Goal: Task Accomplishment & Management: Complete application form

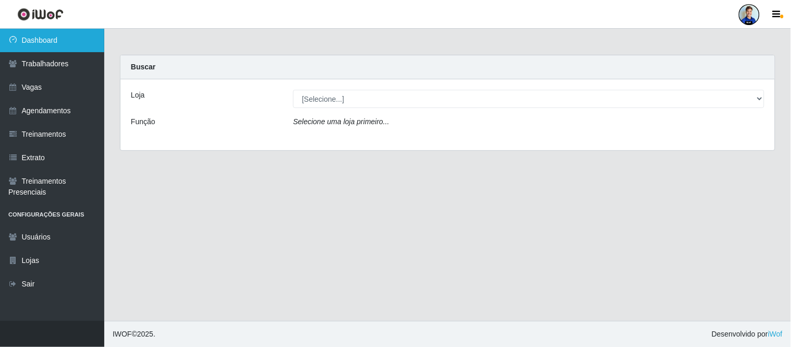
click at [35, 42] on link "Dashboard" at bounding box center [52, 40] width 104 height 23
click at [417, 87] on div "Loja [Selecione...] Hiper Queiroz - Nova Betânia Hiper Queiroz - São Bento Quei…" at bounding box center [447, 114] width 654 height 71
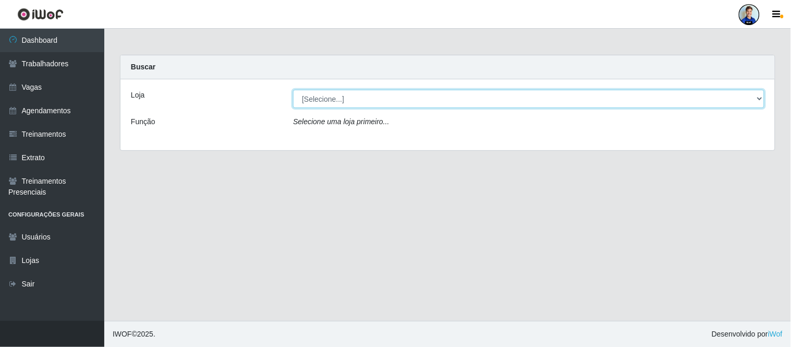
click at [419, 97] on select "[Selecione...] Hiper Queiroz - Nova Betânia Hiper Queiroz - São Bento Queiroz A…" at bounding box center [528, 99] width 471 height 18
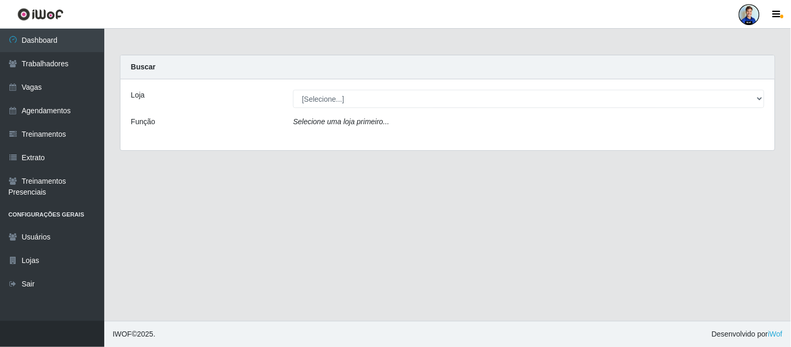
click at [236, 91] on div "Loja" at bounding box center [204, 99] width 162 height 18
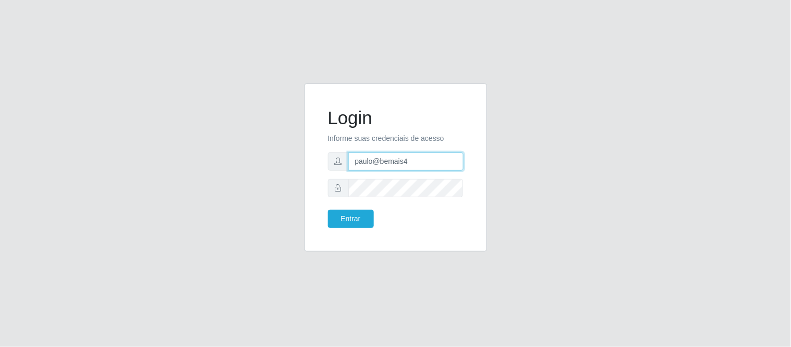
drag, startPoint x: 420, startPoint y: 162, endPoint x: 303, endPoint y: 152, distance: 117.1
click at [303, 152] on div "Login Informe suas credenciais de acesso paulo@bemais4 Entrar" at bounding box center [396, 173] width 198 height 180
type input "J"
type input "juliomarques@carone"
click at [328, 210] on button "Entrar" at bounding box center [351, 219] width 46 height 18
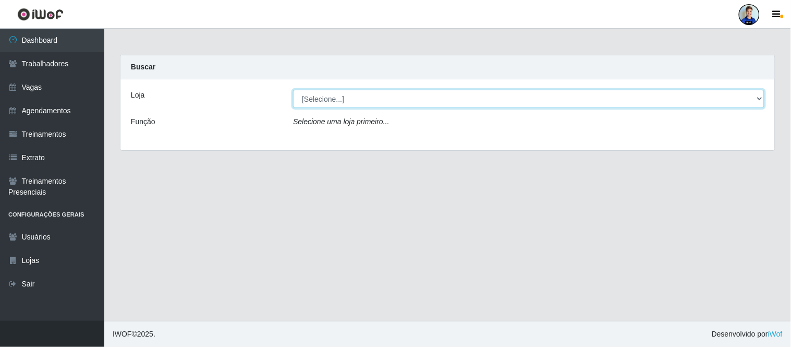
click at [362, 93] on select "[Selecione...] Carone - Itapoa Carone - Praia da Costa Sempre Tem - Jardim Camb…" at bounding box center [528, 99] width 471 height 18
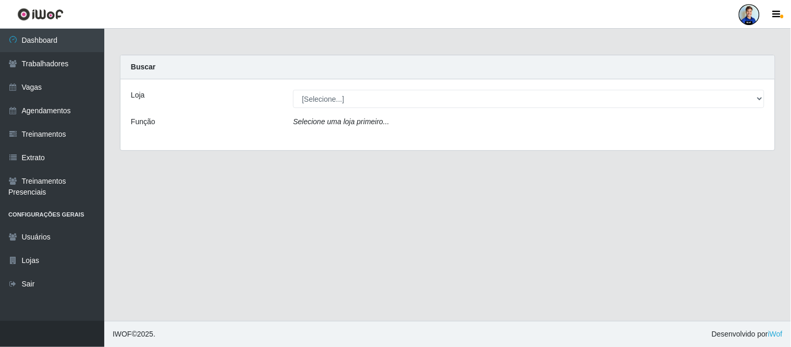
drag, startPoint x: 226, startPoint y: 112, endPoint x: 213, endPoint y: 107, distance: 13.9
click at [226, 111] on div "Loja [Selecione...] Carone - Itapoa Carone - Praia da Costa Sempre Tem - Jardim…" at bounding box center [447, 114] width 654 height 71
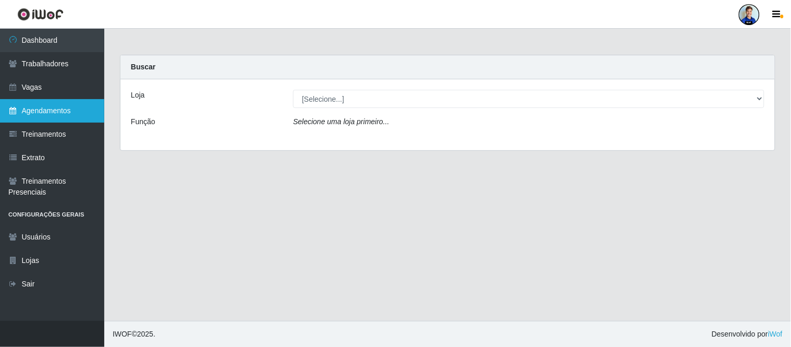
click at [50, 114] on link "Agendamentos" at bounding box center [52, 110] width 104 height 23
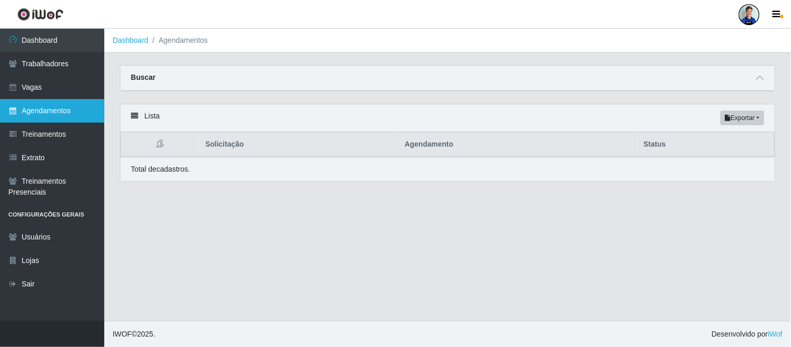
click at [63, 116] on link "Agendamentos" at bounding box center [52, 110] width 104 height 23
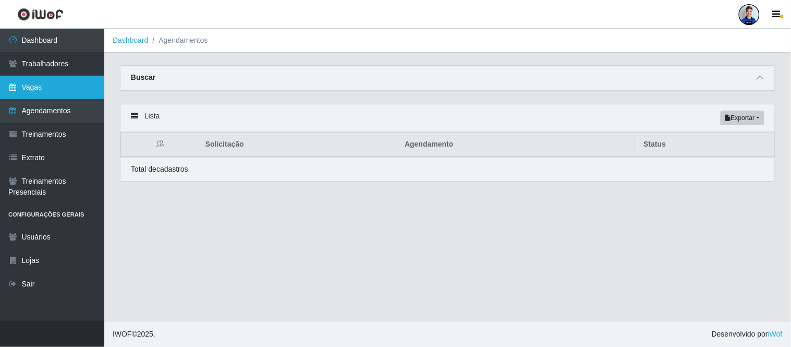
click at [59, 82] on link "Vagas" at bounding box center [52, 87] width 104 height 23
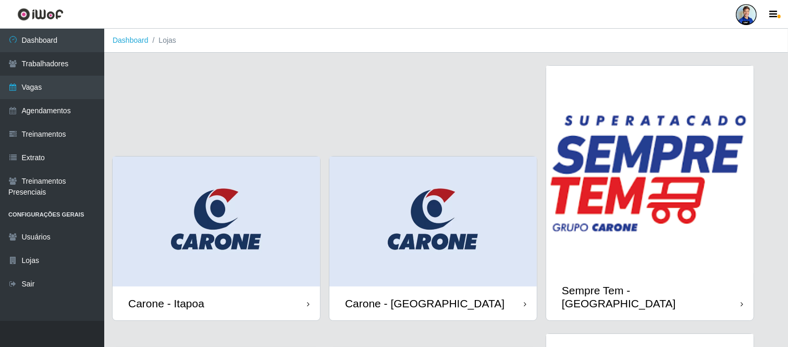
click at [477, 220] on img at bounding box center [432, 221] width 207 height 130
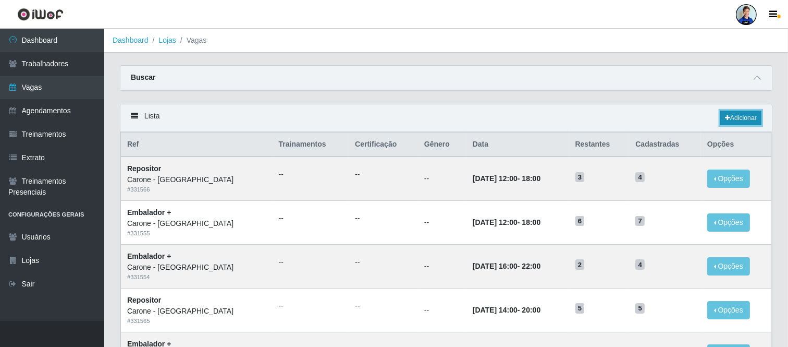
click at [739, 121] on link "Adicionar" at bounding box center [740, 118] width 41 height 15
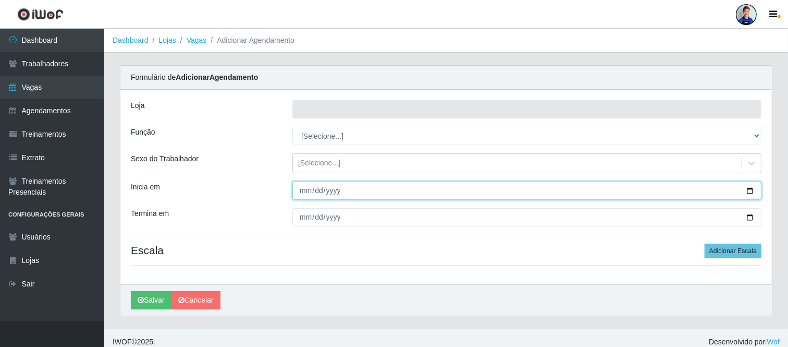
click at [308, 189] on input "Inicia em" at bounding box center [526, 190] width 469 height 18
type input "2025-09-01"
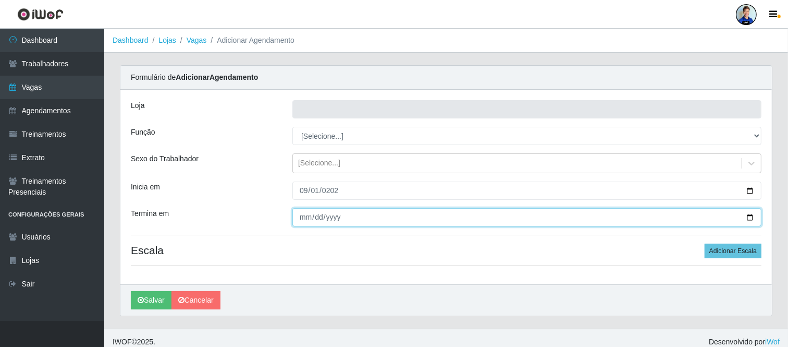
click at [305, 214] on input "Termina em" at bounding box center [526, 217] width 469 height 18
type input "2025-09-14"
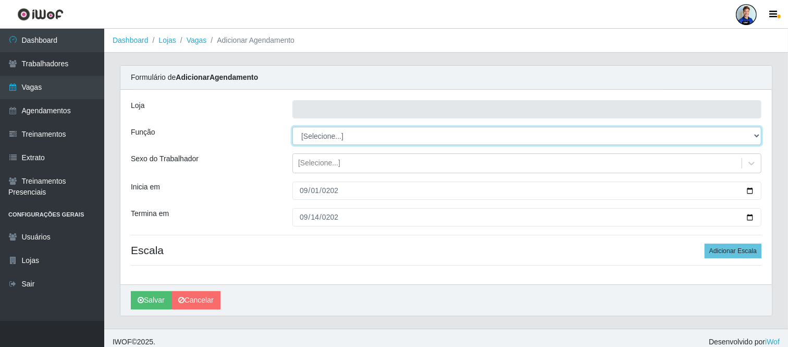
click at [330, 134] on select "[Selecione...] Embalador Embalador + Embalador ++ Repositor Repositor + Reposit…" at bounding box center [526, 136] width 469 height 18
select select "24"
click at [292, 127] on select "[Selecione...] Embalador Embalador + Embalador ++ Repositor Repositor + Reposit…" at bounding box center [526, 136] width 469 height 18
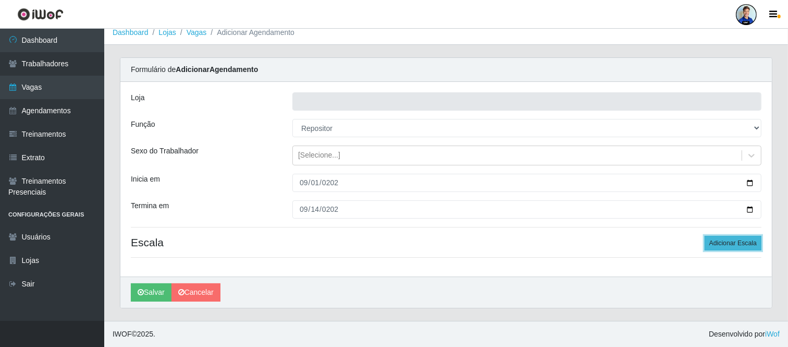
click at [722, 246] on button "Adicionar Escala" at bounding box center [733, 243] width 57 height 15
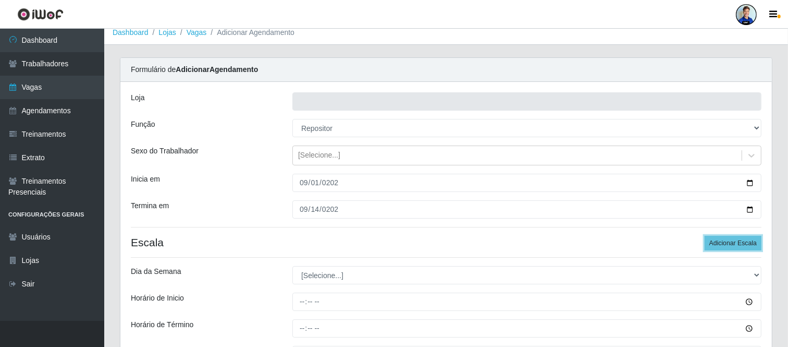
scroll to position [123, 0]
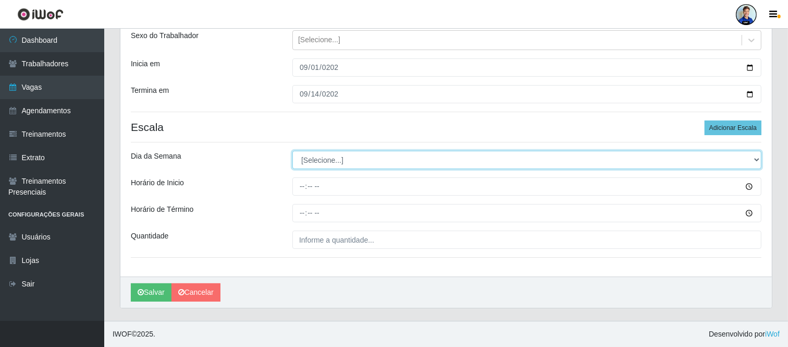
click at [357, 163] on select "[Selecione...] Segunda Terça Quarta Quinta Sexta Sábado Domingo" at bounding box center [526, 160] width 469 height 18
select select "1"
click at [292, 151] on select "[Selecione...] Segunda Terça Quarta Quinta Sexta Sábado Domingo" at bounding box center [526, 160] width 469 height 18
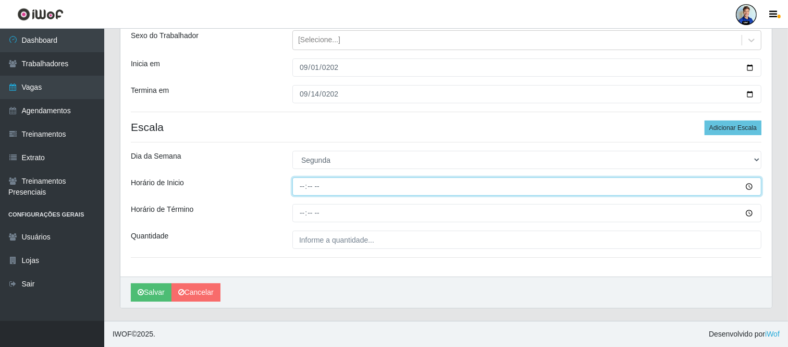
click at [303, 188] on input "Horário de Inicio" at bounding box center [526, 186] width 469 height 18
type input "14:00"
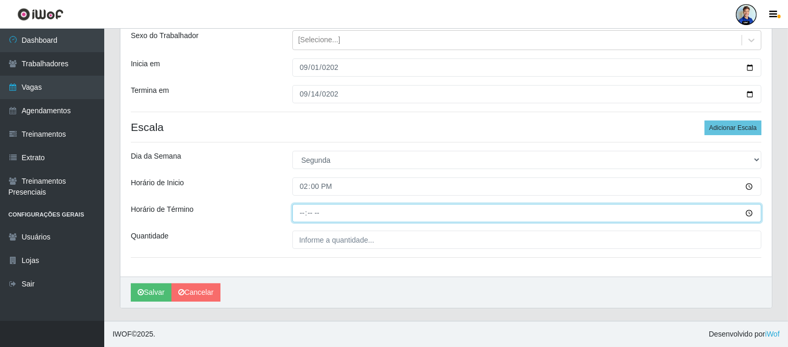
type input "20:00"
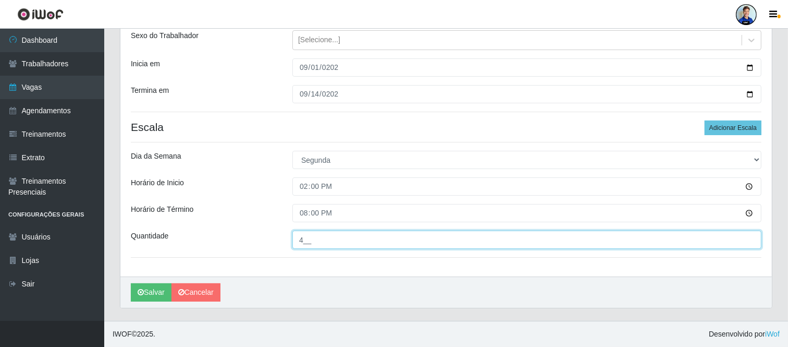
type input "4__"
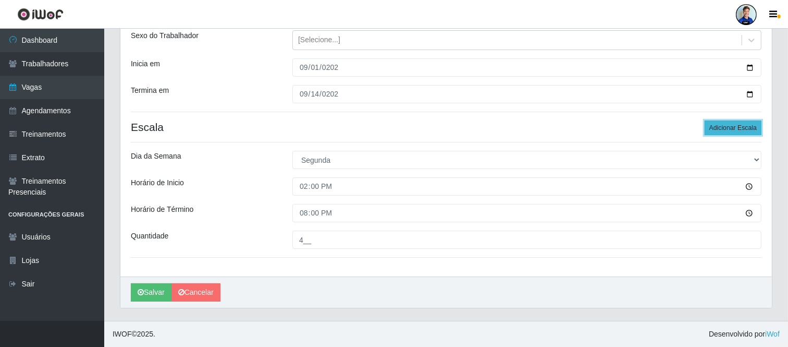
click at [733, 129] on button "Adicionar Escala" at bounding box center [733, 127] width 57 height 15
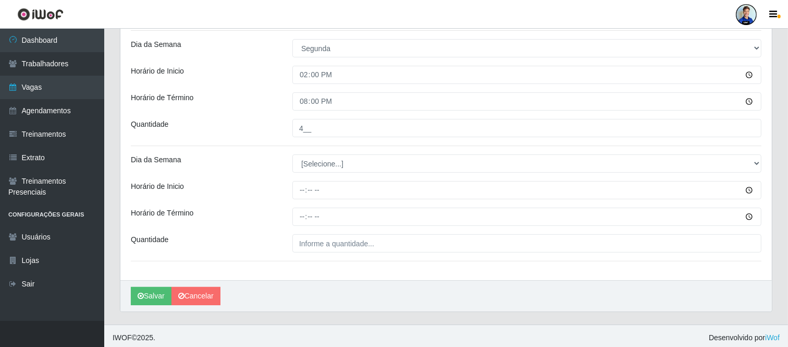
scroll to position [236, 0]
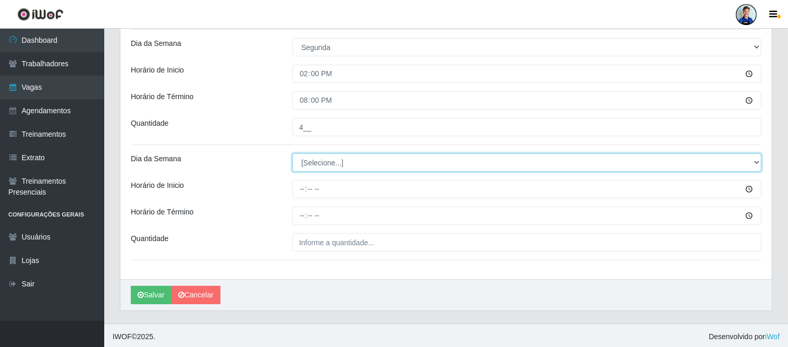
click at [373, 167] on select "[Selecione...] Segunda Terça Quarta Quinta Sexta Sábado Domingo" at bounding box center [526, 162] width 469 height 18
select select "2"
click at [292, 153] on select "[Selecione...] Segunda Terça Quarta Quinta Sexta Sábado Domingo" at bounding box center [526, 162] width 469 height 18
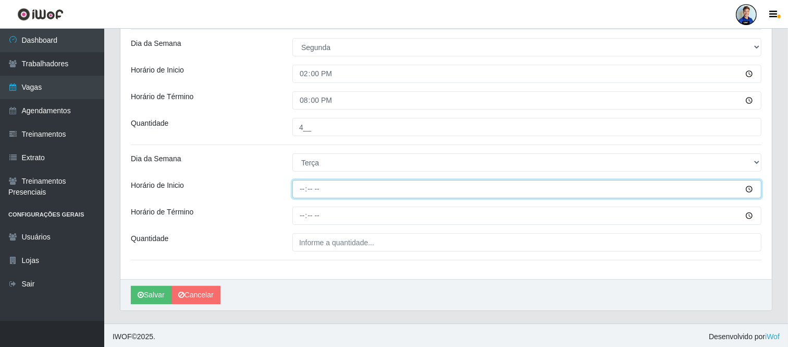
click at [309, 196] on input "Horário de Inicio" at bounding box center [526, 189] width 469 height 18
type input "14:00"
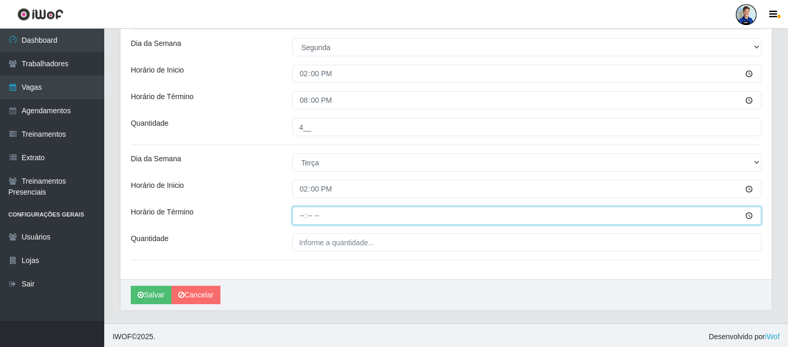
type input "20:00"
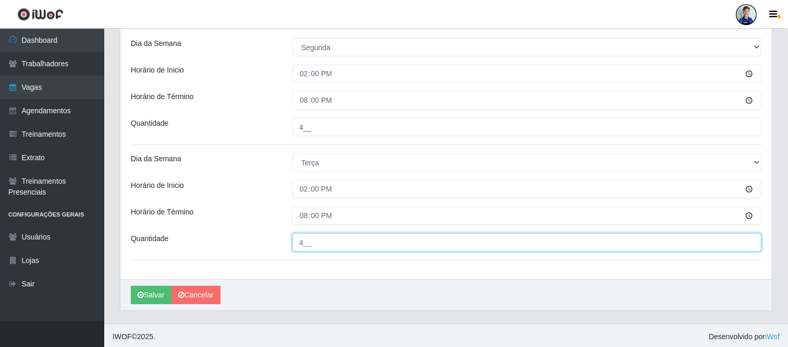
type input "4__"
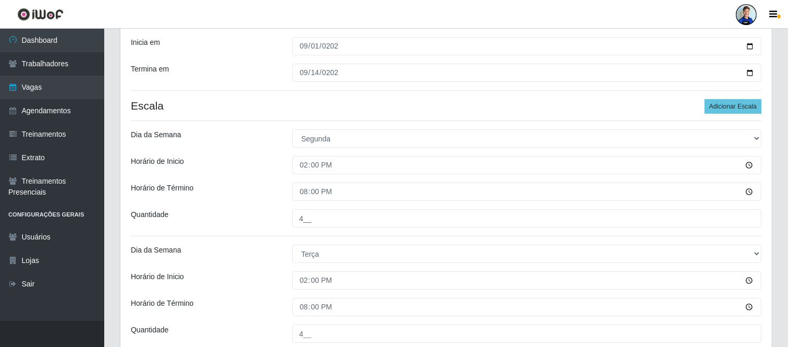
scroll to position [120, 0]
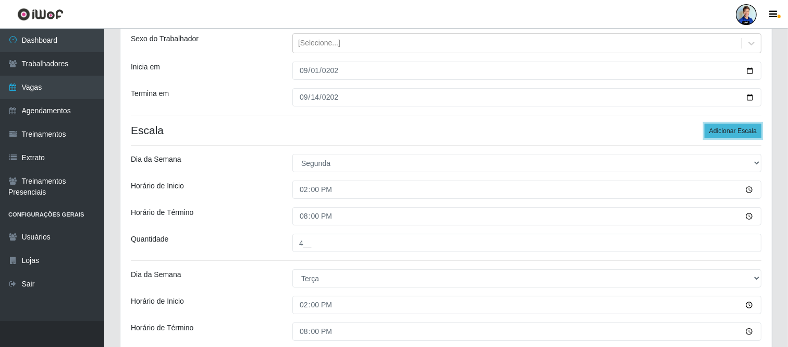
click at [724, 131] on button "Adicionar Escala" at bounding box center [733, 131] width 57 height 15
click at [742, 129] on button "Adicionar Escala" at bounding box center [733, 131] width 57 height 15
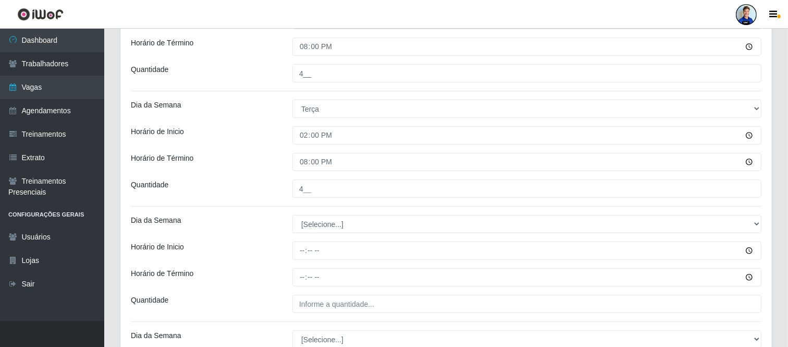
scroll to position [293, 0]
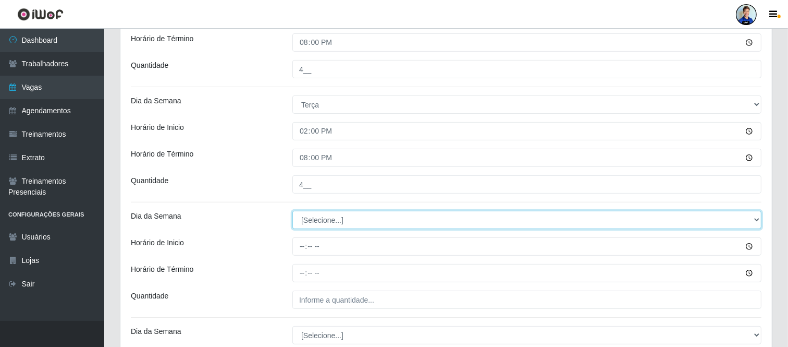
click at [322, 221] on select "[Selecione...] Segunda Terça Quarta Quinta Sexta Sábado Domingo" at bounding box center [526, 220] width 469 height 18
select select "3"
click at [292, 211] on select "[Selecione...] Segunda Terça Quarta Quinta Sexta Sábado Domingo" at bounding box center [526, 220] width 469 height 18
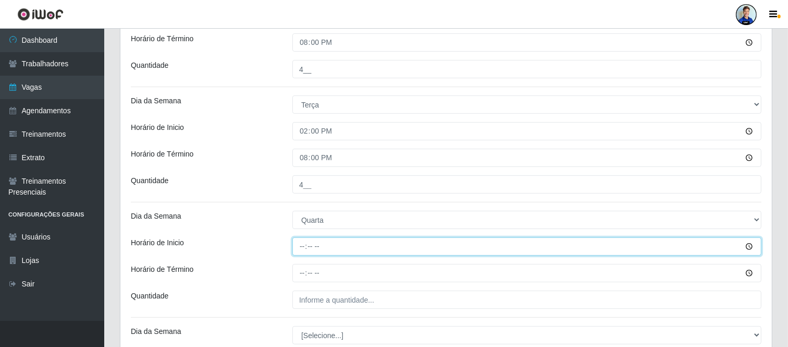
click at [314, 242] on input "Horário de Inicio" at bounding box center [526, 246] width 469 height 18
type input "14:00"
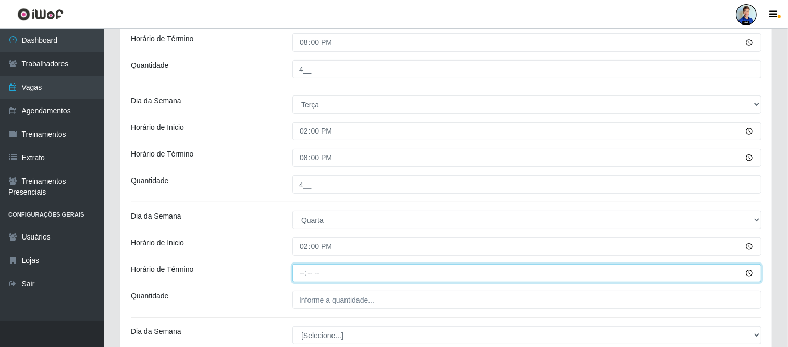
type input "20:00"
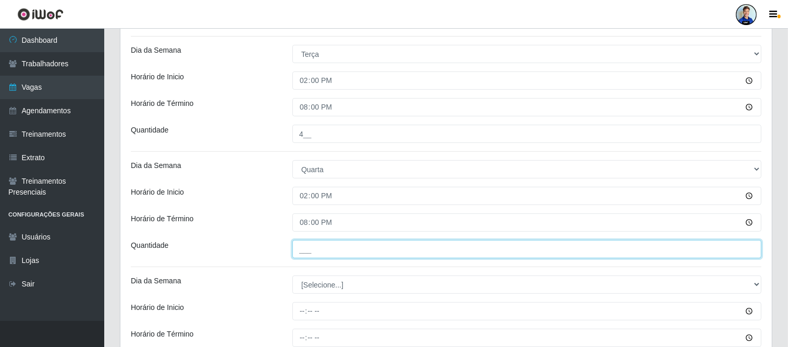
scroll to position [353, 0]
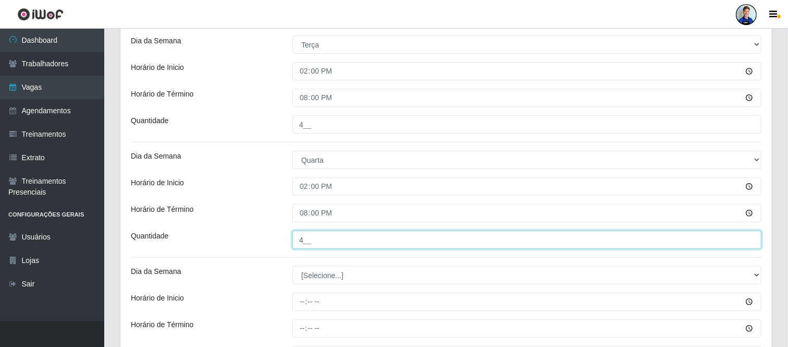
type input "4__"
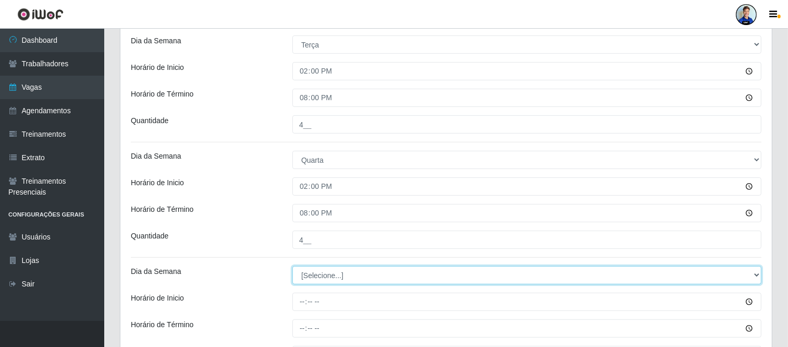
click at [332, 266] on select "[Selecione...] Segunda Terça Quarta Quinta Sexta Sábado Domingo" at bounding box center [526, 275] width 469 height 18
select select "4"
click at [292, 266] on select "[Selecione...] Segunda Terça Quarta Quinta Sexta Sábado Domingo" at bounding box center [526, 275] width 469 height 18
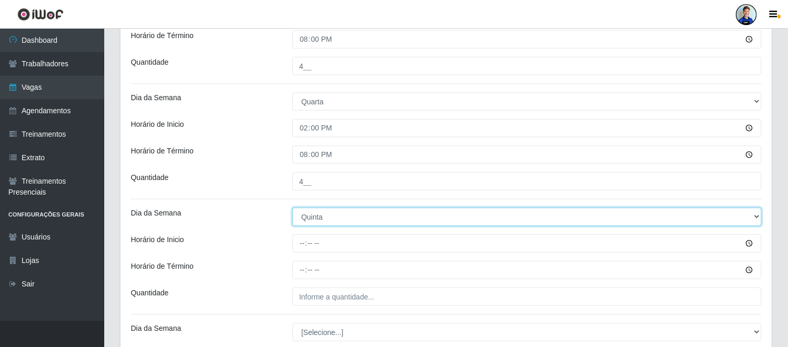
scroll to position [412, 0]
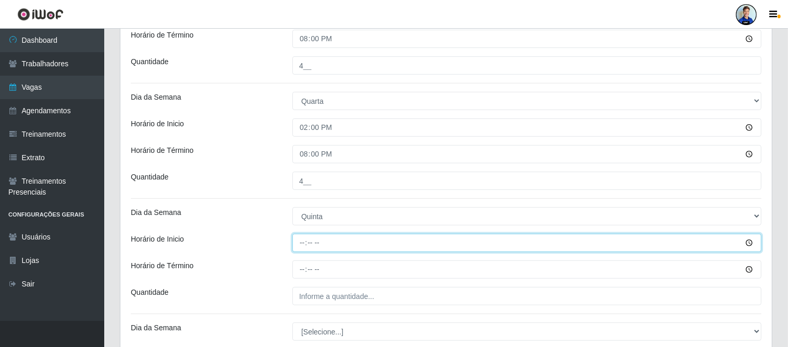
click at [303, 243] on input "Horário de Inicio" at bounding box center [526, 243] width 469 height 18
type input "14:00"
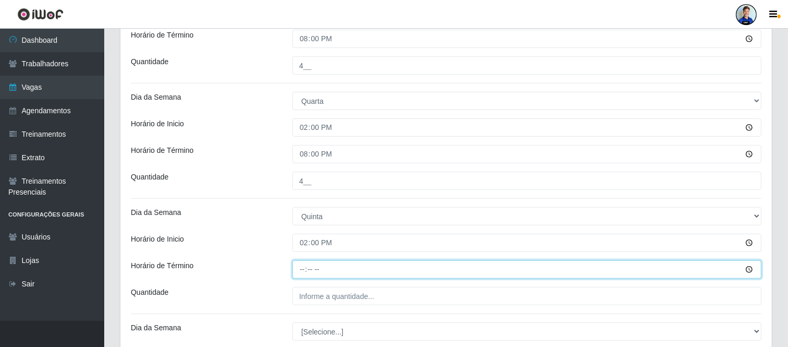
type input "20:00"
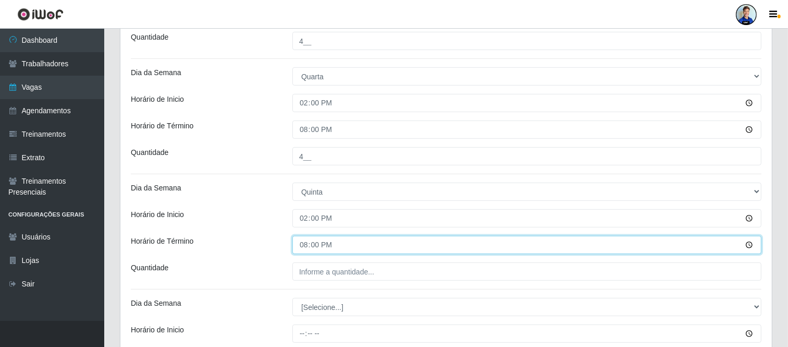
scroll to position [440, 0]
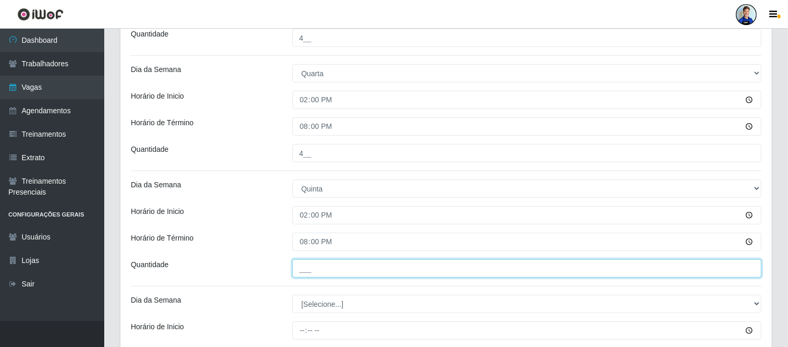
click at [305, 264] on input "___" at bounding box center [526, 268] width 469 height 18
type input "4__"
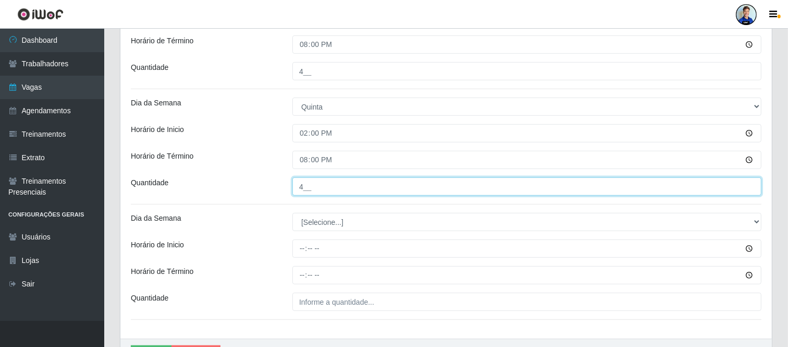
scroll to position [522, 0]
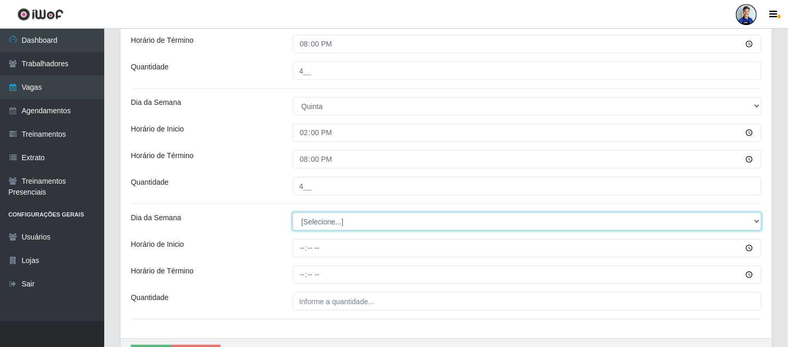
click at [316, 222] on select "[Selecione...] Segunda Terça Quarta Quinta Sexta Sábado Domingo" at bounding box center [526, 221] width 469 height 18
select select "5"
click at [292, 212] on select "[Selecione...] Segunda Terça Quarta Quinta Sexta Sábado Domingo" at bounding box center [526, 221] width 469 height 18
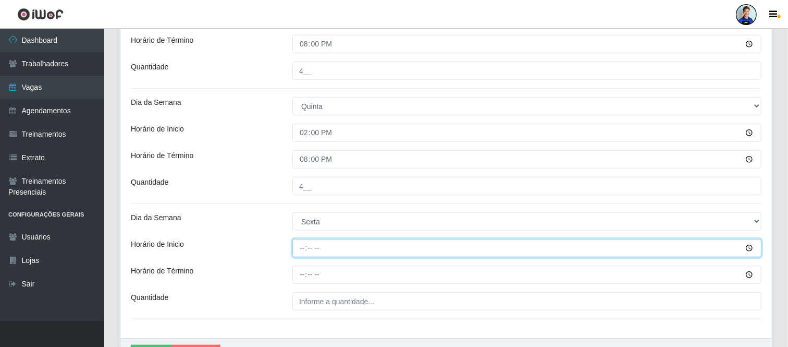
click at [300, 249] on input "Horário de Inicio" at bounding box center [526, 248] width 469 height 18
type input "14:00"
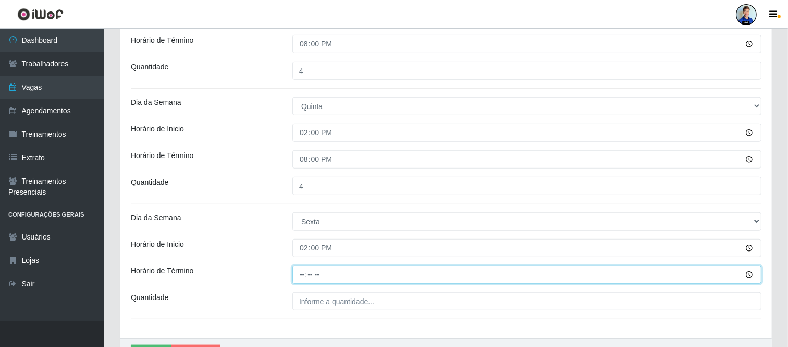
type input "20:00"
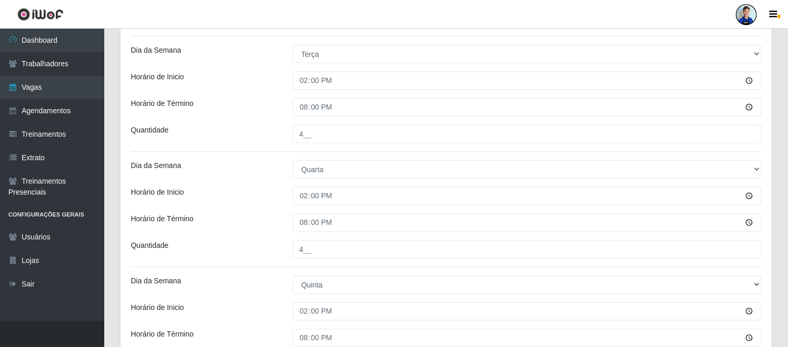
scroll to position [295, 0]
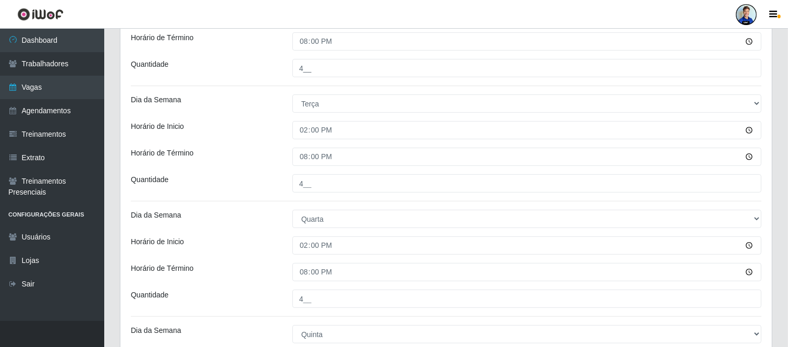
type input "4__"
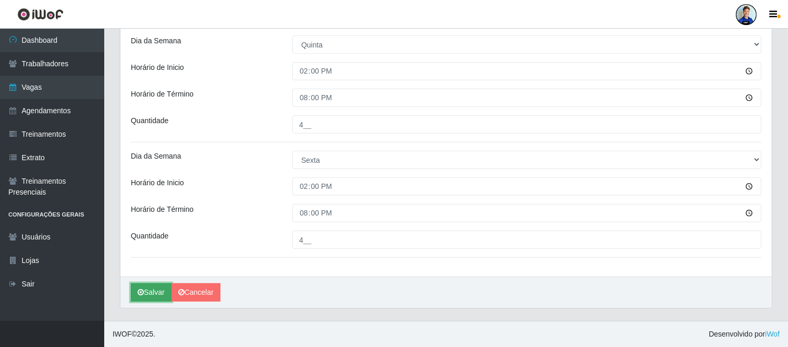
click at [155, 292] on button "Salvar" at bounding box center [151, 292] width 41 height 18
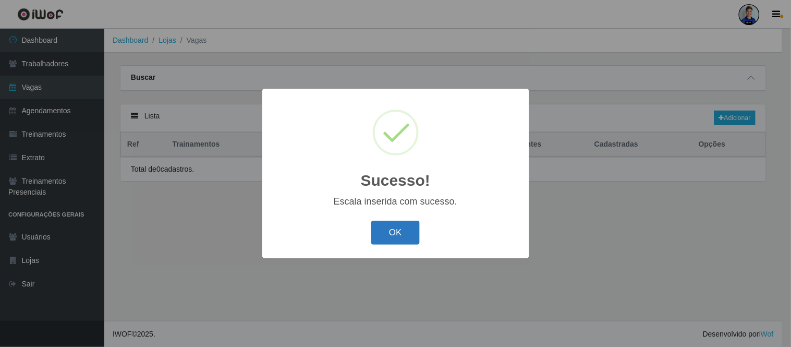
click at [393, 231] on button "OK" at bounding box center [395, 232] width 48 height 24
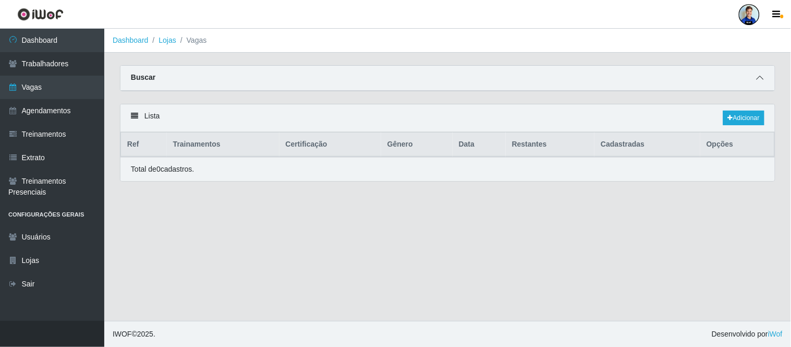
click at [759, 77] on icon at bounding box center [759, 77] width 7 height 7
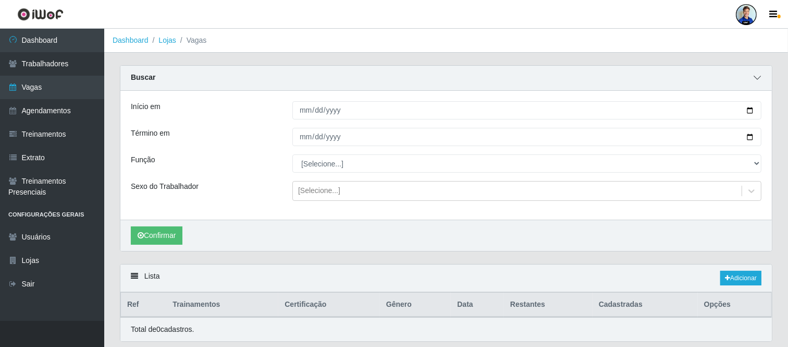
click at [759, 77] on icon at bounding box center [757, 77] width 7 height 7
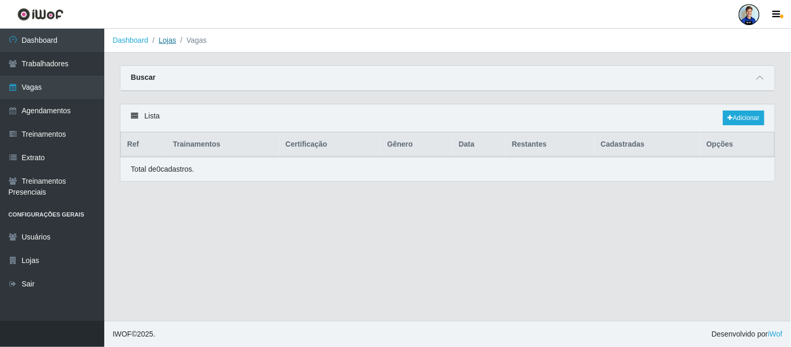
click at [164, 38] on link "Lojas" at bounding box center [166, 40] width 17 height 8
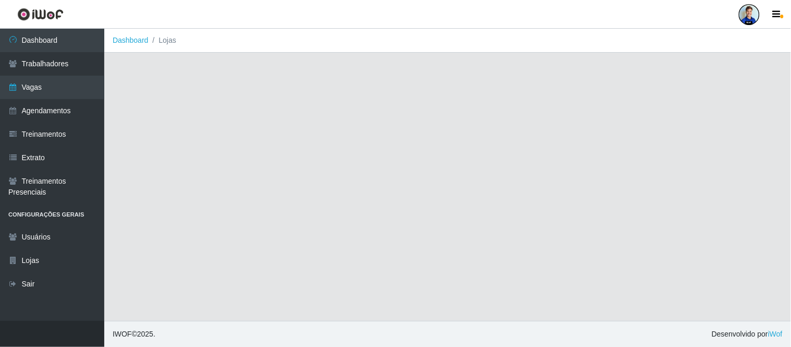
click at [131, 45] on li "Dashboard" at bounding box center [131, 40] width 36 height 11
click at [70, 83] on link "Vagas" at bounding box center [52, 87] width 104 height 23
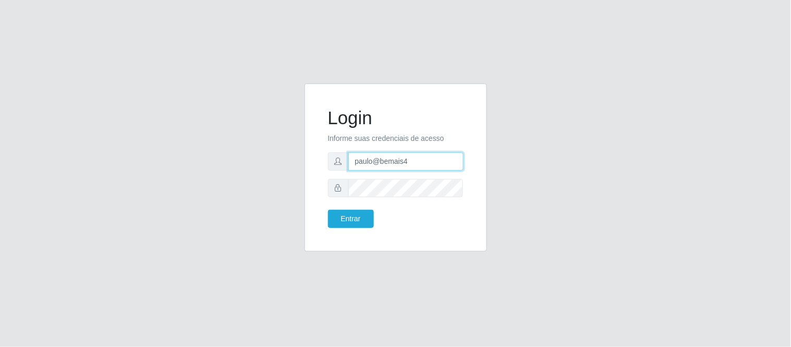
drag, startPoint x: 415, startPoint y: 162, endPoint x: 189, endPoint y: 153, distance: 226.4
click at [189, 153] on div "Login Informe suas credenciais de acesso paulo@bemais4 Entrar" at bounding box center [396, 173] width 594 height 180
type input "juliomarques@extrabom"
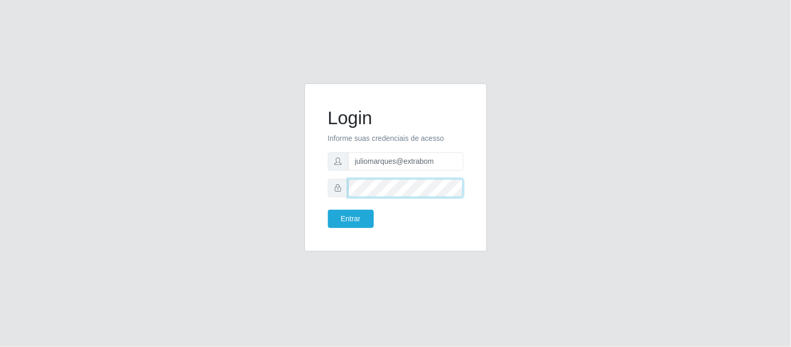
click at [313, 198] on div "Login Informe suas credenciais de acesso juliomarques@extrabom Entrar" at bounding box center [395, 167] width 182 height 168
click at [363, 216] on button "Entrar" at bounding box center [351, 219] width 46 height 18
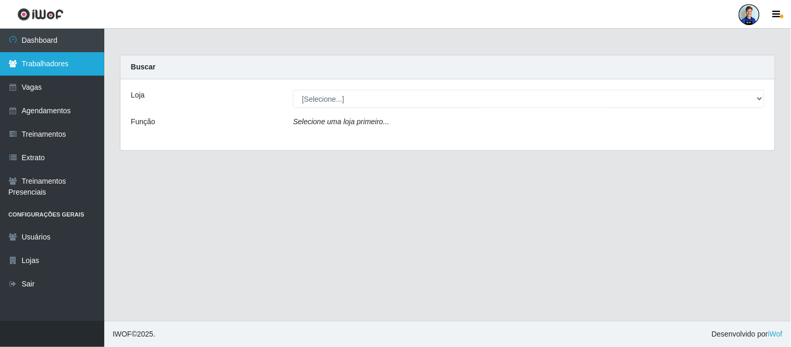
click at [48, 65] on link "Trabalhadores" at bounding box center [52, 63] width 104 height 23
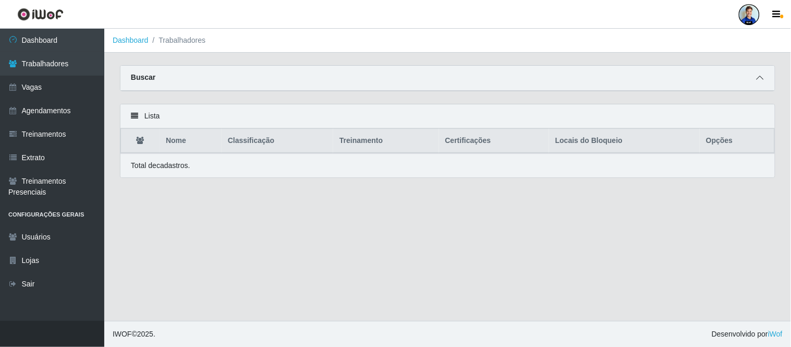
click at [759, 76] on icon at bounding box center [759, 77] width 7 height 7
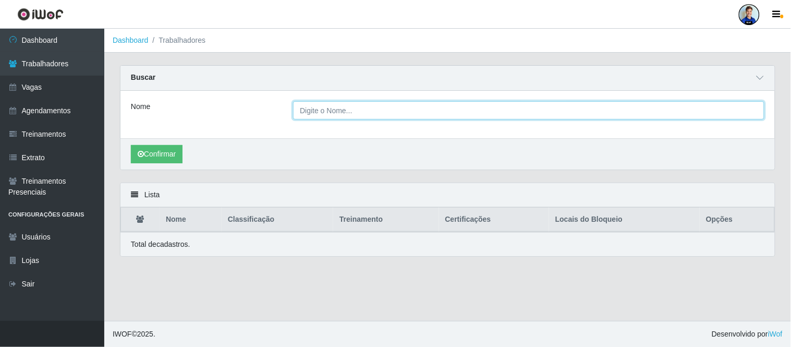
click at [349, 104] on input "Nome" at bounding box center [528, 110] width 471 height 18
paste input "Christmaelle"
type input "Christmaelle"
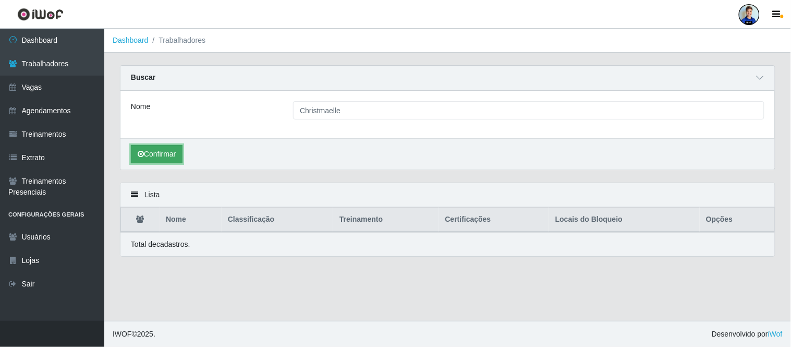
click at [170, 154] on button "Confirmar" at bounding box center [157, 154] width 52 height 18
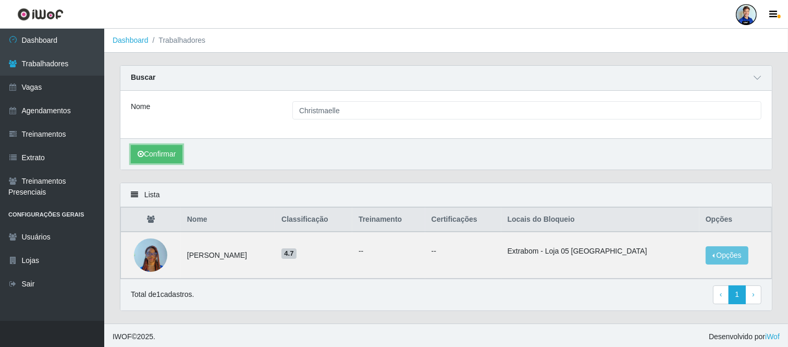
scroll to position [3, 0]
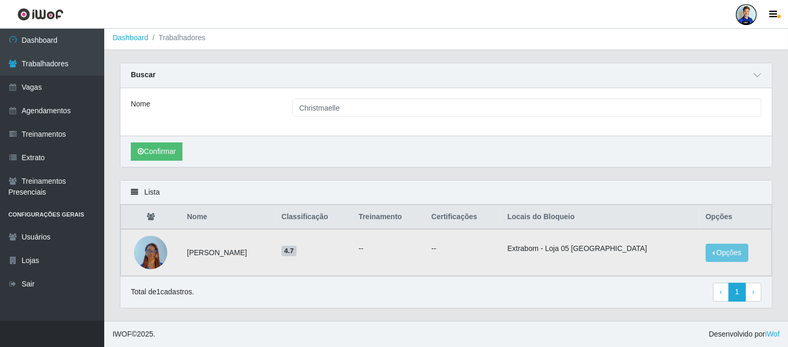
drag, startPoint x: 181, startPoint y: 250, endPoint x: 286, endPoint y: 251, distance: 104.3
click at [275, 251] on td "Christmaelle Merveille MIGAN" at bounding box center [228, 252] width 94 height 47
click at [726, 252] on button "Opções" at bounding box center [727, 252] width 43 height 18
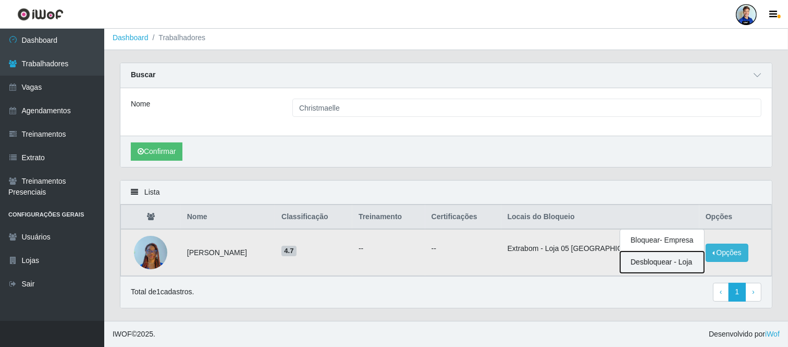
click at [665, 263] on button "Desbloquear - Loja" at bounding box center [662, 261] width 84 height 21
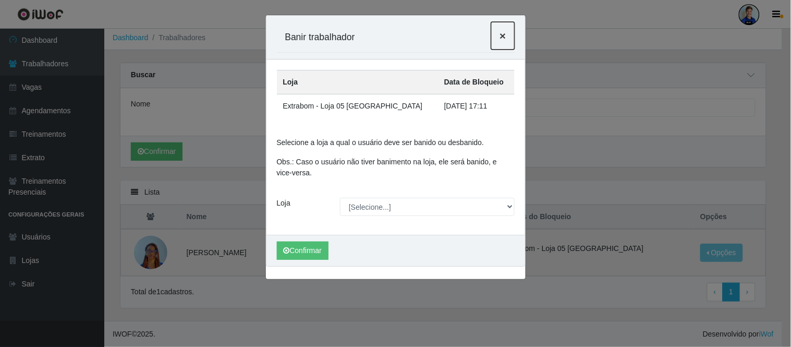
click at [499, 35] on span "×" at bounding box center [502, 36] width 6 height 12
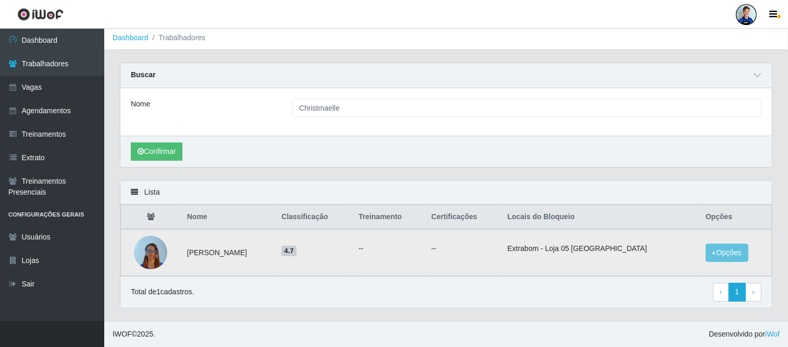
click at [323, 136] on div "Confirmar" at bounding box center [446, 151] width 652 height 31
drag, startPoint x: 284, startPoint y: 249, endPoint x: 182, endPoint y: 255, distance: 101.3
click at [182, 255] on td "Christmaelle Merveille MIGAN" at bounding box center [228, 252] width 94 height 47
copy td "Christmaelle Merveille MIGAN"
click at [348, 299] on div "Total de 1 cadastros. ‹ Previous 1 › Next" at bounding box center [446, 292] width 631 height 19
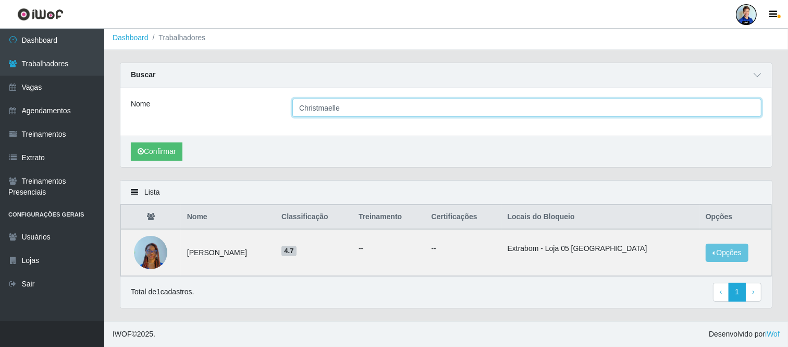
click at [342, 107] on input "Christmaelle" at bounding box center [526, 108] width 469 height 18
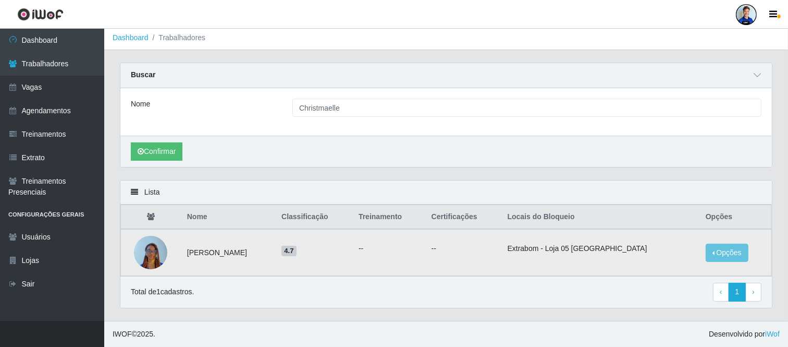
click at [189, 251] on td "Christmaelle Merveille MIGAN" at bounding box center [228, 252] width 94 height 47
click at [160, 248] on img at bounding box center [150, 252] width 33 height 57
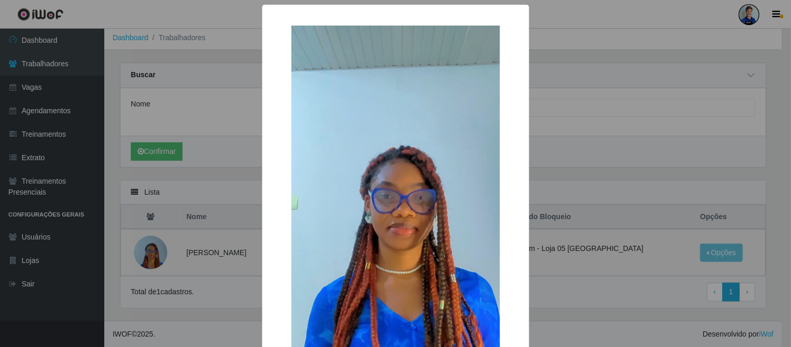
click at [262, 194] on div "× OK Cancel" at bounding box center [395, 225] width 267 height 441
click at [232, 160] on div "× OK Cancel" at bounding box center [395, 173] width 791 height 347
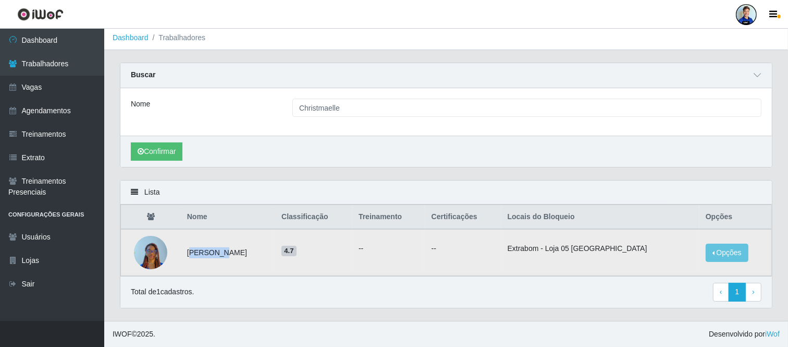
drag, startPoint x: 189, startPoint y: 249, endPoint x: 261, endPoint y: 243, distance: 72.1
click at [217, 253] on td "Christmaelle Merveille MIGAN" at bounding box center [228, 252] width 94 height 47
click at [275, 246] on td "Christmaelle Merveille MIGAN" at bounding box center [228, 252] width 94 height 47
drag, startPoint x: 279, startPoint y: 250, endPoint x: 183, endPoint y: 249, distance: 95.9
click at [183, 249] on td "Christmaelle Merveille MIGAN" at bounding box center [228, 252] width 94 height 47
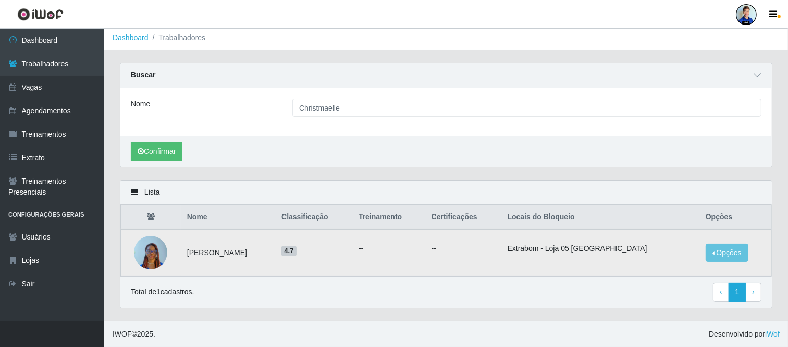
copy td "Christmaelle Merveille MIGAN"
click at [228, 272] on td "Christmaelle Merveille MIGAN" at bounding box center [228, 252] width 94 height 47
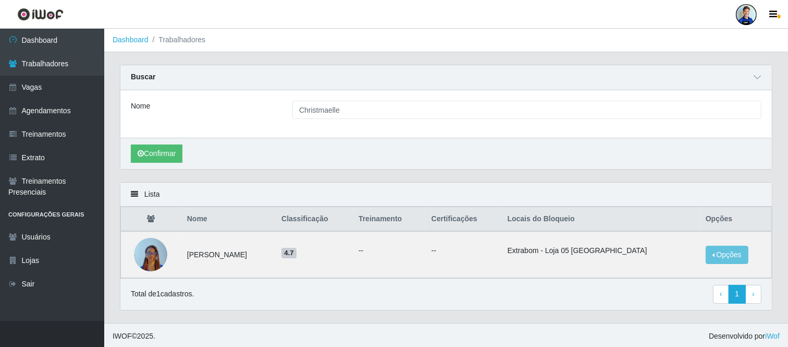
scroll to position [0, 0]
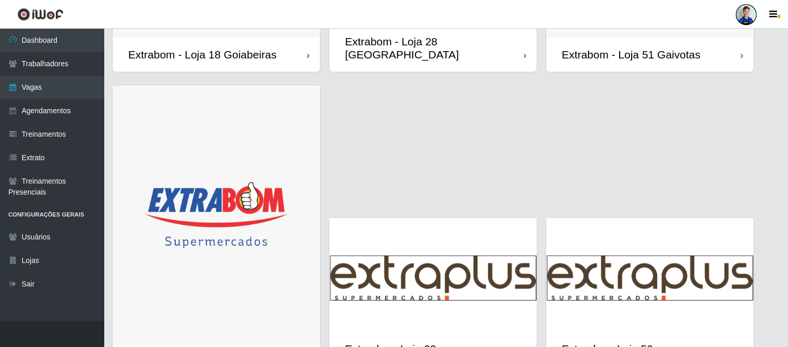
scroll to position [1305, 0]
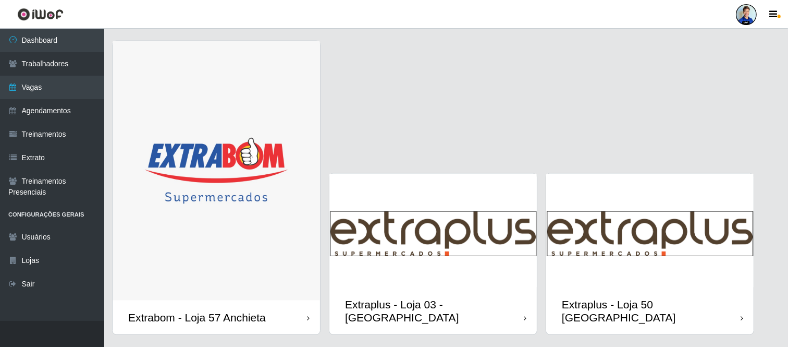
click at [445, 235] on img at bounding box center [432, 231] width 207 height 114
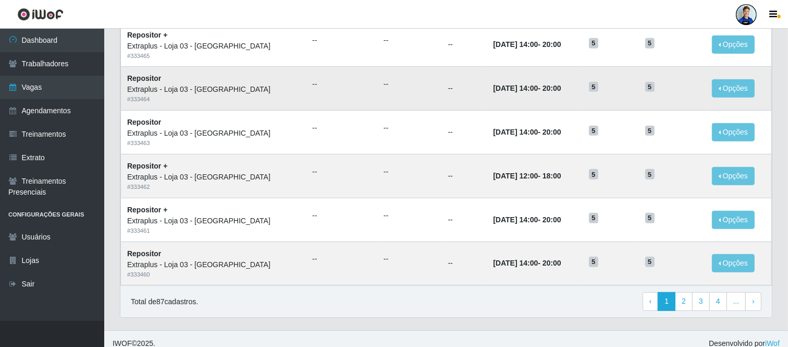
scroll to position [537, 0]
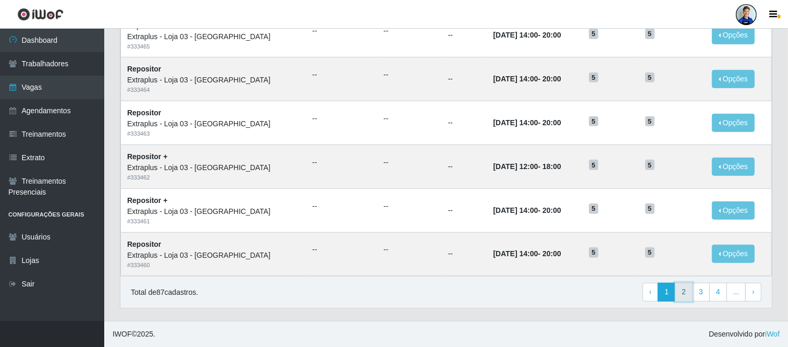
click at [680, 292] on link "2" at bounding box center [684, 292] width 18 height 19
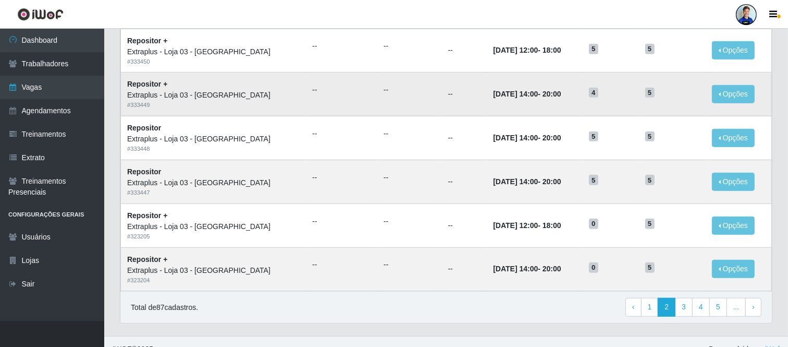
scroll to position [537, 0]
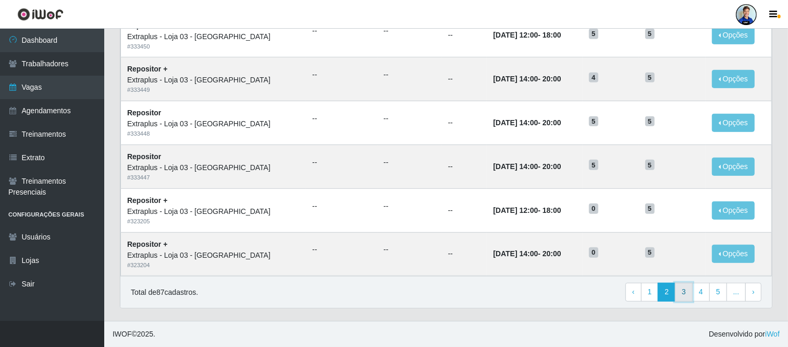
click at [685, 293] on link "3" at bounding box center [684, 292] width 18 height 19
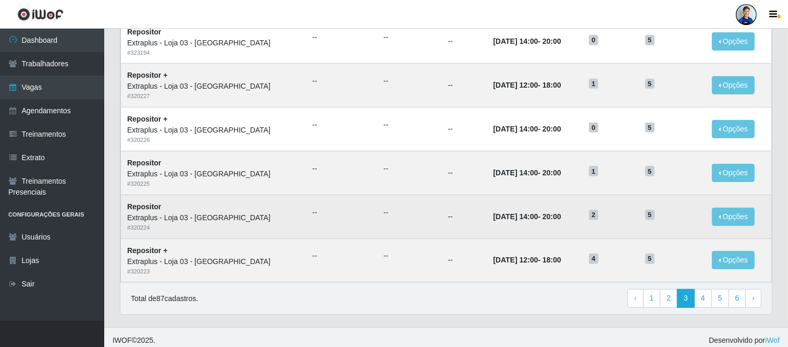
scroll to position [537, 0]
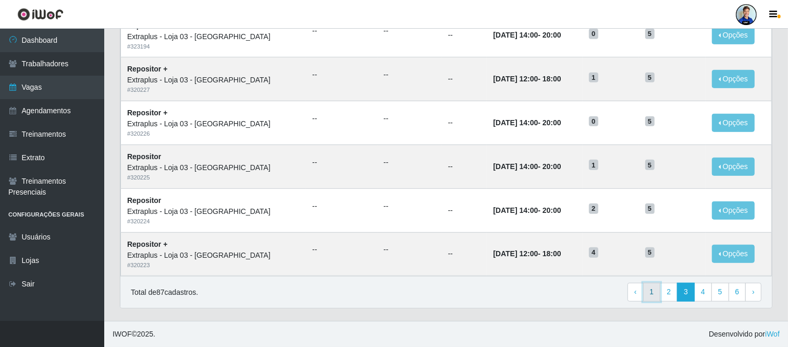
click at [658, 292] on link "1" at bounding box center [652, 292] width 18 height 19
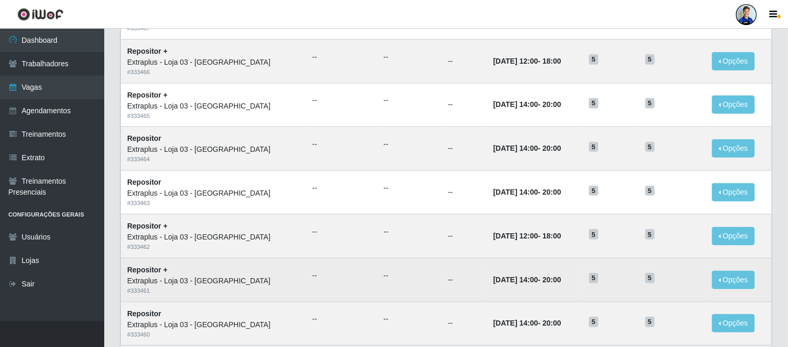
scroll to position [537, 0]
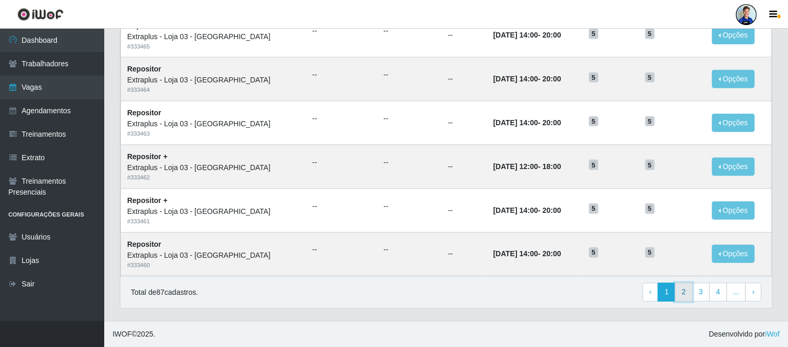
click at [681, 290] on link "2" at bounding box center [684, 292] width 18 height 19
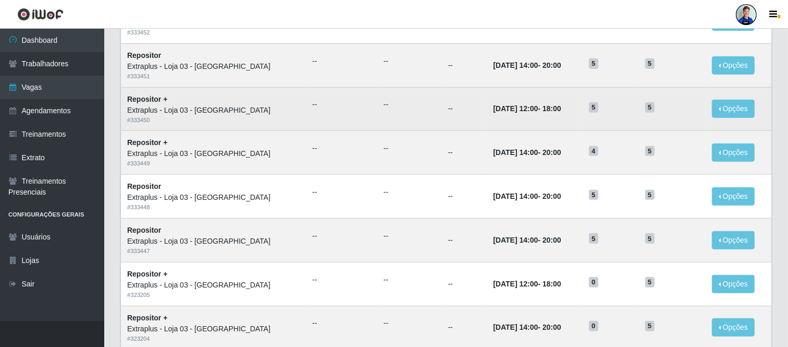
scroll to position [521, 0]
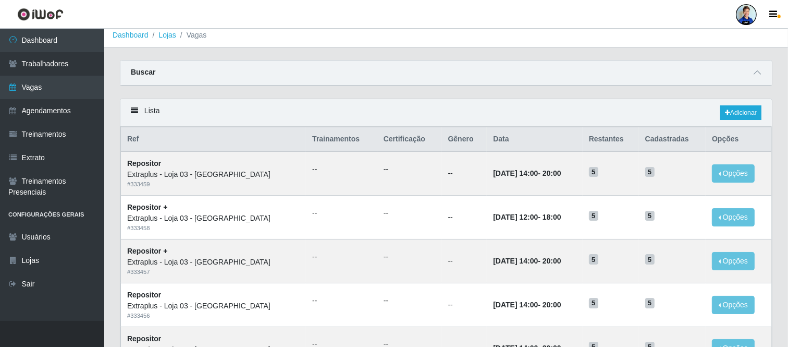
scroll to position [0, 0]
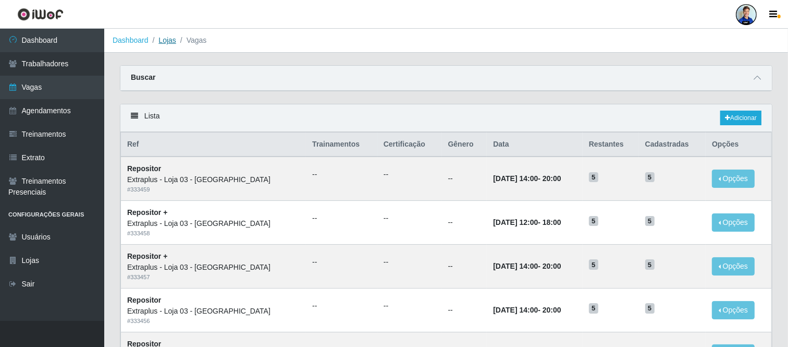
click at [168, 40] on link "Lojas" at bounding box center [166, 40] width 17 height 8
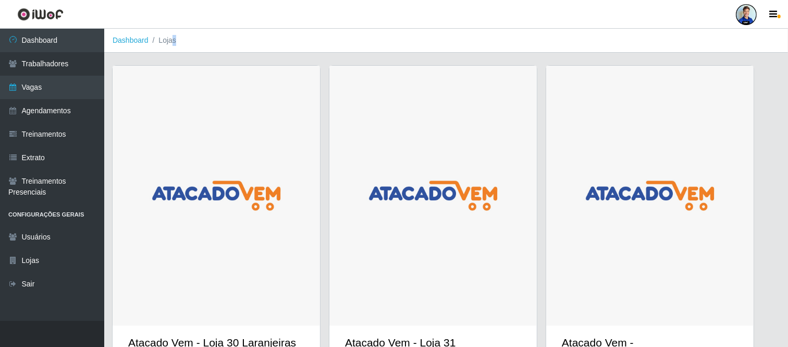
click at [173, 42] on ol "Dashboard Lojas" at bounding box center [446, 41] width 684 height 24
click at [167, 42] on li "Lojas" at bounding box center [163, 40] width 28 height 11
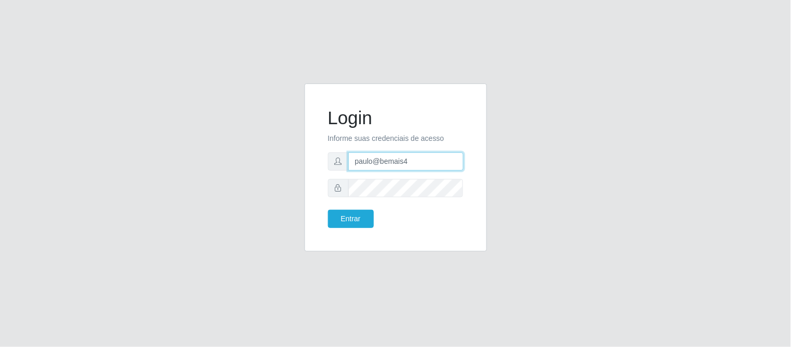
drag, startPoint x: 414, startPoint y: 165, endPoint x: 319, endPoint y: 159, distance: 95.1
click at [316, 162] on div "Login Informe suas credenciais de acesso paulo@bemais4 Entrar" at bounding box center [395, 167] width 182 height 168
type input "juliomarques@carone"
click at [328, 210] on button "Entrar" at bounding box center [351, 219] width 46 height 18
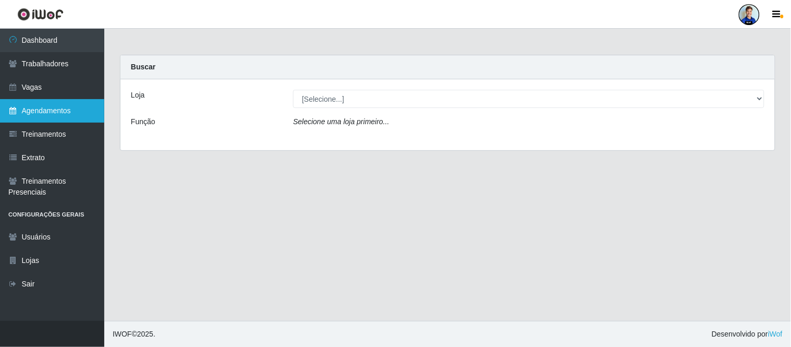
click at [45, 107] on link "Agendamentos" at bounding box center [52, 110] width 104 height 23
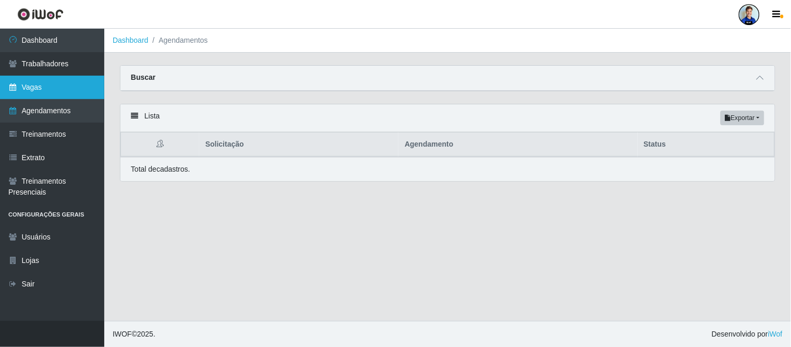
click at [58, 87] on link "Vagas" at bounding box center [52, 87] width 104 height 23
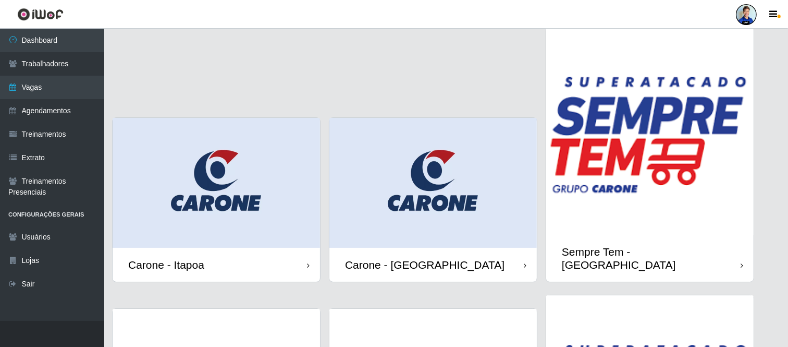
scroll to position [58, 0]
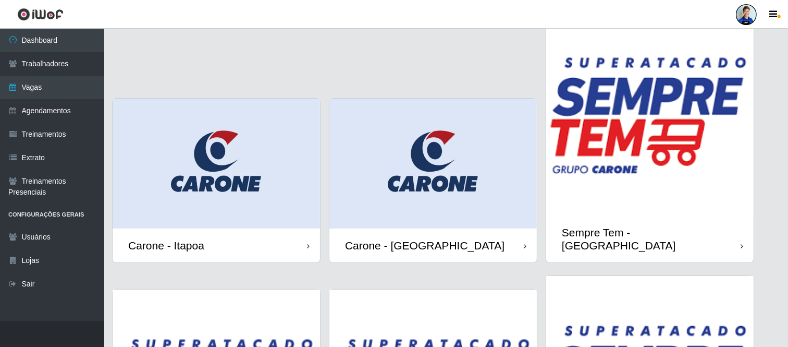
click at [446, 169] on img at bounding box center [432, 164] width 207 height 130
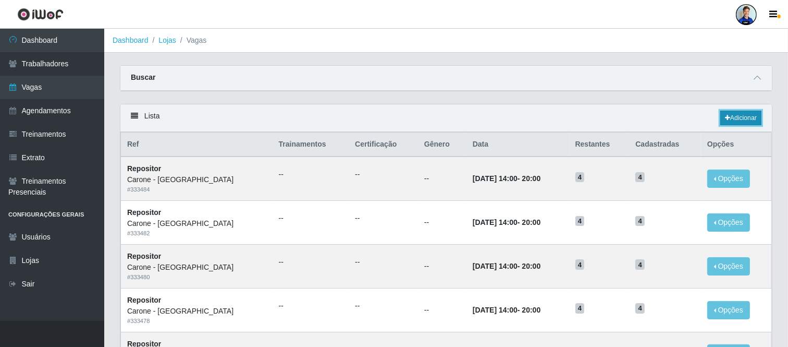
click at [754, 121] on link "Adicionar" at bounding box center [740, 118] width 41 height 15
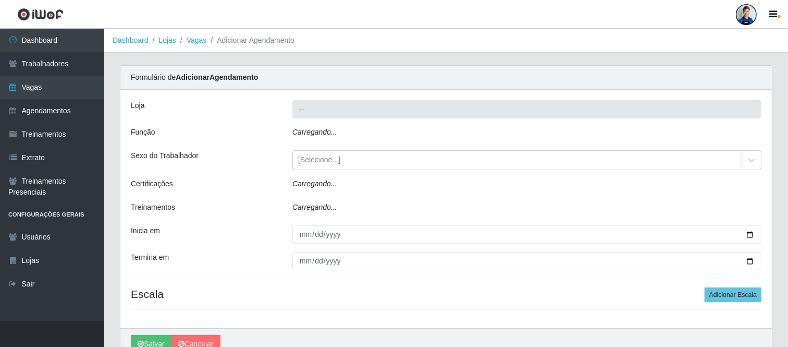
type input "Carone - [GEOGRAPHIC_DATA]"
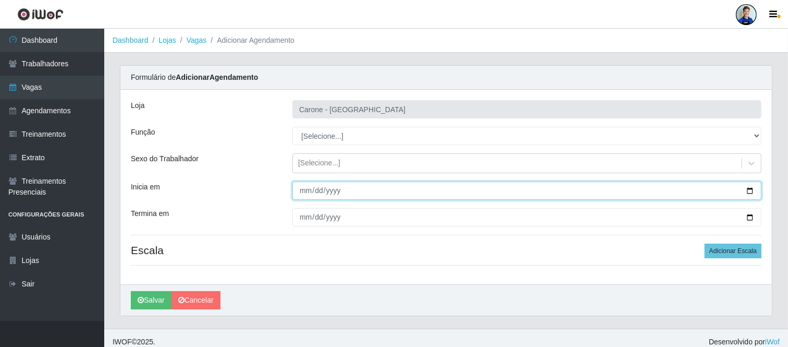
click at [296, 195] on input "Inicia em" at bounding box center [526, 190] width 469 height 18
type input "[DATE]"
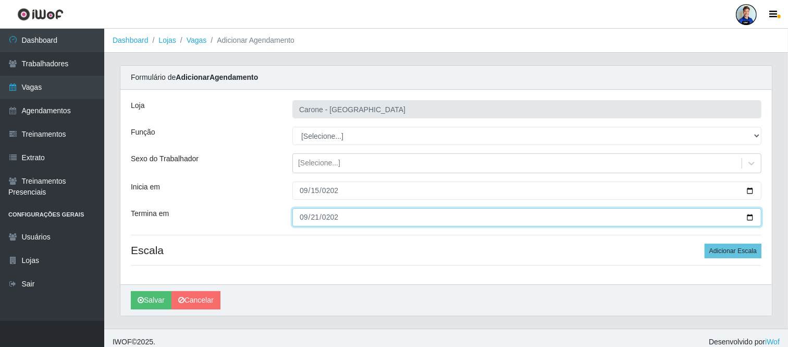
type input "[DATE]"
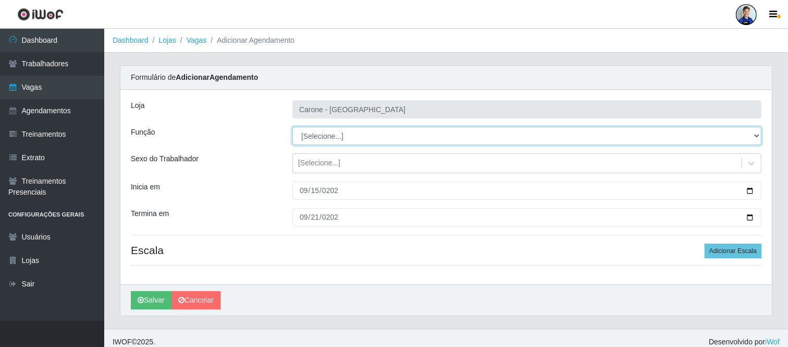
click at [324, 137] on select "[Selecione...] Embalador Embalador + Embalador ++ Repositor Repositor + Reposit…" at bounding box center [526, 136] width 469 height 18
select select "24"
click at [292, 127] on select "[Selecione...] Embalador Embalador + Embalador ++ Repositor Repositor + Reposit…" at bounding box center [526, 136] width 469 height 18
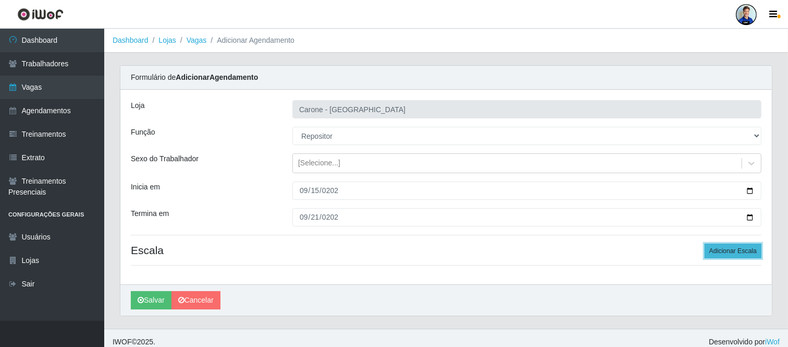
click at [732, 250] on button "Adicionar Escala" at bounding box center [733, 250] width 57 height 15
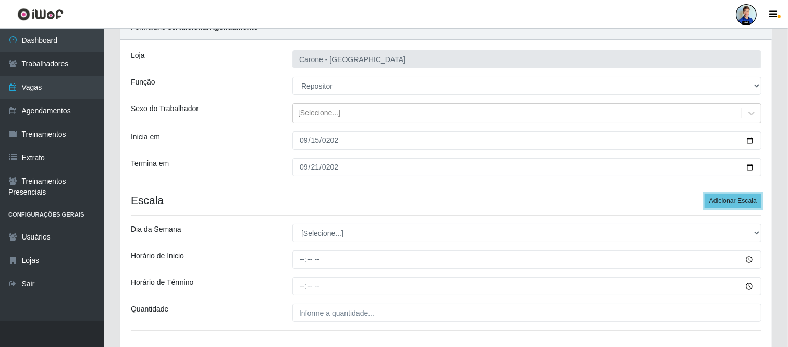
scroll to position [116, 0]
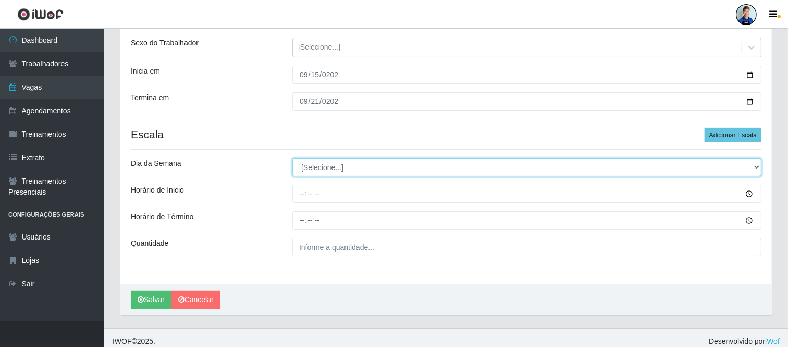
click at [306, 170] on select "[Selecione...] Segunda Terça Quarta Quinta Sexta Sábado Domingo" at bounding box center [526, 167] width 469 height 18
select select "1"
click at [292, 158] on select "[Selecione...] Segunda Terça Quarta Quinta Sexta Sábado Domingo" at bounding box center [526, 167] width 469 height 18
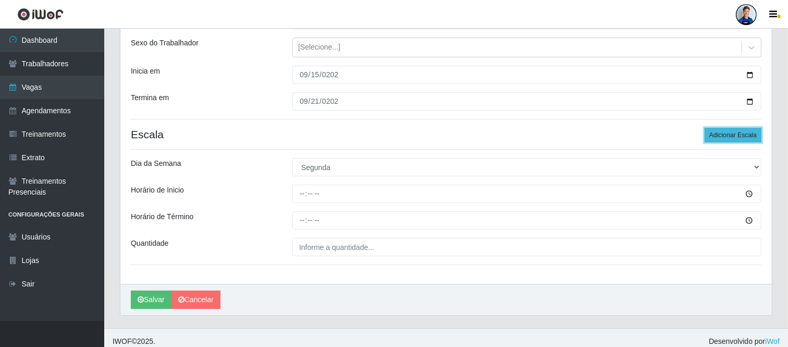
click at [719, 131] on button "Adicionar Escala" at bounding box center [733, 135] width 57 height 15
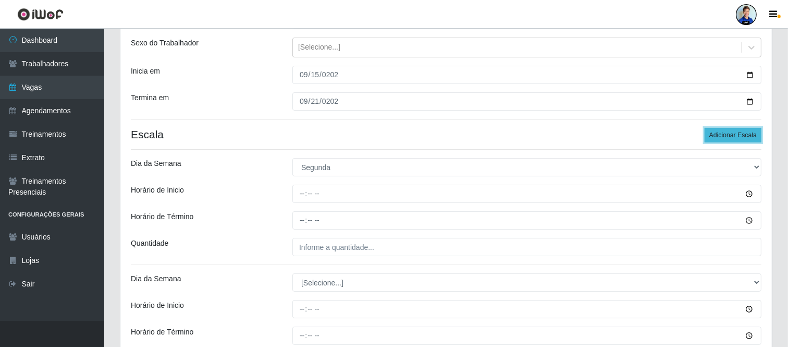
click at [726, 132] on button "Adicionar Escala" at bounding box center [733, 135] width 57 height 15
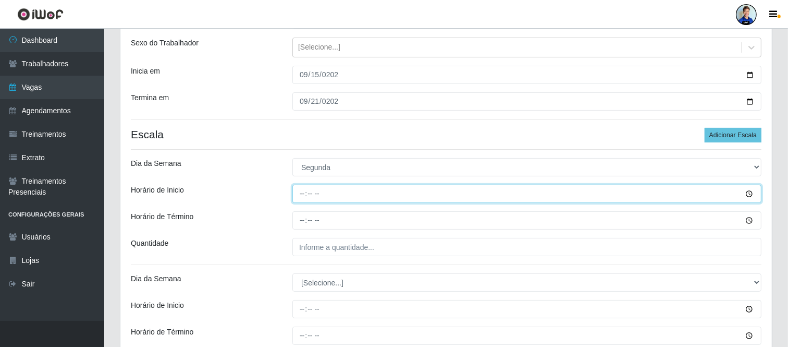
click at [303, 190] on input "Horário de Inicio" at bounding box center [526, 194] width 469 height 18
type input "14:00"
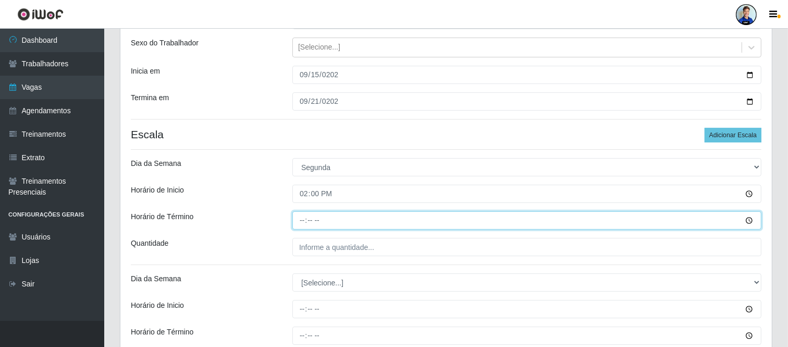
type input "20:00"
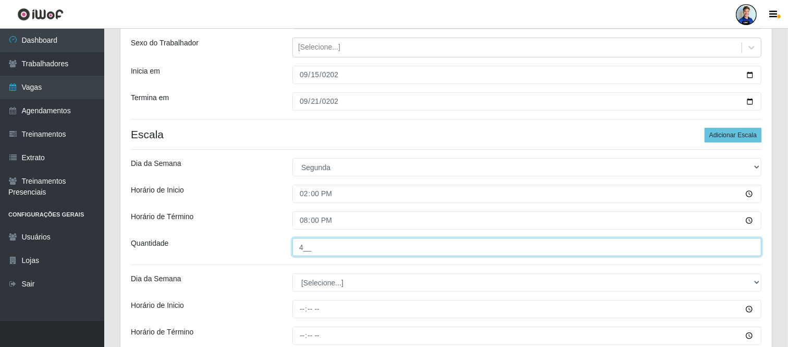
type input "4__"
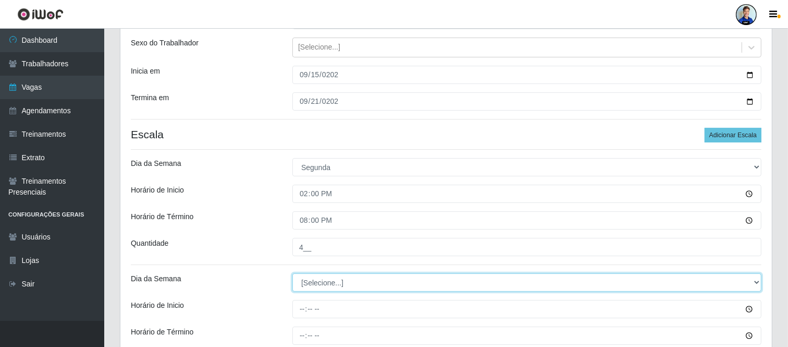
select select "2"
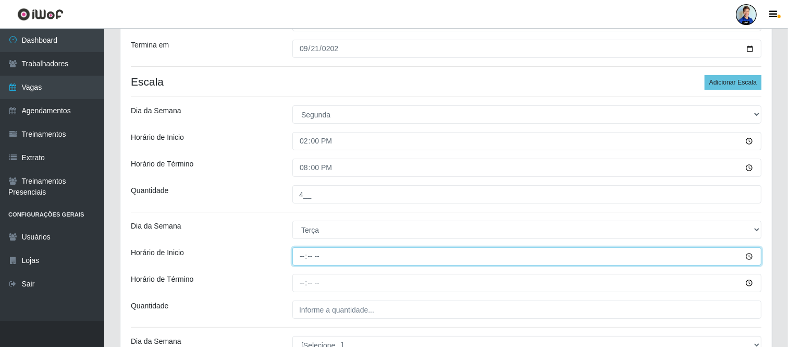
scroll to position [289, 0]
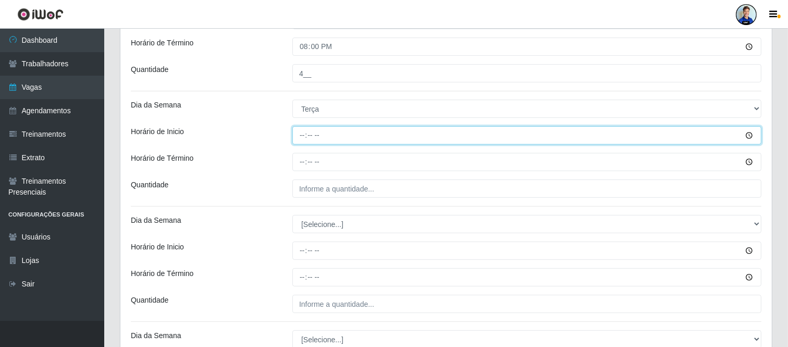
click at [316, 136] on input "Horário de Inicio" at bounding box center [526, 135] width 469 height 18
type input "14:00"
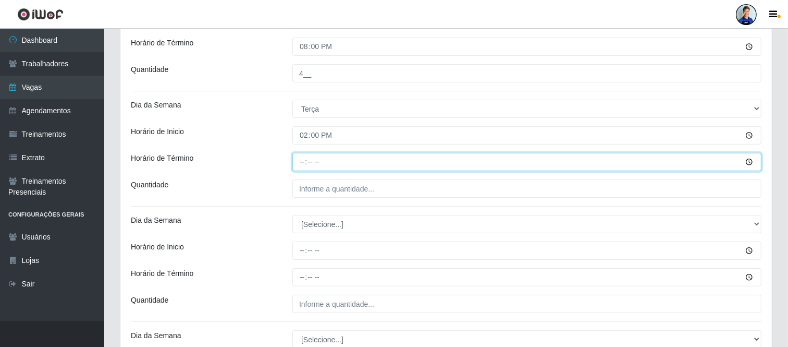
type input "20:00"
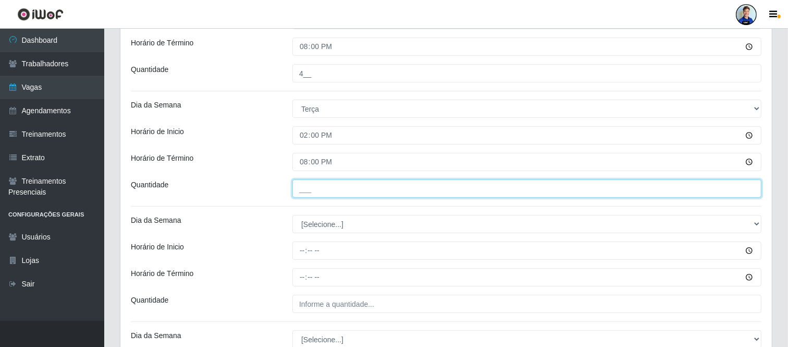
click at [308, 187] on input "___" at bounding box center [526, 188] width 469 height 18
type input "3__"
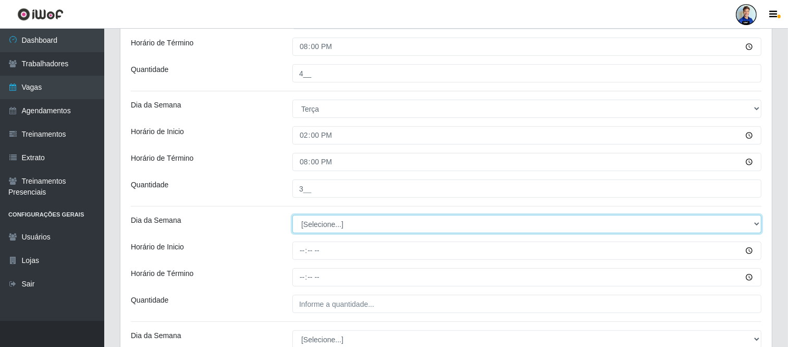
click at [332, 232] on select "[Selecione...] Segunda Terça Quarta Quinta Sexta Sábado Domingo" at bounding box center [526, 224] width 469 height 18
select select "3"
click at [292, 215] on select "[Selecione...] Segunda Terça Quarta Quinta Sexta Sábado Domingo" at bounding box center [526, 224] width 469 height 18
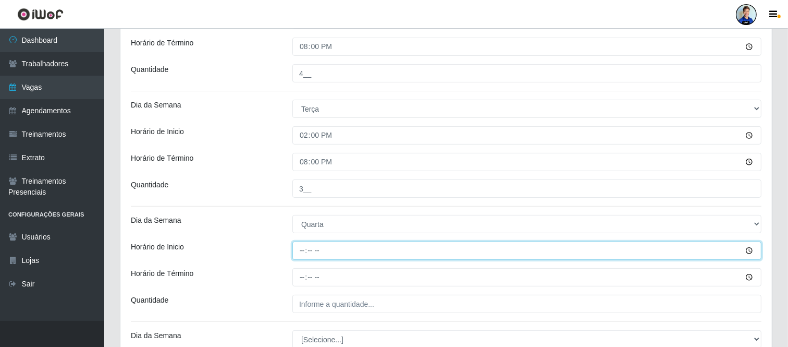
click at [305, 245] on input "Horário de Inicio" at bounding box center [526, 250] width 469 height 18
type input "14:00"
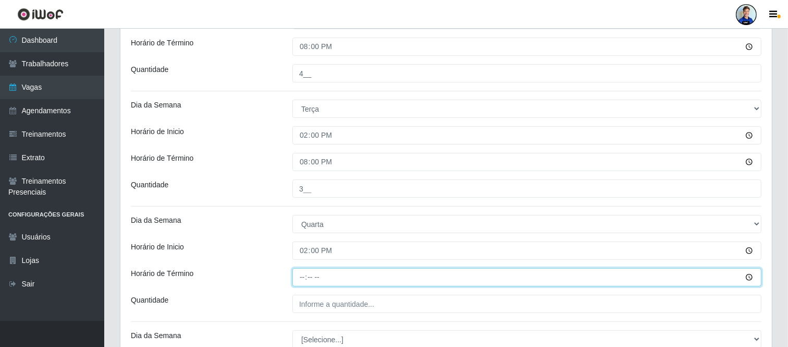
type input "20:00"
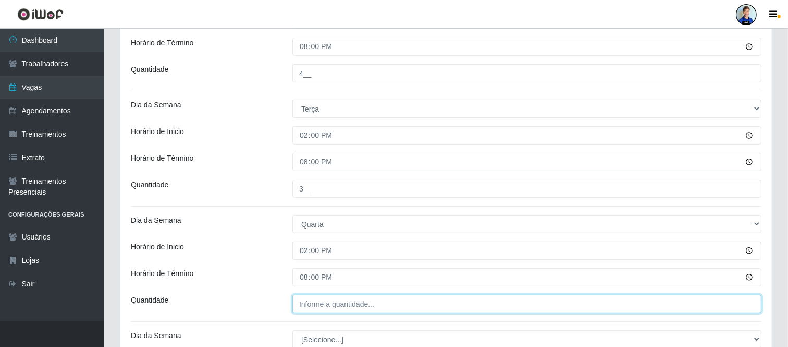
type input "___"
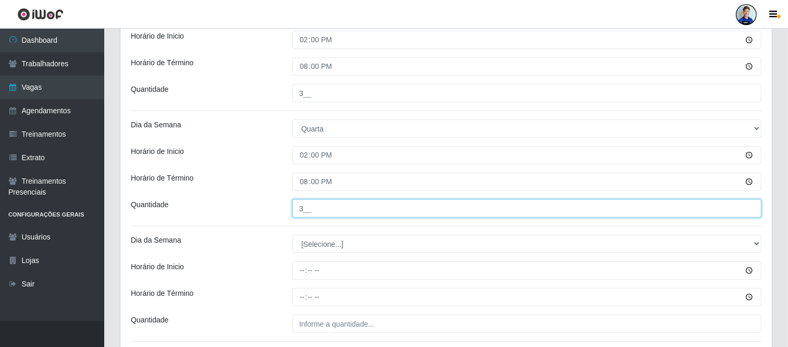
scroll to position [405, 0]
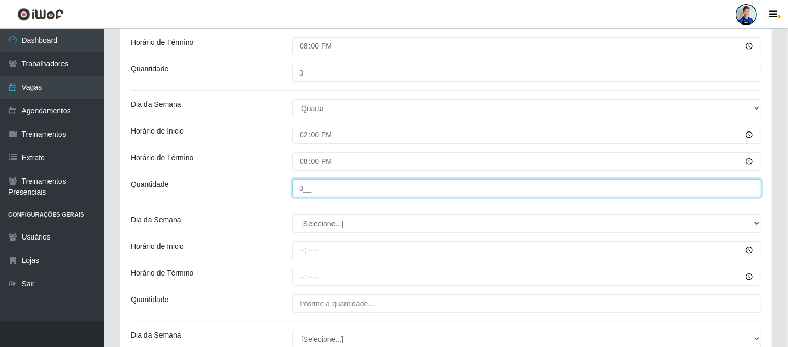
type input "3__"
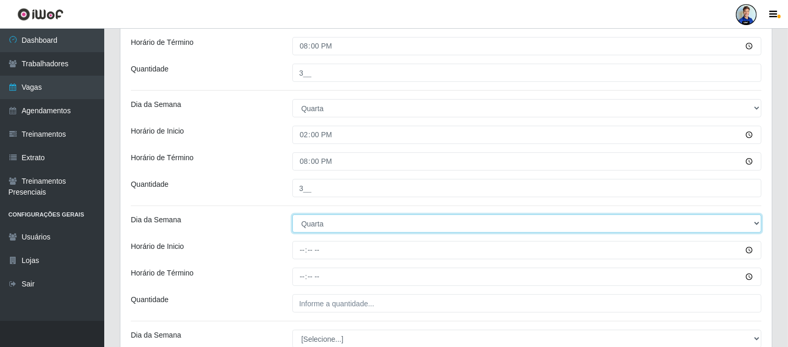
select select "4"
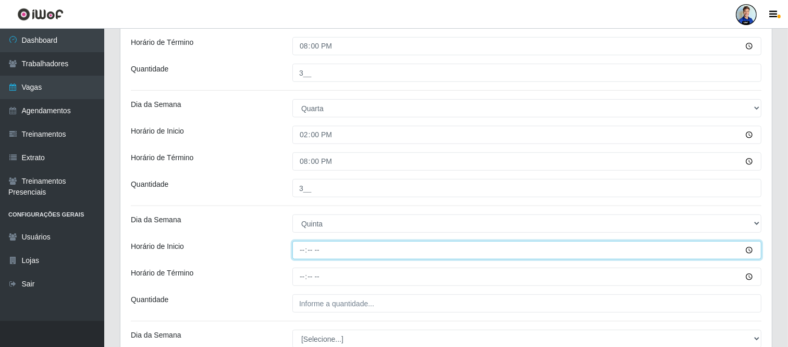
click at [305, 245] on input "Horário de Inicio" at bounding box center [526, 250] width 469 height 18
type input "14:00"
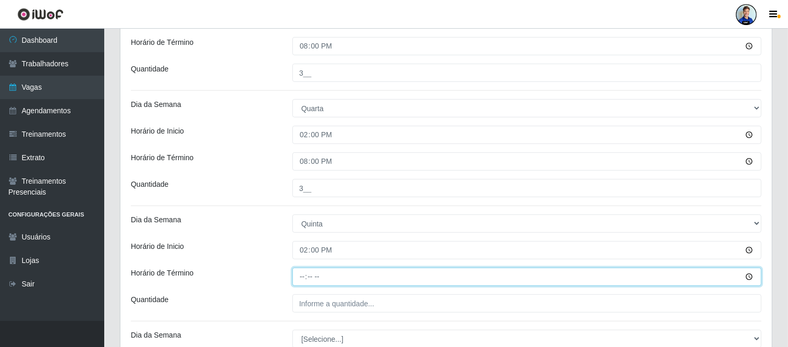
type input "20:00"
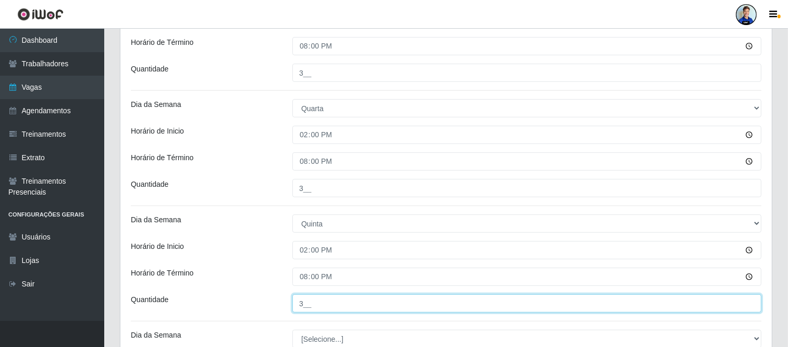
type input "3__"
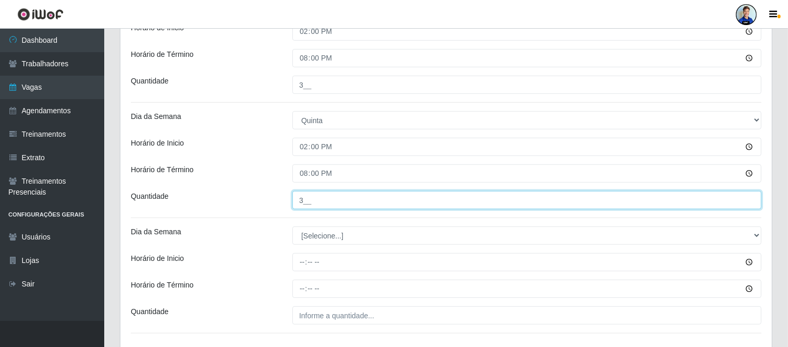
scroll to position [521, 0]
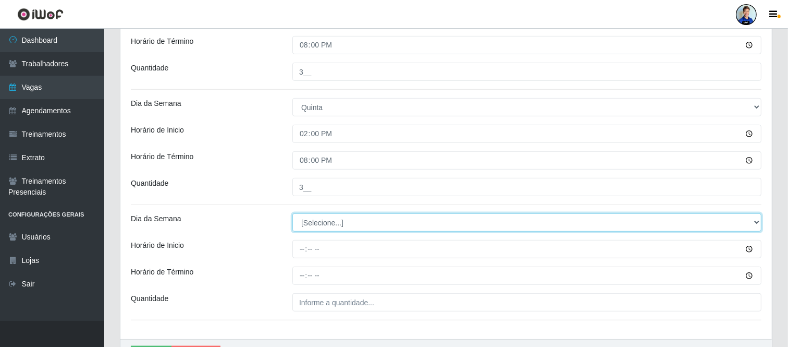
click at [306, 220] on select "[Selecione...] Segunda Terça Quarta Quinta Sexta Sábado Domingo" at bounding box center [526, 222] width 469 height 18
select select "5"
click at [292, 214] on select "[Selecione...] Segunda Terça Quarta Quinta Sexta Sábado Domingo" at bounding box center [526, 222] width 469 height 18
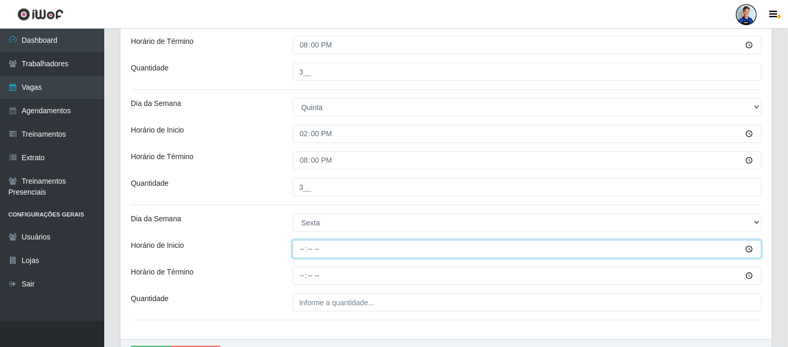
type input "14:00"
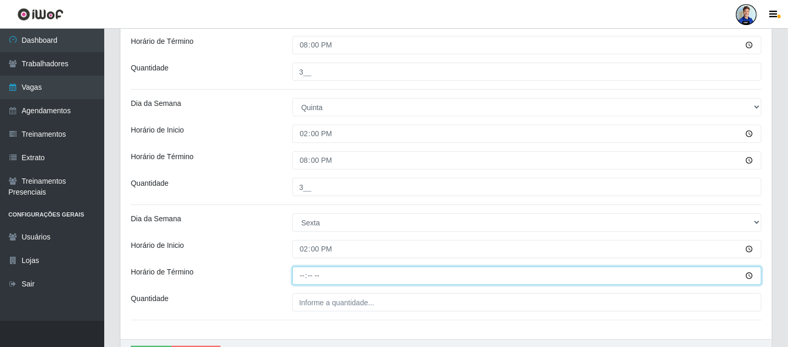
type input "15:00"
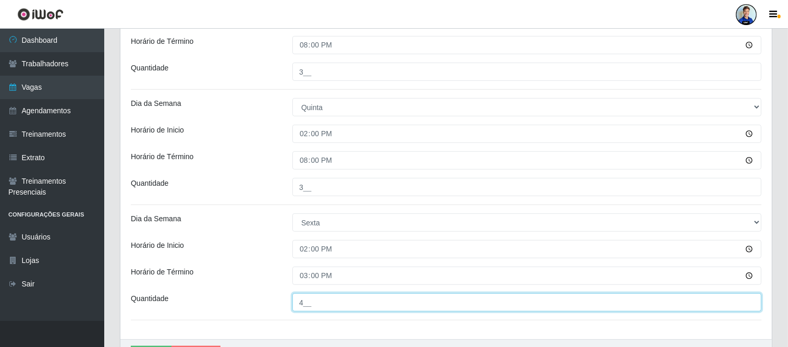
type input "4__"
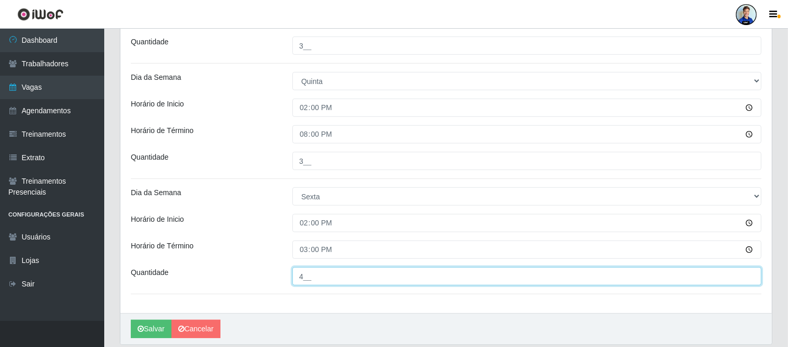
scroll to position [584, 0]
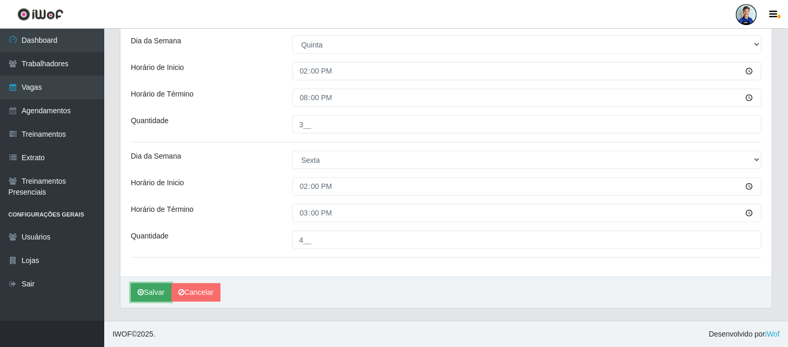
click at [153, 294] on button "Salvar" at bounding box center [151, 292] width 41 height 18
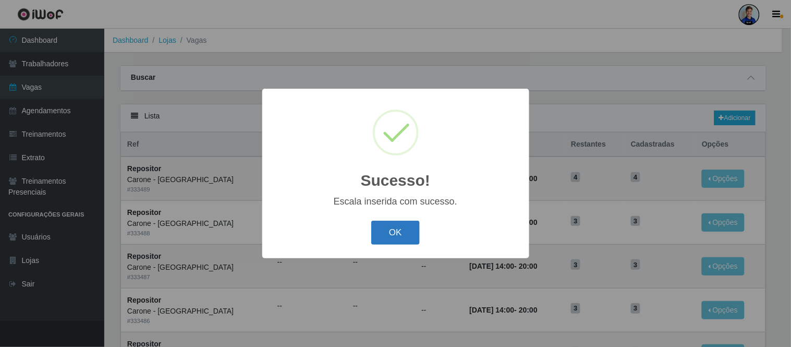
click at [399, 228] on button "OK" at bounding box center [395, 232] width 48 height 24
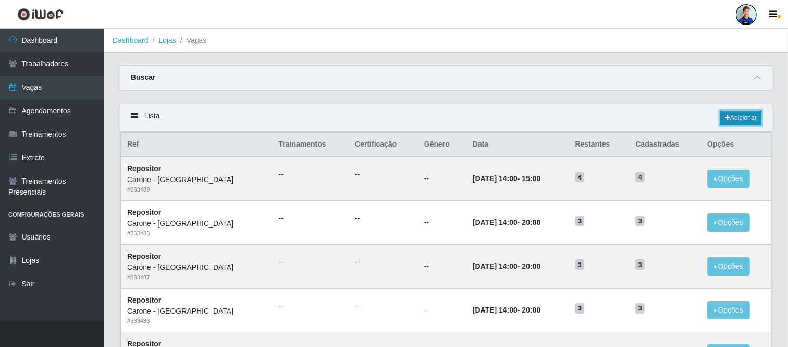
click at [744, 121] on link "Adicionar" at bounding box center [740, 118] width 41 height 15
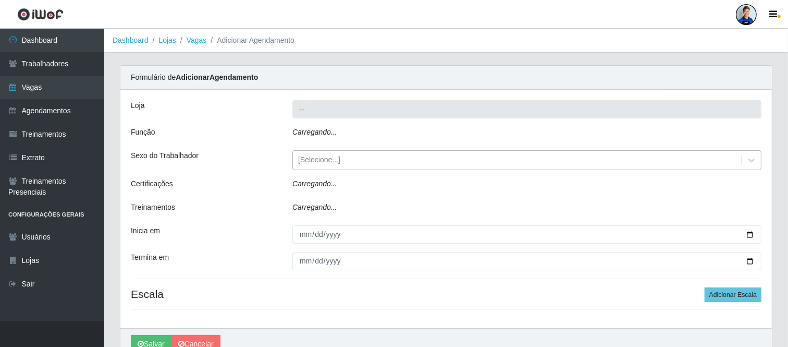
type input "Carone - [GEOGRAPHIC_DATA]"
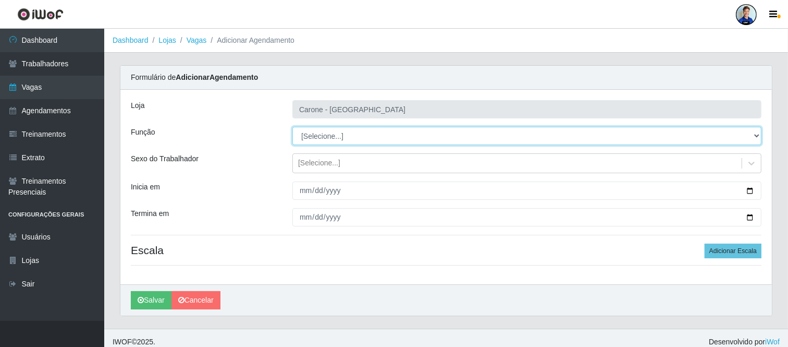
click at [315, 139] on select "[Selecione...] Embalador Embalador + Embalador ++ Repositor Repositor + Reposit…" at bounding box center [526, 136] width 469 height 18
select select "24"
click at [292, 127] on select "[Selecione...] Embalador Embalador + Embalador ++ Repositor Repositor + Reposit…" at bounding box center [526, 136] width 469 height 18
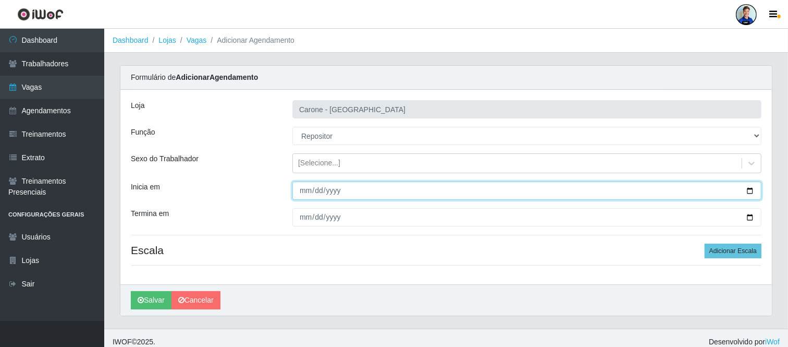
click at [298, 194] on input "Inicia em" at bounding box center [526, 190] width 469 height 18
type input "0020-08-22"
type input "[DATE]"
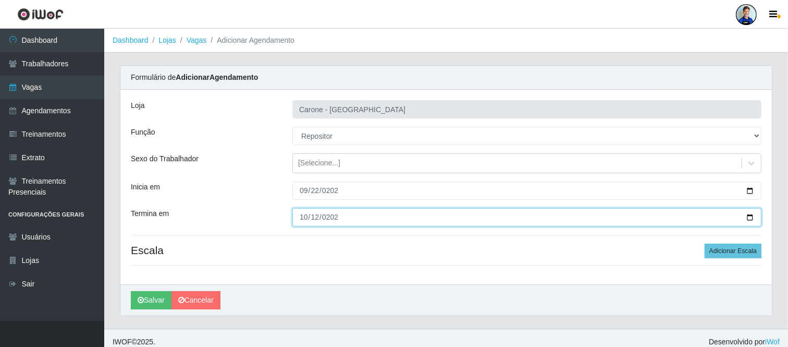
type input "[DATE]"
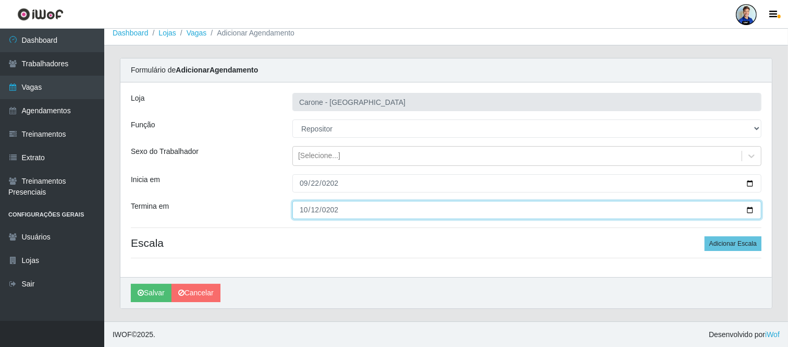
scroll to position [8, 0]
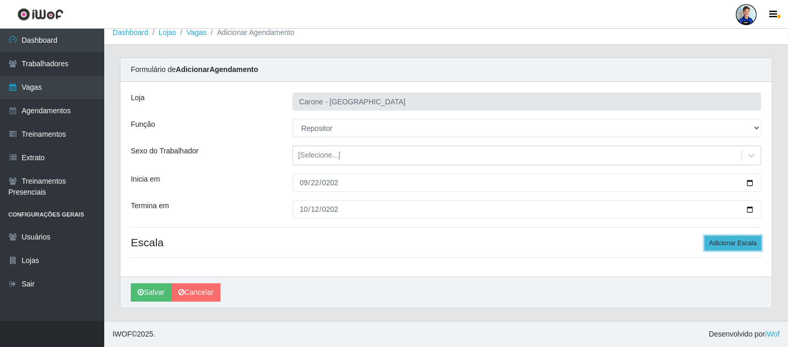
click at [722, 240] on button "Adicionar Escala" at bounding box center [733, 243] width 57 height 15
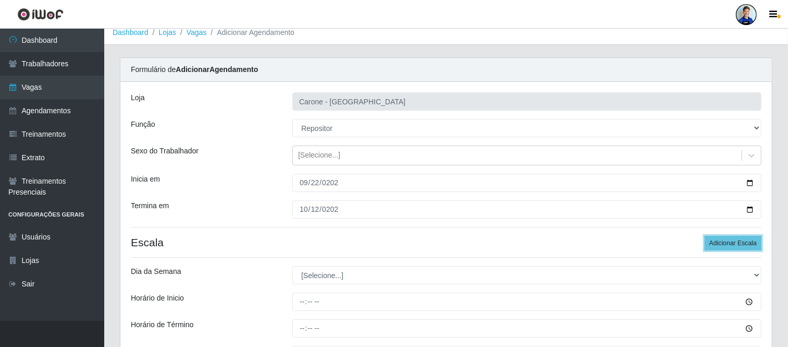
scroll to position [123, 0]
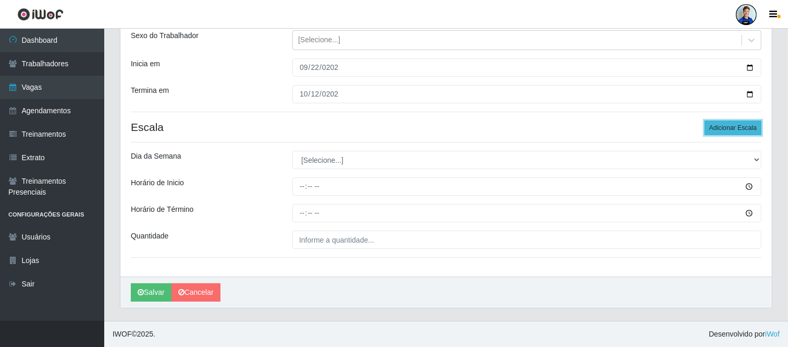
click at [735, 127] on button "Adicionar Escala" at bounding box center [733, 127] width 57 height 15
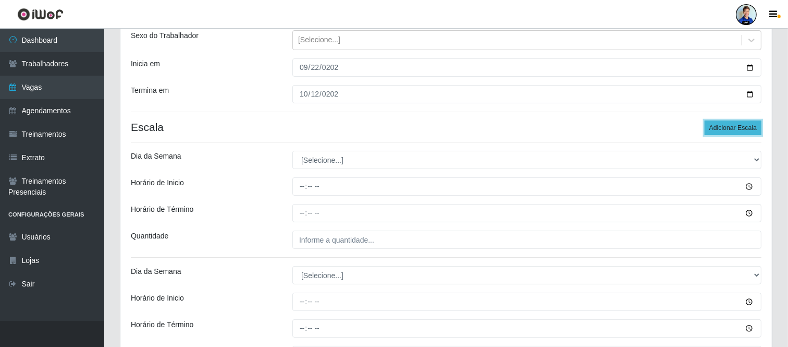
click at [730, 128] on button "Adicionar Escala" at bounding box center [733, 127] width 57 height 15
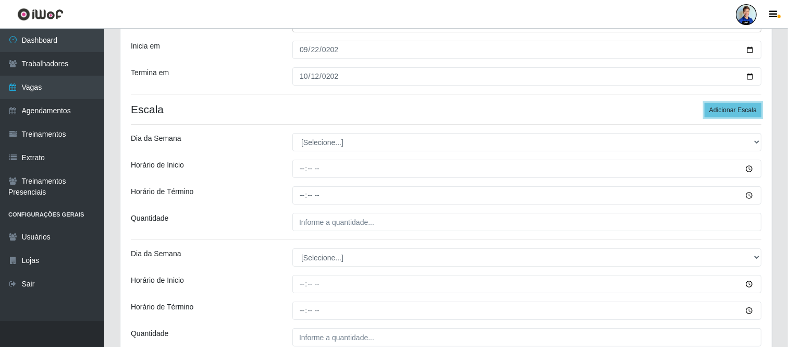
scroll to position [122, 0]
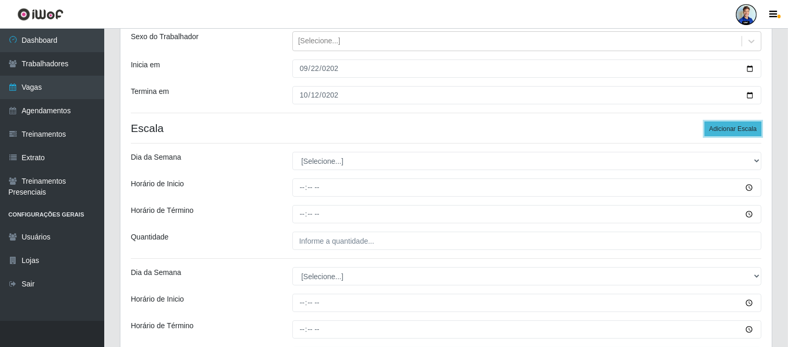
click at [730, 126] on button "Adicionar Escala" at bounding box center [733, 128] width 57 height 15
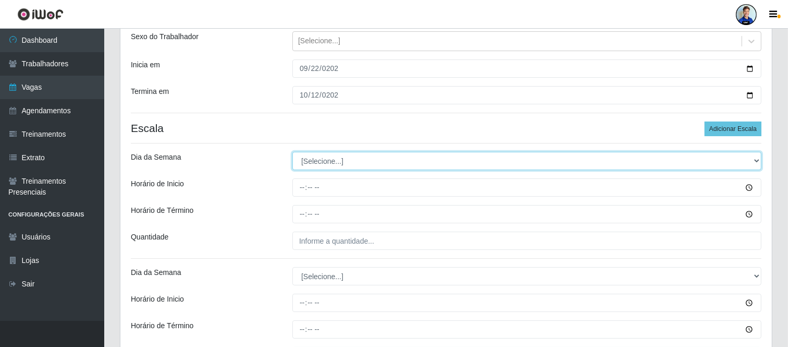
click at [320, 161] on select "[Selecione...] Segunda Terça Quarta Quinta Sexta Sábado Domingo" at bounding box center [526, 161] width 469 height 18
select select "1"
click at [292, 152] on select "[Selecione...] Segunda Terça Quarta Quinta Sexta Sábado Domingo" at bounding box center [526, 161] width 469 height 18
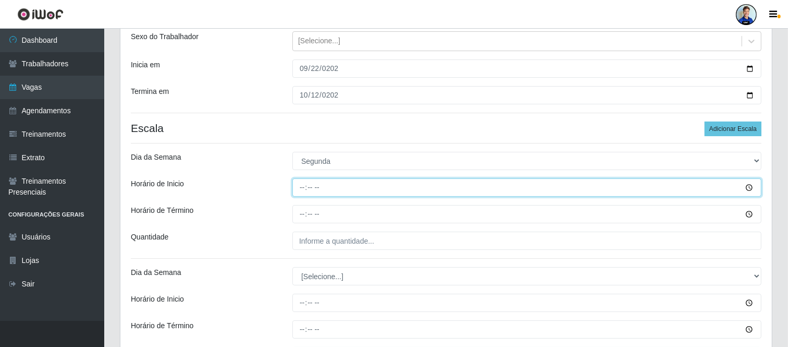
click at [308, 188] on input "Horário de Inicio" at bounding box center [526, 187] width 469 height 18
type input "14:00"
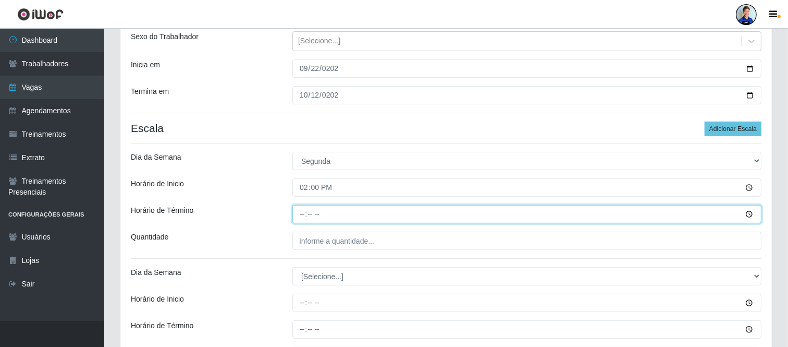
click at [315, 215] on input "Horário de Término" at bounding box center [526, 214] width 469 height 18
type input "20:00"
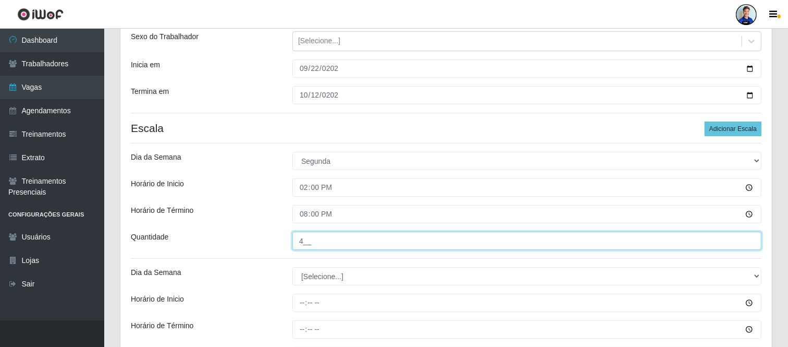
type input "4__"
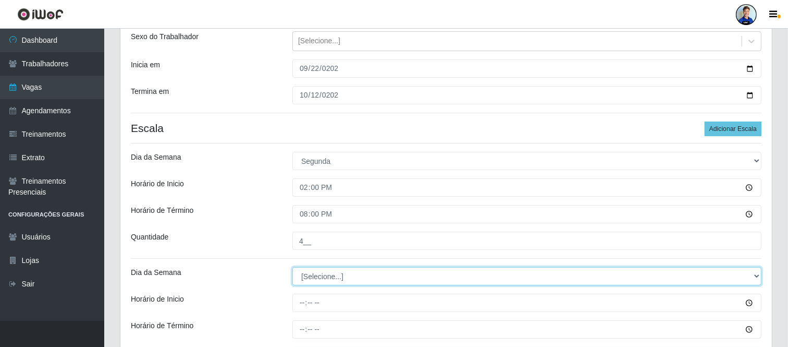
select select "2"
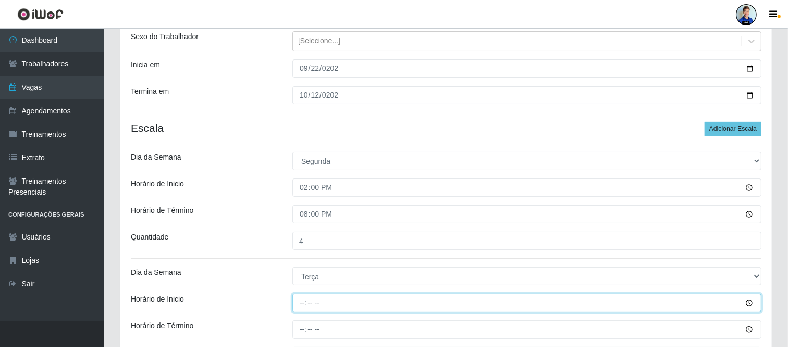
type input "14:00"
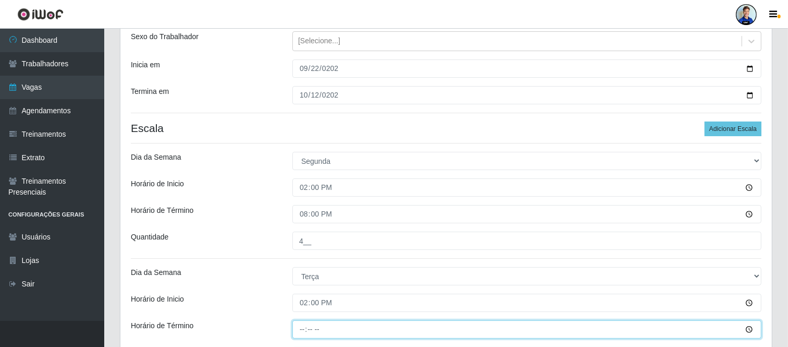
scroll to position [180, 0]
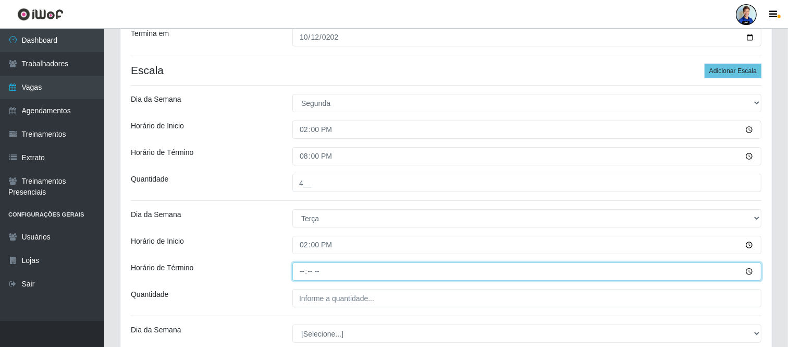
type input "20:00"
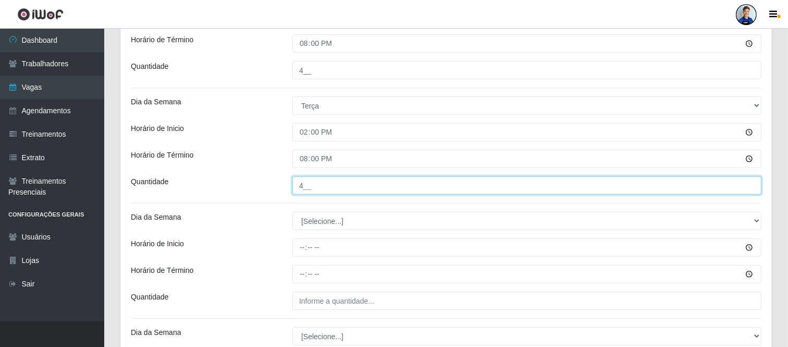
scroll to position [296, 0]
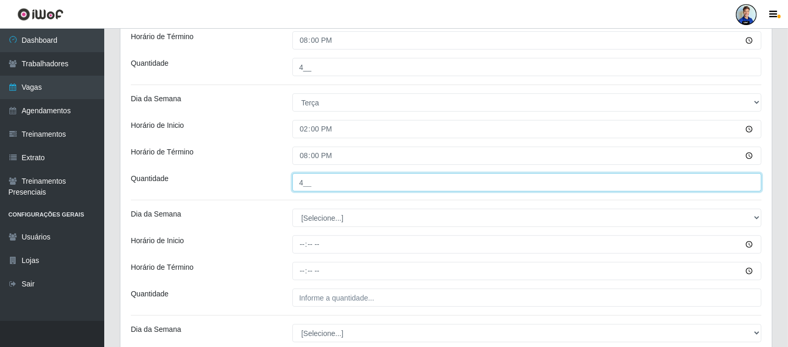
type input "4__"
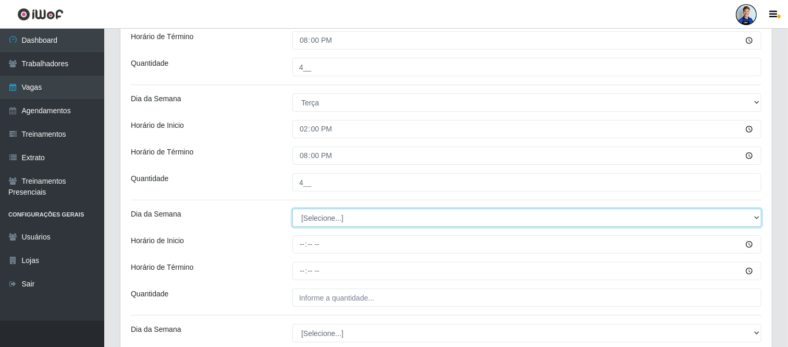
click at [315, 215] on select "[Selecione...] Segunda Terça Quarta Quinta Sexta Sábado Domingo" at bounding box center [526, 218] width 469 height 18
select select "3"
click at [292, 209] on select "[Selecione...] Segunda Terça Quarta Quinta Sexta Sábado Domingo" at bounding box center [526, 218] width 469 height 18
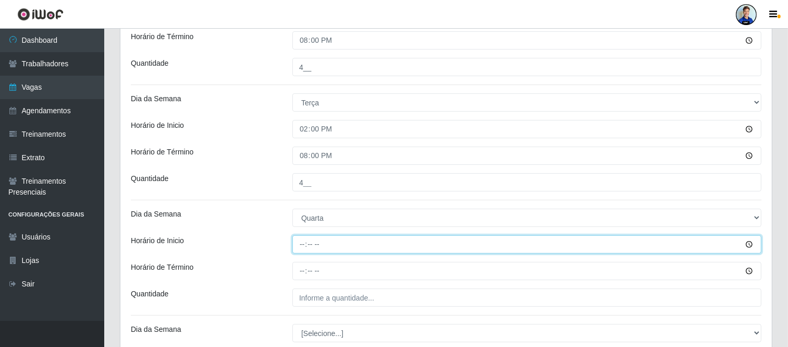
type input "14:00"
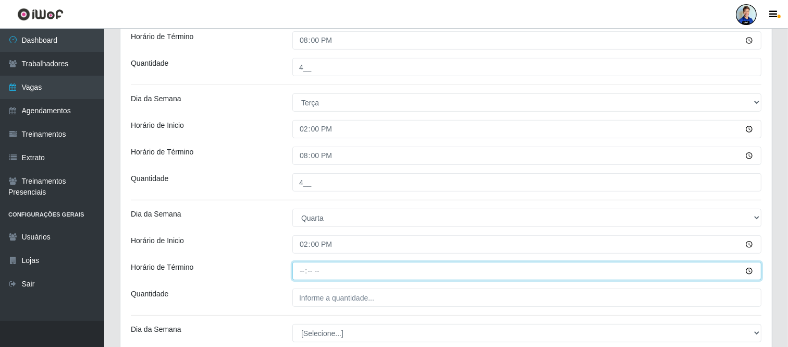
type input "20:00"
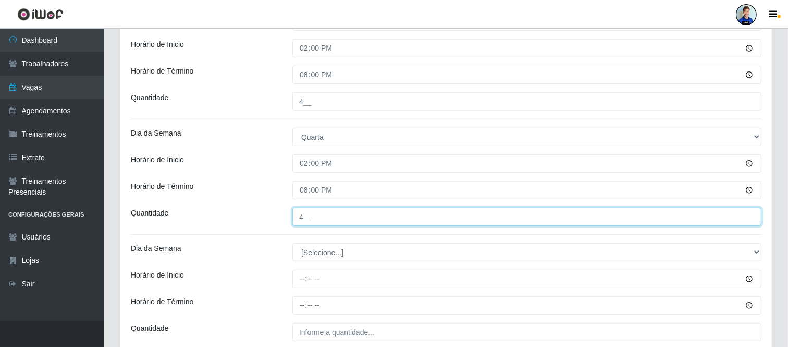
scroll to position [434, 0]
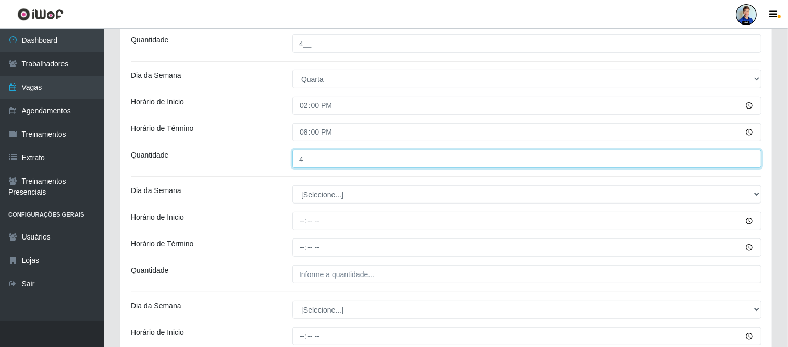
type input "4__"
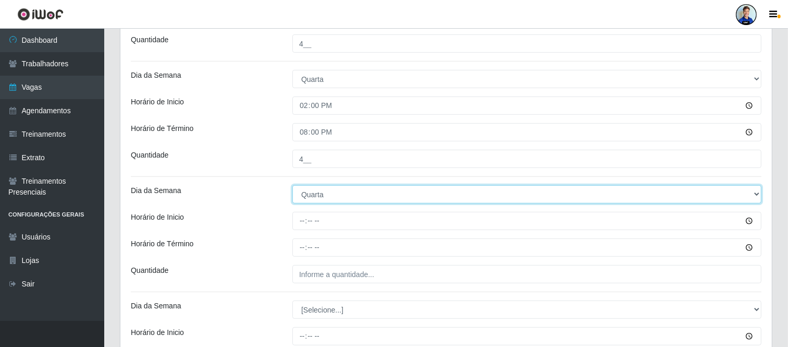
select select "4"
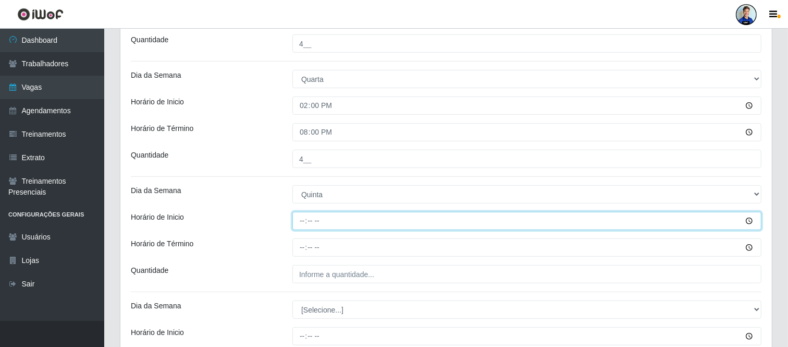
click at [315, 215] on input "Horário de Inicio" at bounding box center [526, 221] width 469 height 18
type input "14:00"
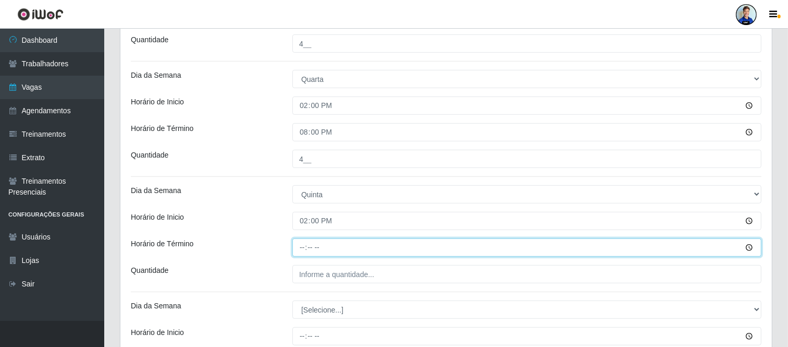
type input "20:00"
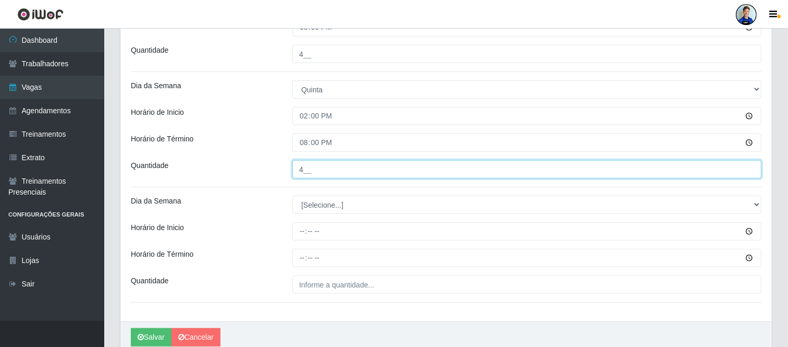
scroll to position [550, 0]
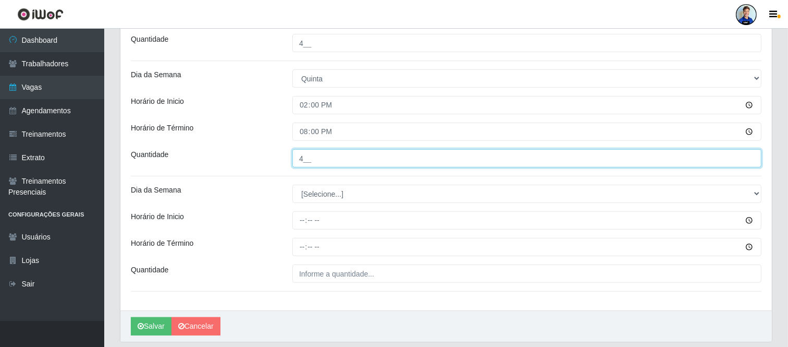
type input "4__"
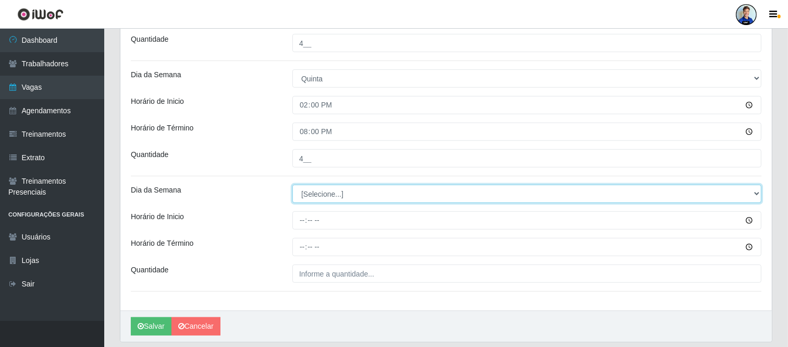
click at [324, 200] on select "[Selecione...] Segunda Terça Quarta Quinta Sexta Sábado Domingo" at bounding box center [526, 194] width 469 height 18
select select "5"
click at [292, 185] on select "[Selecione...] Segunda Terça Quarta Quinta Sexta Sábado Domingo" at bounding box center [526, 194] width 469 height 18
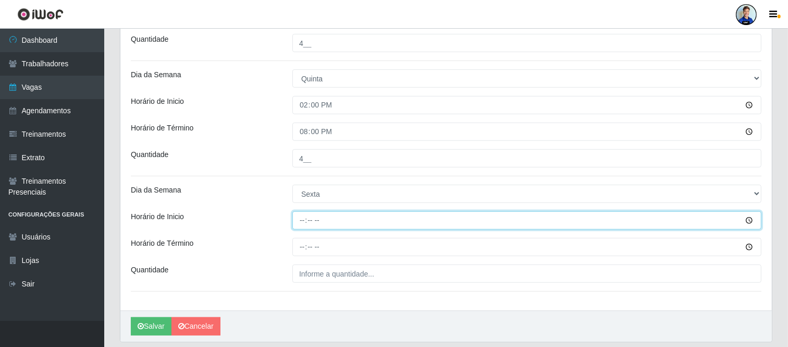
type input "14:00"
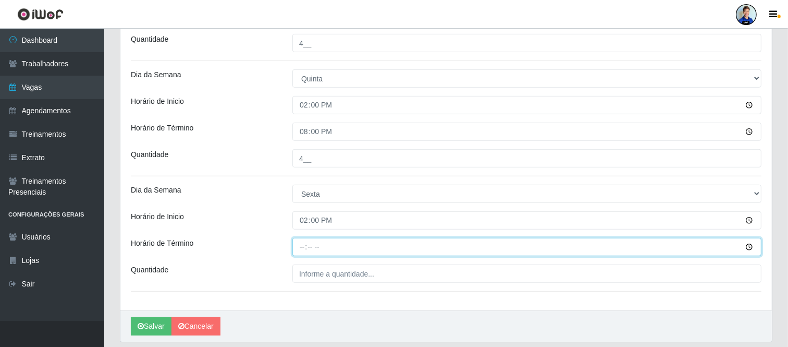
type input "20:00"
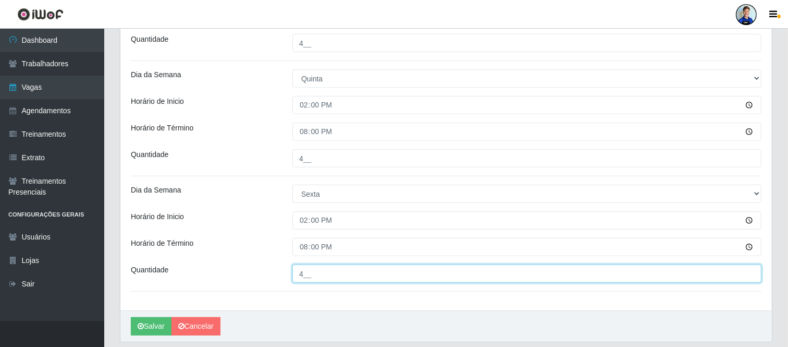
type input "4__"
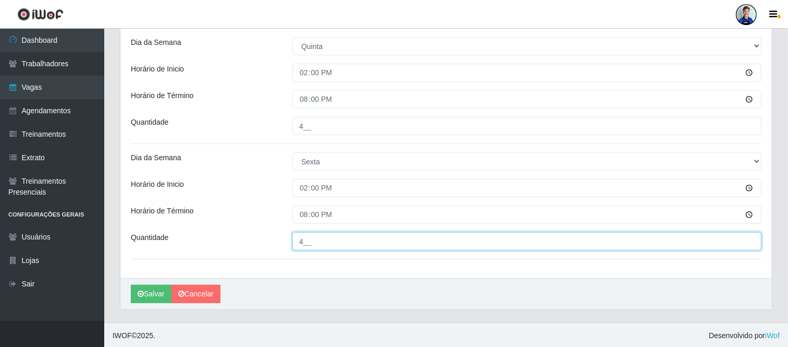
scroll to position [584, 0]
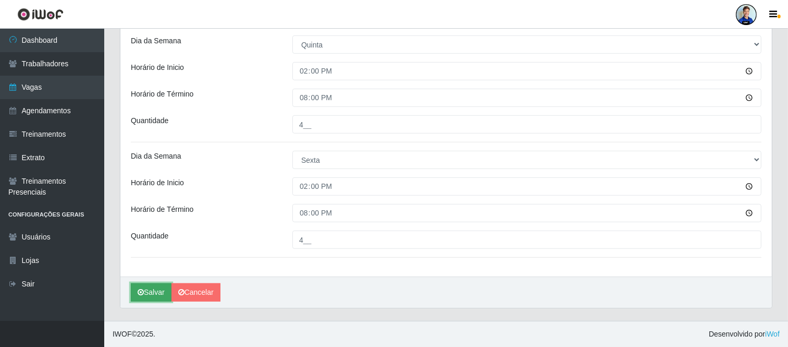
click at [150, 285] on button "Salvar" at bounding box center [151, 292] width 41 height 18
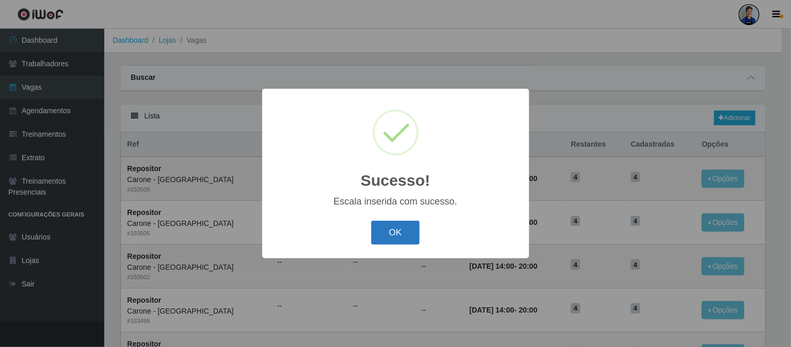
click at [400, 236] on button "OK" at bounding box center [395, 232] width 48 height 24
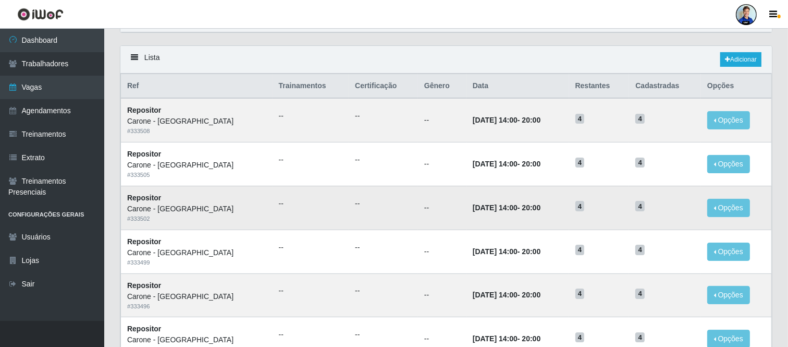
scroll to position [58, 0]
click at [746, 56] on link "Adicionar" at bounding box center [740, 60] width 41 height 15
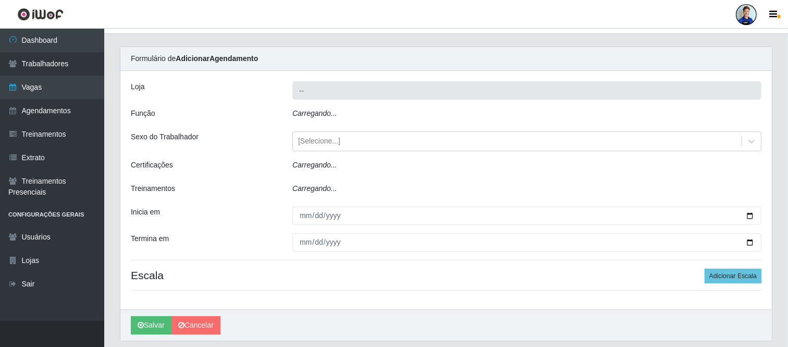
type input "Carone - [GEOGRAPHIC_DATA]"
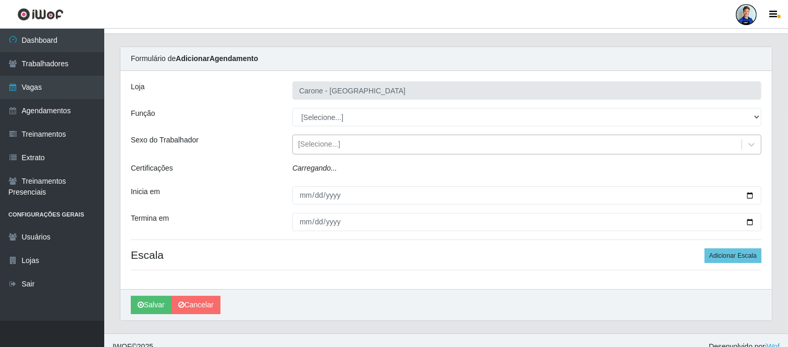
scroll to position [8, 0]
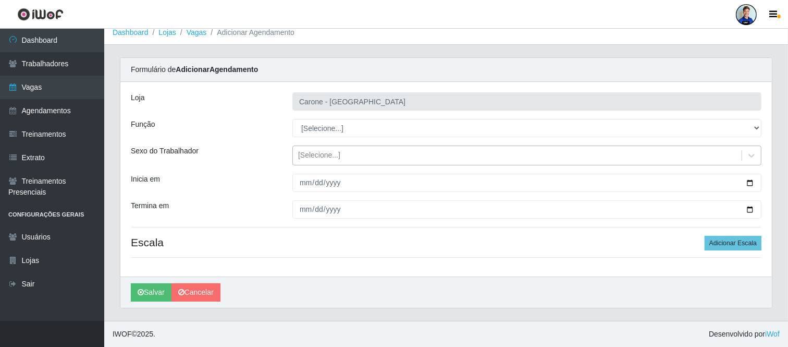
click at [350, 140] on div "[PERSON_NAME] - [GEOGRAPHIC_DATA] Função [Selecione...] Embalador Embalador + E…" at bounding box center [446, 179] width 652 height 194
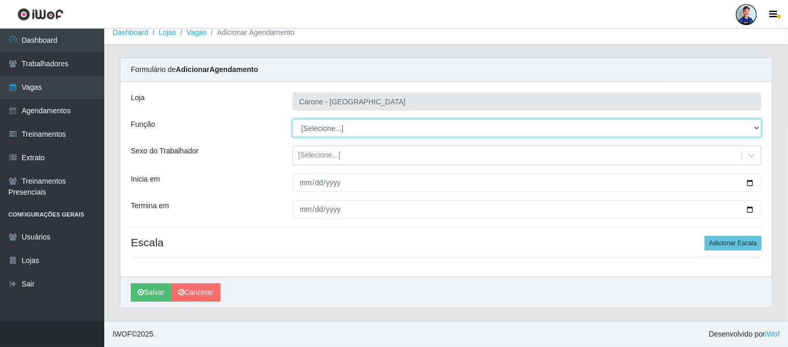
drag, startPoint x: 335, startPoint y: 128, endPoint x: 343, endPoint y: 131, distance: 8.4
click at [335, 128] on select "[Selecione...] Embalador Embalador + Embalador ++ Repositor Repositor + Reposit…" at bounding box center [526, 128] width 469 height 18
select select "24"
click at [292, 119] on select "[Selecione...] Embalador Embalador + Embalador ++ Repositor Repositor + Reposit…" at bounding box center [526, 128] width 469 height 18
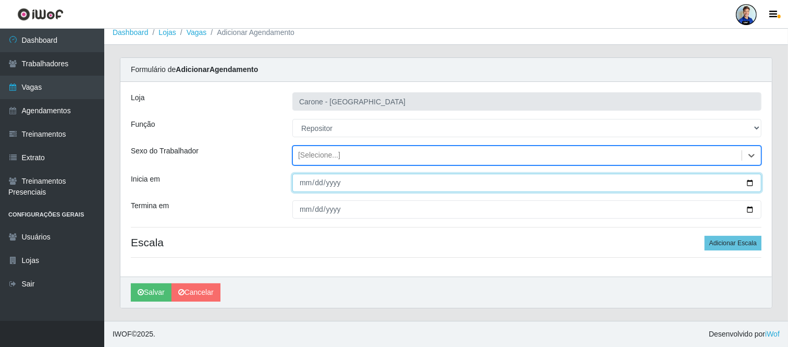
click at [305, 183] on input "Inicia em" at bounding box center [526, 183] width 469 height 18
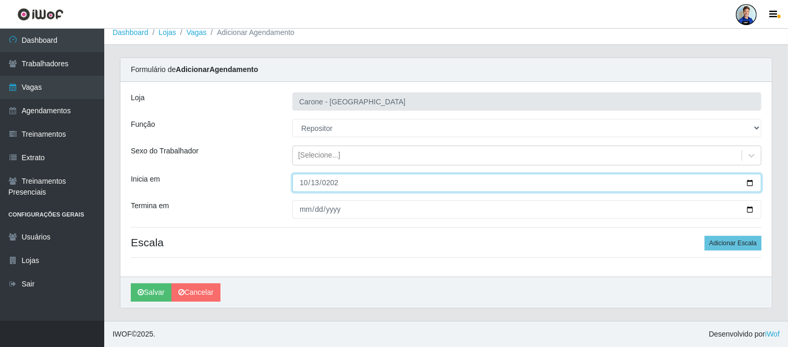
type input "[DATE]"
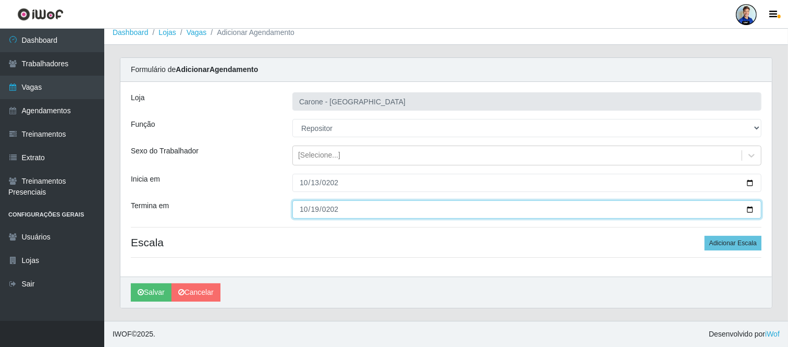
type input "[DATE]"
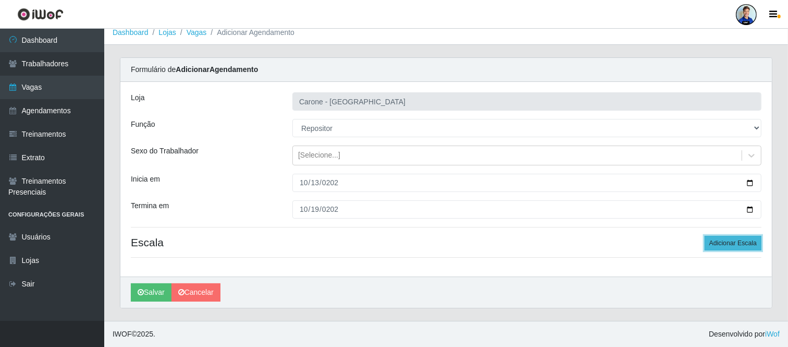
click at [740, 242] on button "Adicionar Escala" at bounding box center [733, 243] width 57 height 15
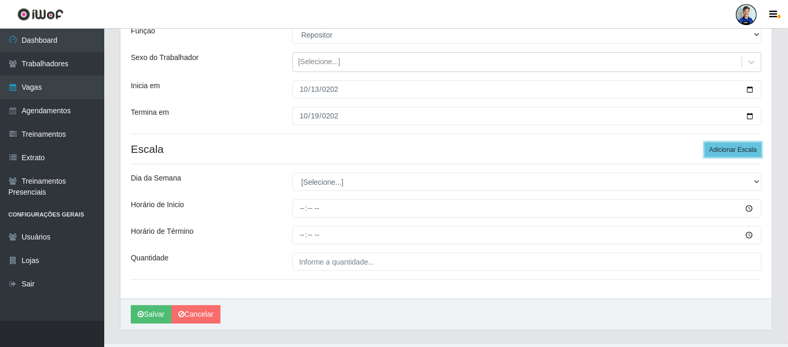
scroll to position [123, 0]
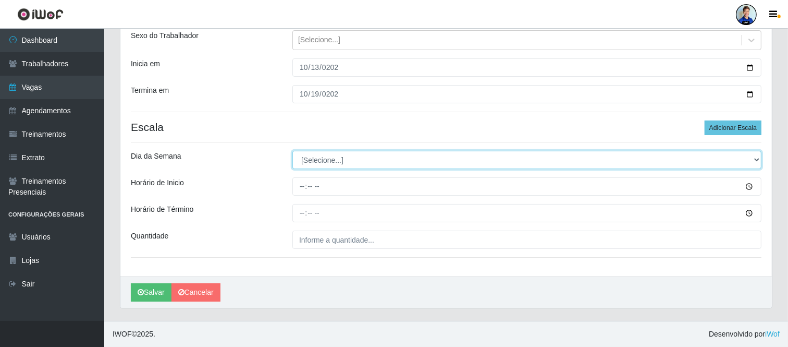
click at [360, 168] on select "[Selecione...] Segunda Terça Quarta Quinta Sexta Sábado Domingo" at bounding box center [526, 160] width 469 height 18
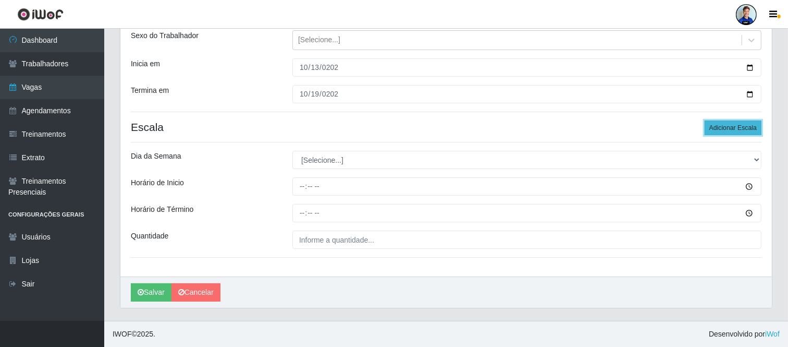
click at [730, 128] on button "Adicionar Escala" at bounding box center [733, 127] width 57 height 15
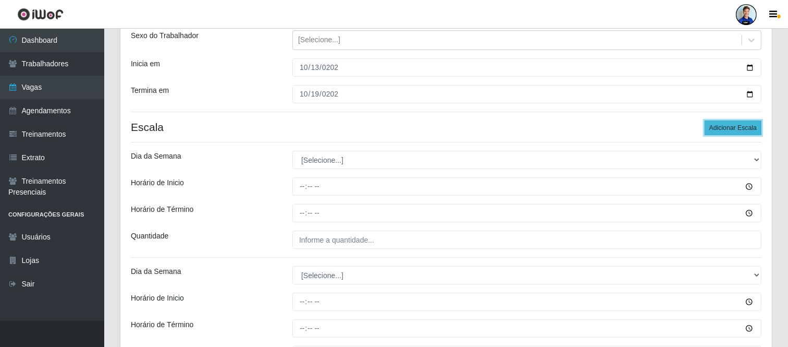
click at [733, 130] on button "Adicionar Escala" at bounding box center [733, 127] width 57 height 15
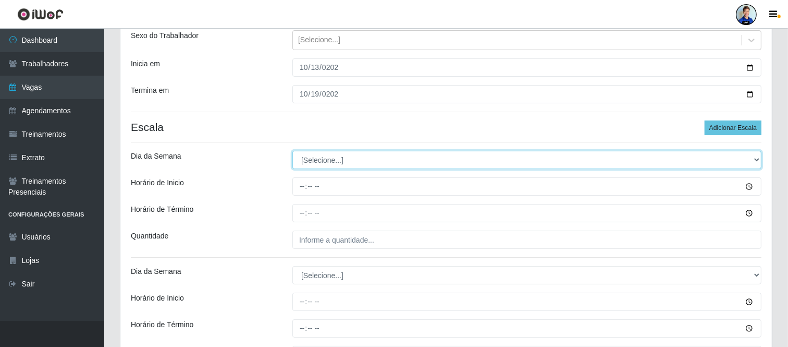
click at [328, 157] on select "[Selecione...] Segunda Terça Quarta Quinta Sexta Sábado Domingo" at bounding box center [526, 160] width 469 height 18
select select "1"
click at [292, 151] on select "[Selecione...] Segunda Terça Quarta Quinta Sexta Sábado Domingo" at bounding box center [526, 160] width 469 height 18
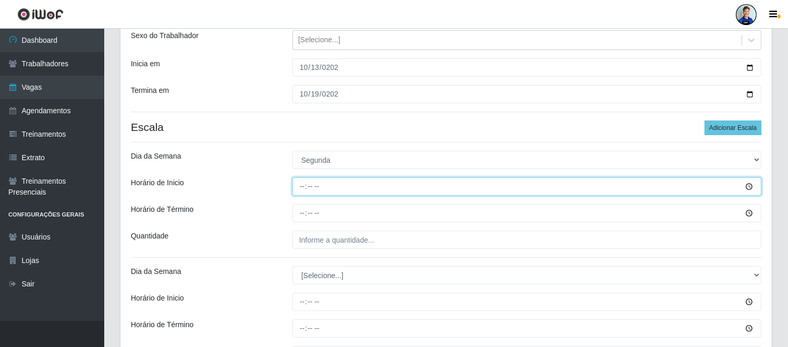
type input "14:00"
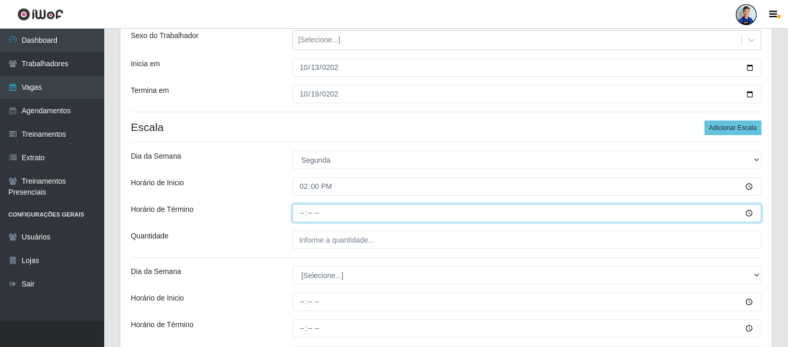
type input "20:00"
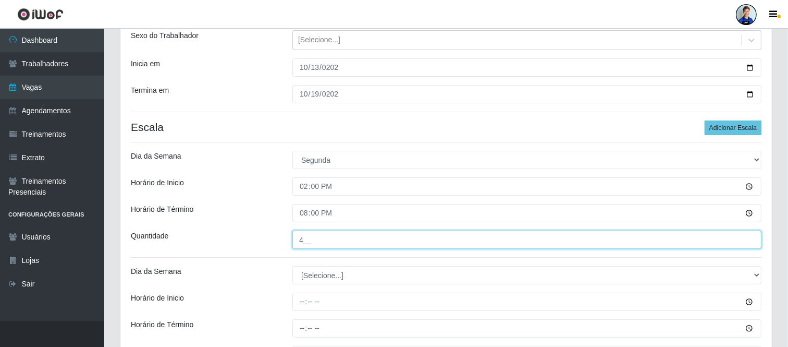
type input "4__"
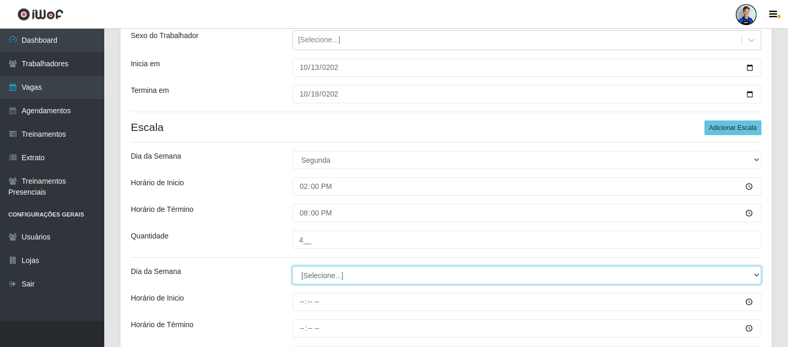
select select "2"
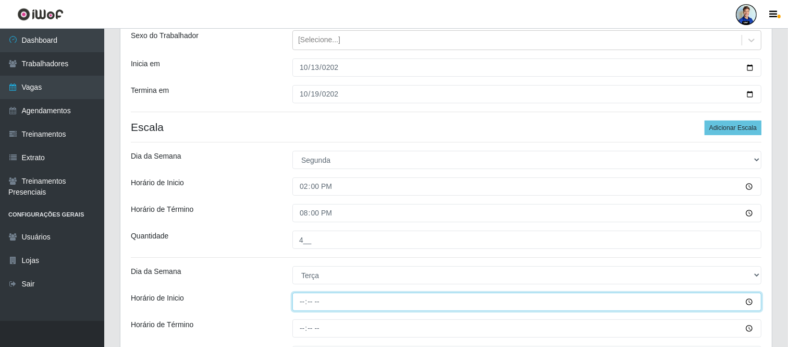
type input "14:00"
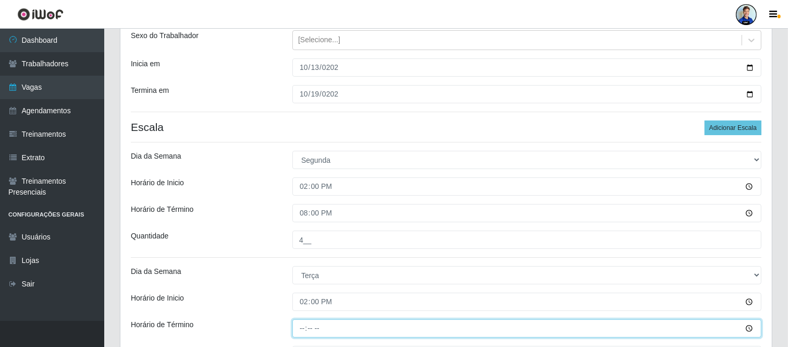
type input "20:00"
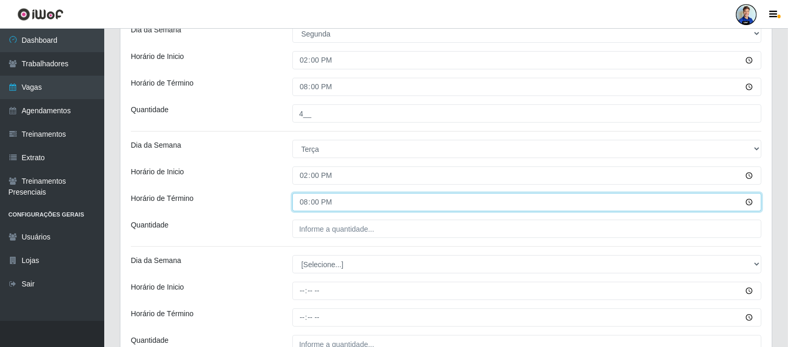
scroll to position [255, 0]
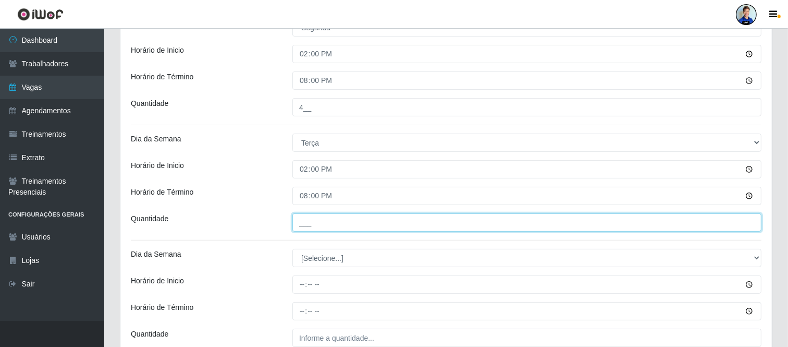
click at [321, 226] on input "___" at bounding box center [526, 222] width 469 height 18
type input "4__"
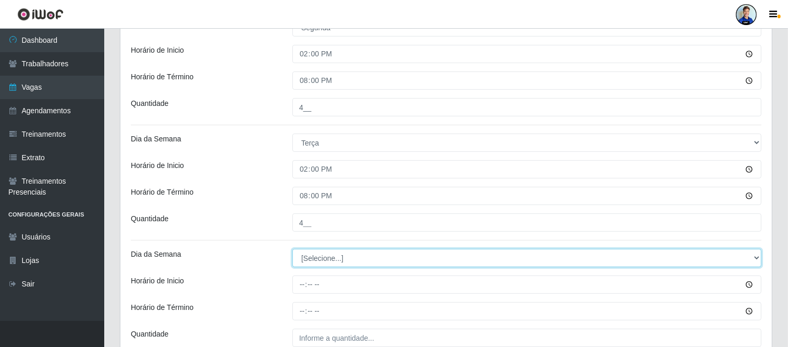
select select "3"
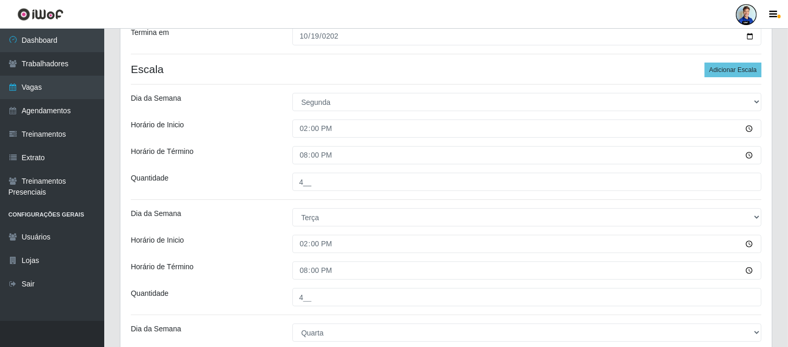
scroll to position [197, 0]
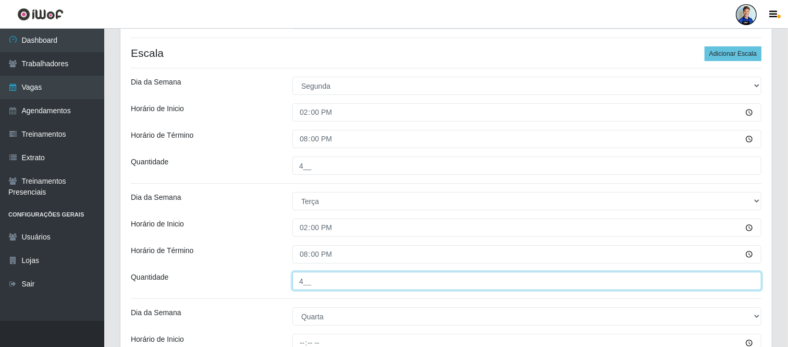
click at [306, 278] on input "4__" at bounding box center [526, 281] width 469 height 18
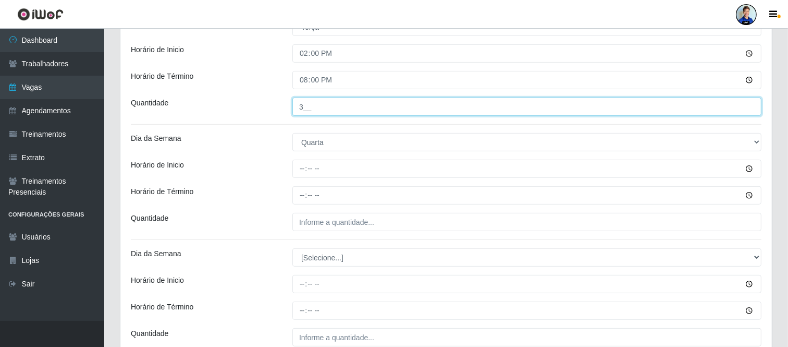
type input "3__"
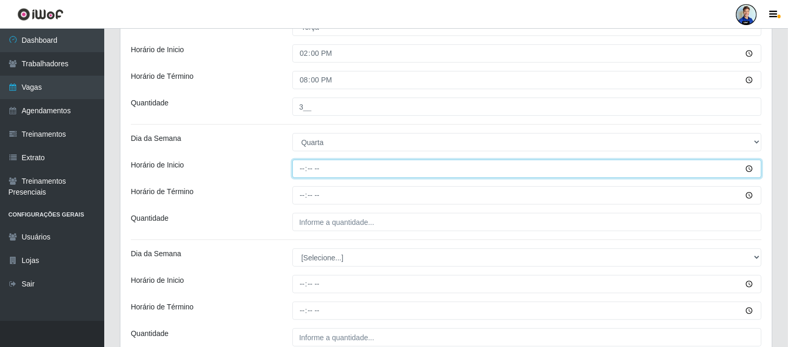
click at [303, 176] on input "Horário de Inicio" at bounding box center [526, 169] width 469 height 18
type input "14:00"
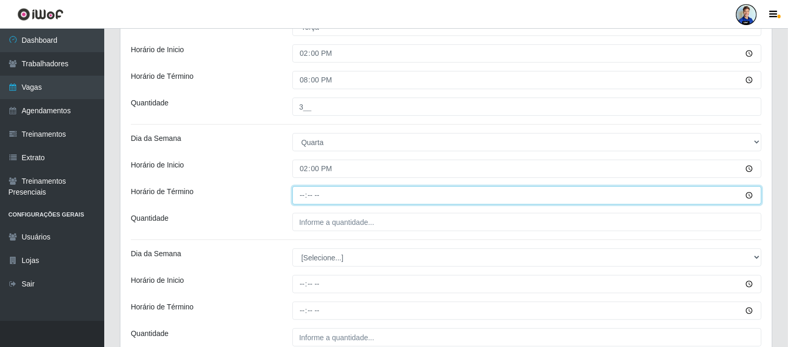
type input "20:00"
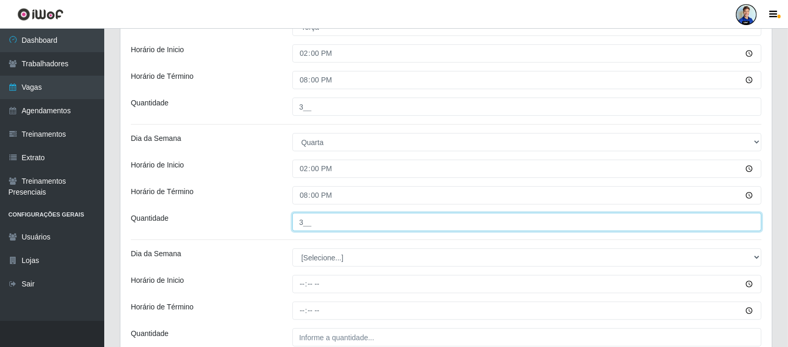
type input "3__"
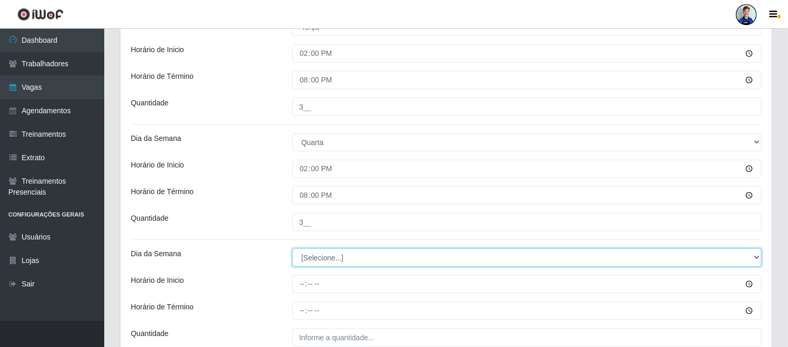
click at [371, 256] on select "[Selecione...] Segunda Terça Quarta Quinta Sexta Sábado Domingo" at bounding box center [526, 257] width 469 height 18
select select "4"
click at [292, 248] on select "[Selecione...] Segunda Terça Quarta Quinta Sexta Sábado Domingo" at bounding box center [526, 257] width 469 height 18
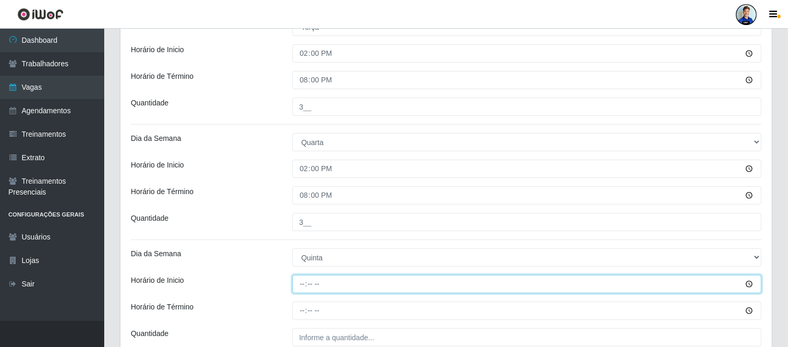
type input "14:00"
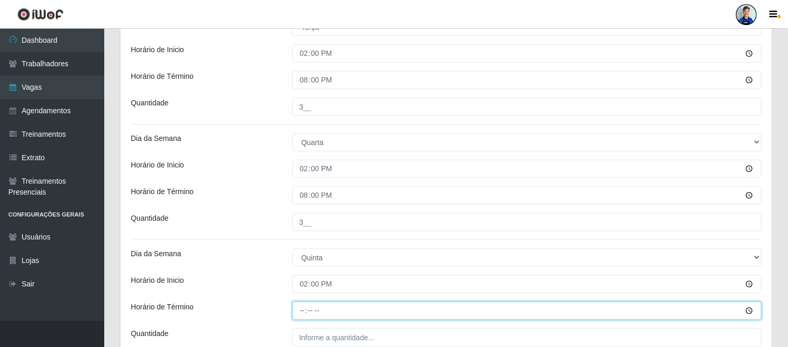
type input "20:00"
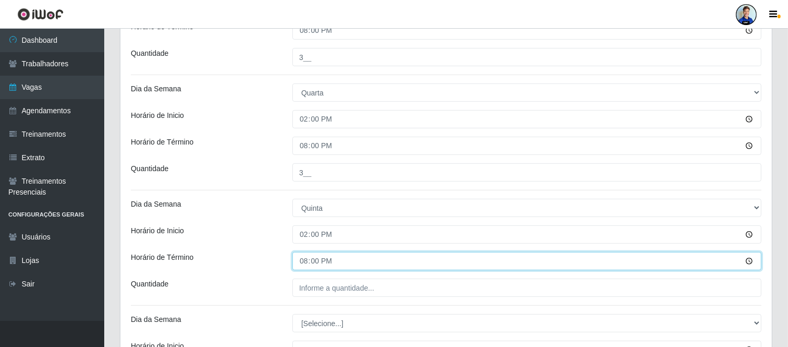
scroll to position [487, 0]
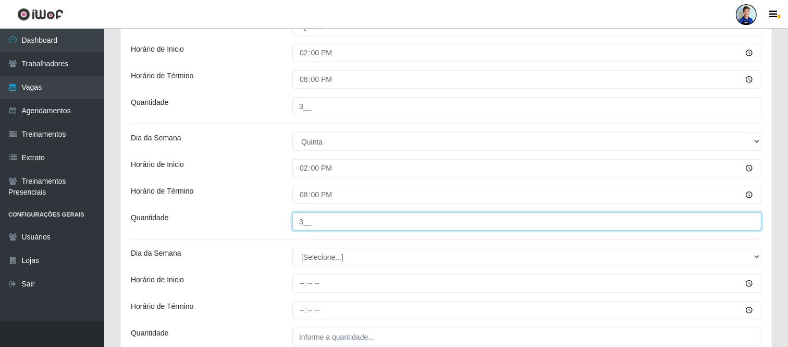
type input "3__"
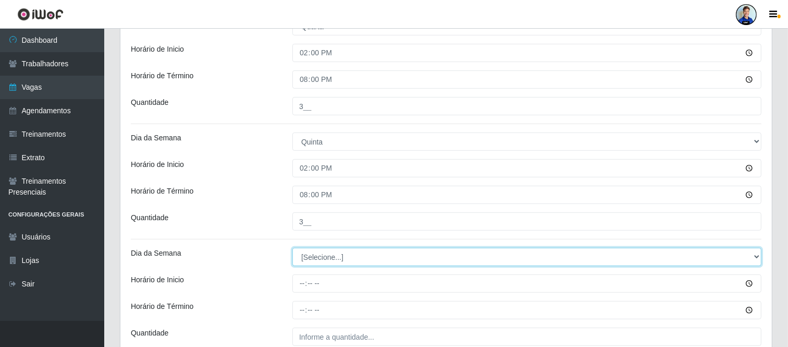
click at [366, 250] on select "[Selecione...] Segunda Terça Quarta Quinta Sexta Sábado Domingo" at bounding box center [526, 257] width 469 height 18
select select "5"
click at [292, 248] on select "[Selecione...] Segunda Terça Quarta Quinta Sexta Sábado Domingo" at bounding box center [526, 257] width 469 height 18
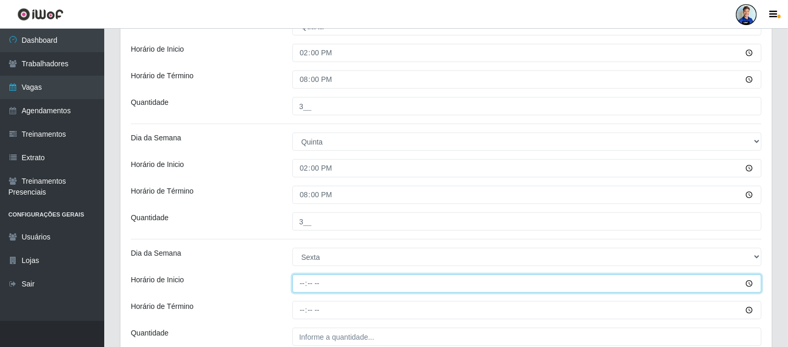
type input "14:00"
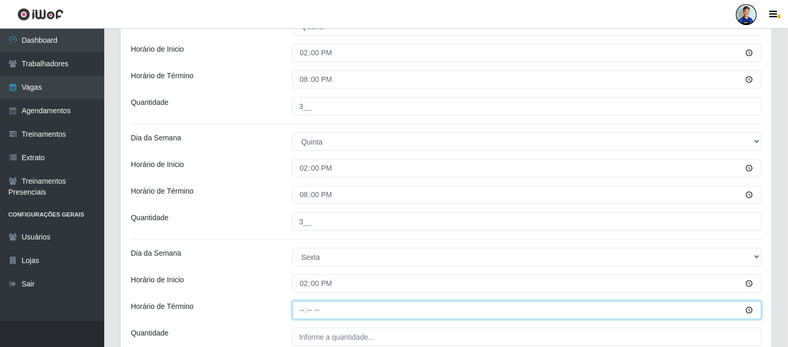
type input "20:00"
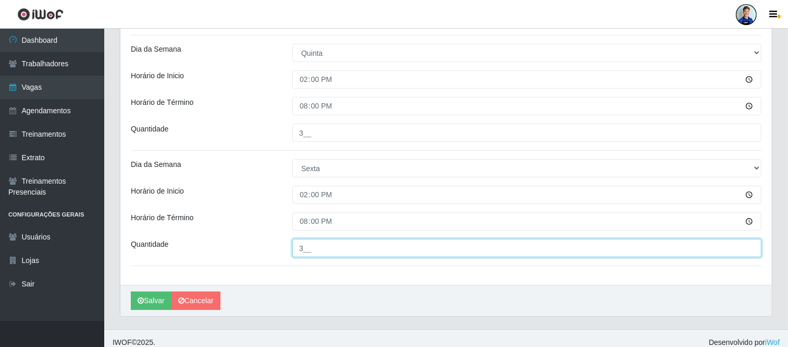
type input "3__"
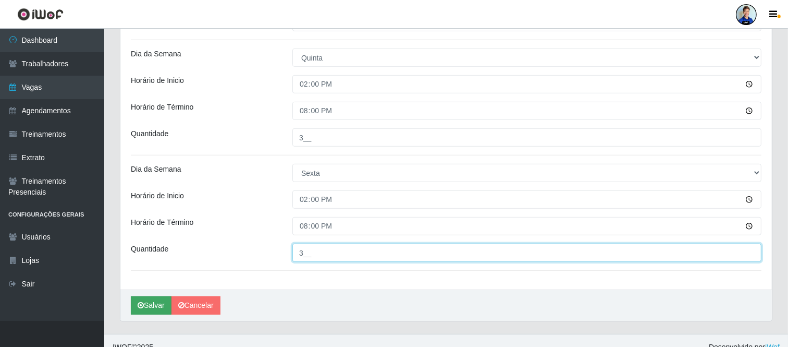
scroll to position [584, 0]
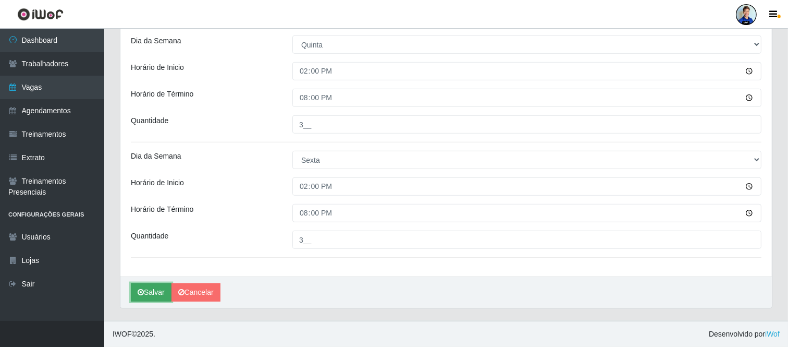
click at [157, 289] on button "Salvar" at bounding box center [151, 292] width 41 height 18
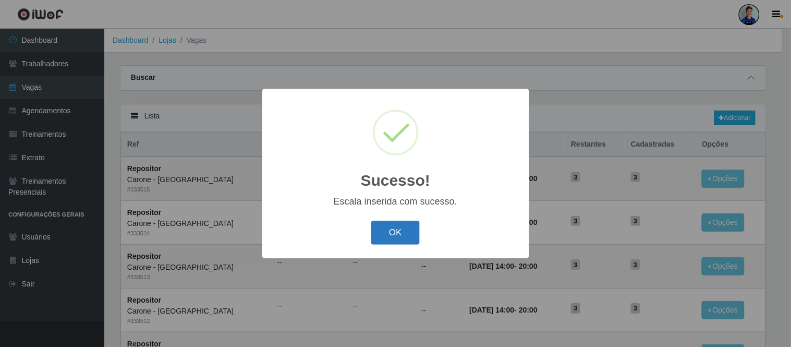
click at [413, 232] on button "OK" at bounding box center [395, 232] width 48 height 24
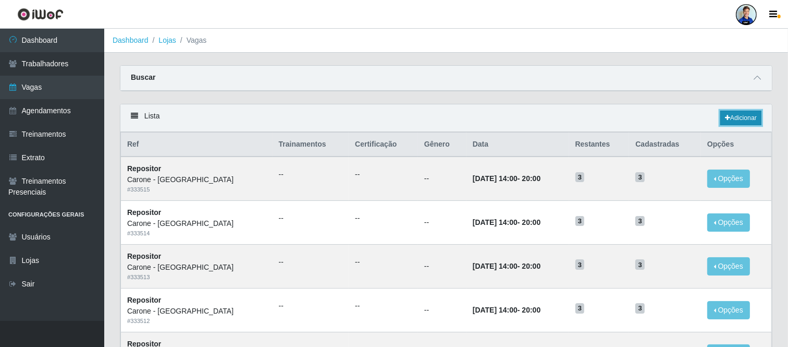
click at [740, 114] on link "Adicionar" at bounding box center [740, 118] width 41 height 15
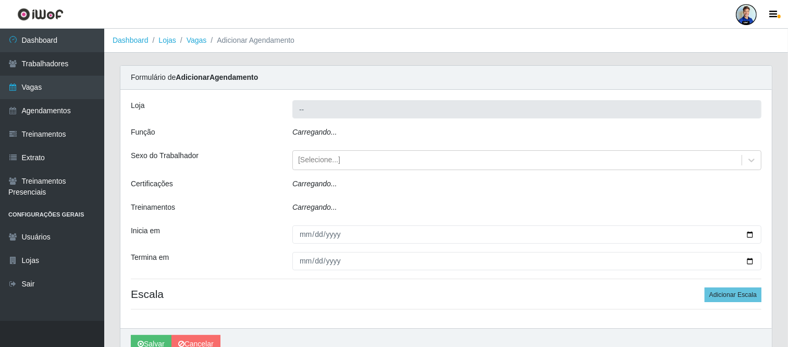
type input "Carone - [GEOGRAPHIC_DATA]"
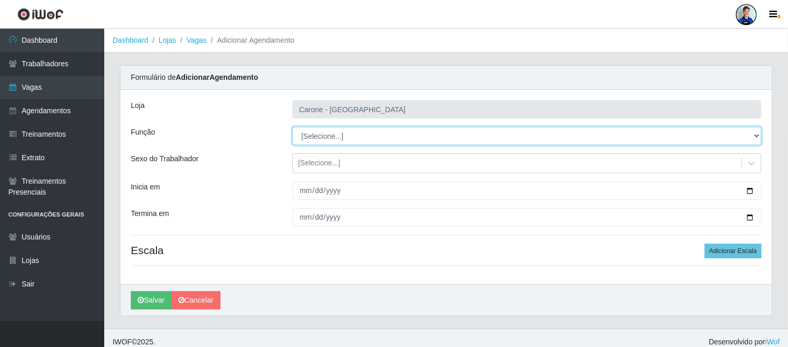
click at [312, 139] on select "[Selecione...] Embalador Embalador + Embalador ++ Repositor Repositor + Reposit…" at bounding box center [526, 136] width 469 height 18
select select "24"
click at [292, 127] on select "[Selecione...] Embalador Embalador + Embalador ++ Repositor Repositor + Reposit…" at bounding box center [526, 136] width 469 height 18
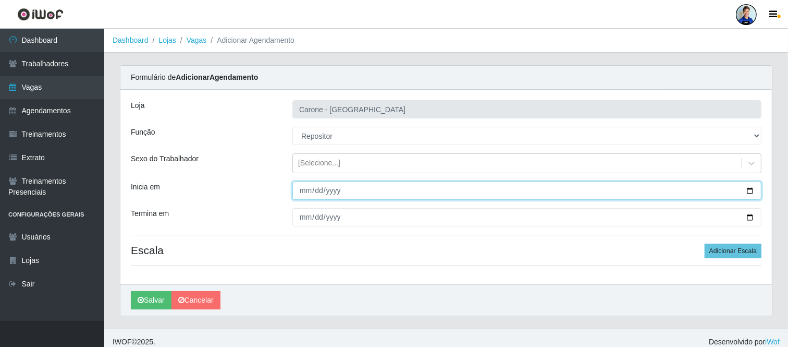
click at [314, 191] on input "Inicia em" at bounding box center [526, 190] width 469 height 18
click at [304, 192] on input "Inicia em" at bounding box center [526, 190] width 469 height 18
type input "[DATE]"
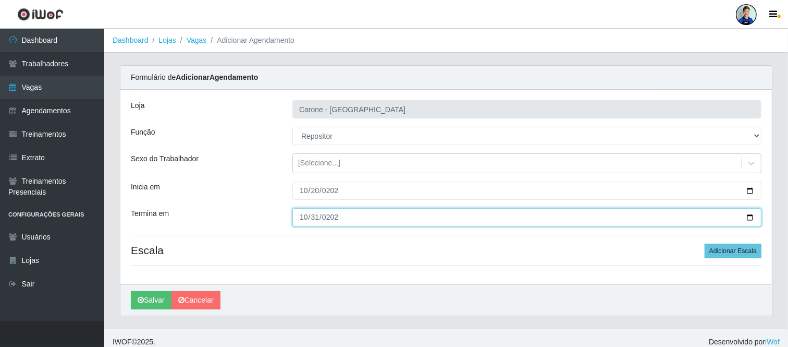
type input "[DATE]"
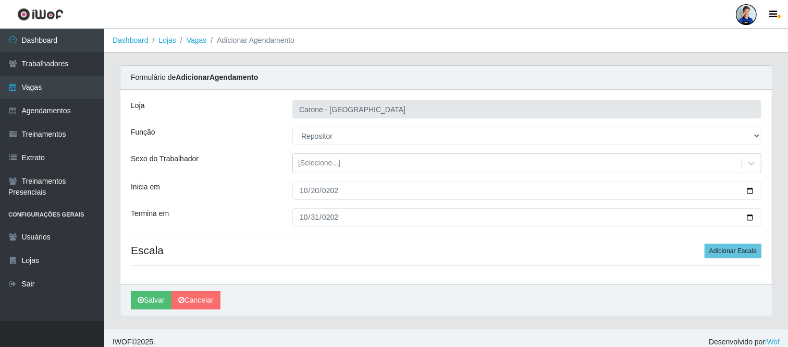
click at [244, 187] on div "Inicia em" at bounding box center [204, 190] width 162 height 18
click at [732, 251] on button "Adicionar Escala" at bounding box center [733, 250] width 57 height 15
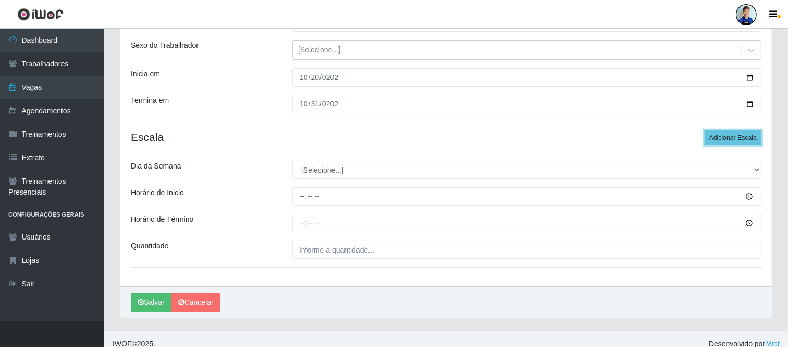
scroll to position [116, 0]
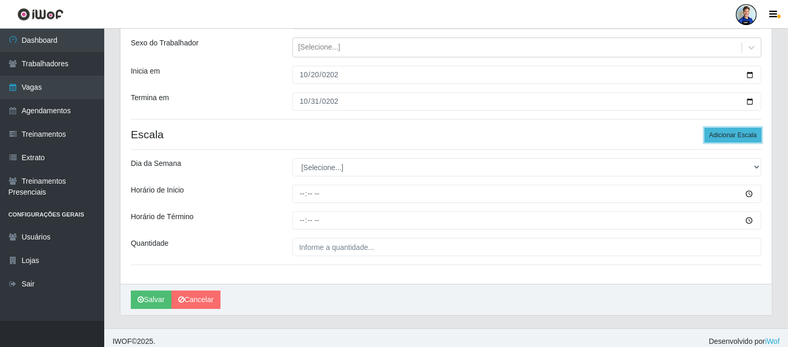
click at [738, 139] on button "Adicionar Escala" at bounding box center [733, 135] width 57 height 15
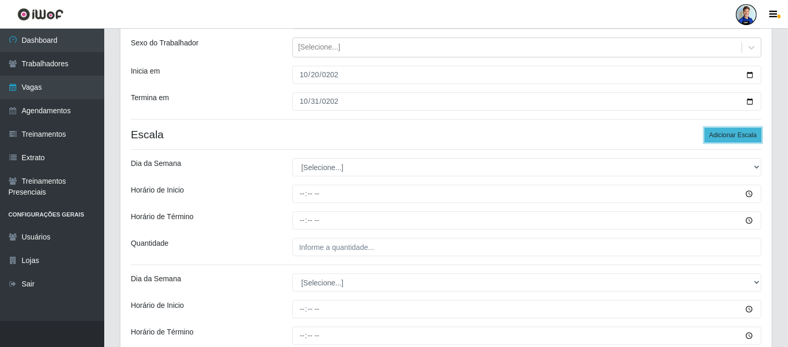
click at [733, 134] on button "Adicionar Escala" at bounding box center [733, 135] width 57 height 15
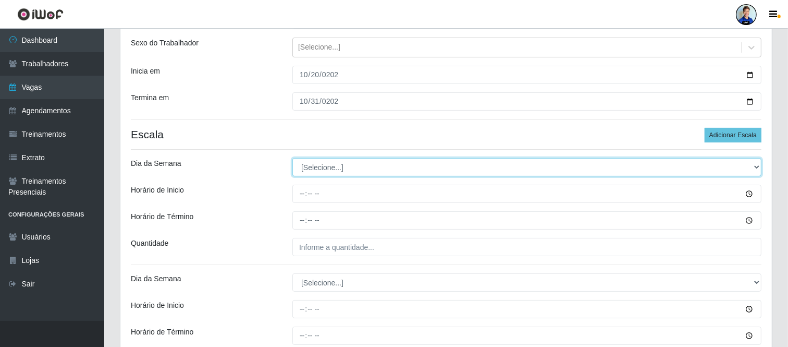
click at [445, 176] on select "[Selecione...] Segunda Terça Quarta Quinta Sexta Sábado Domingo" at bounding box center [526, 167] width 469 height 18
select select "1"
click at [292, 158] on select "[Selecione...] Segunda Terça Quarta Quinta Sexta Sábado Domingo" at bounding box center [526, 167] width 469 height 18
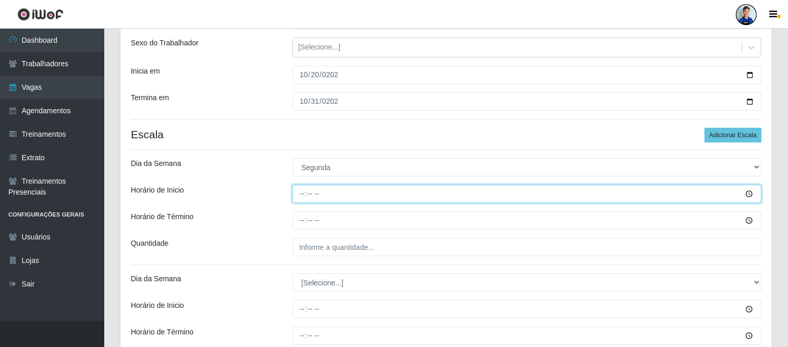
type input "14:00"
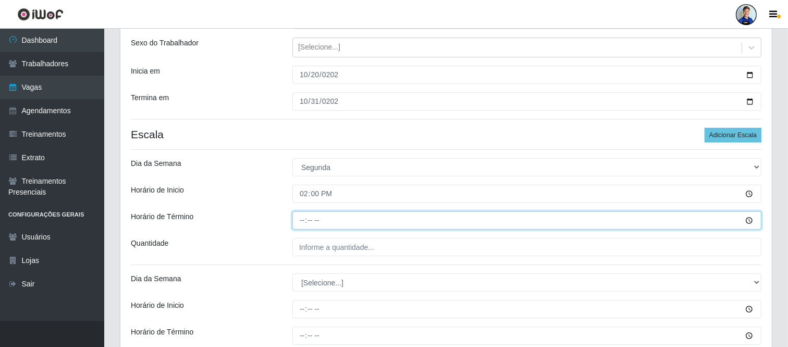
type input "20:00"
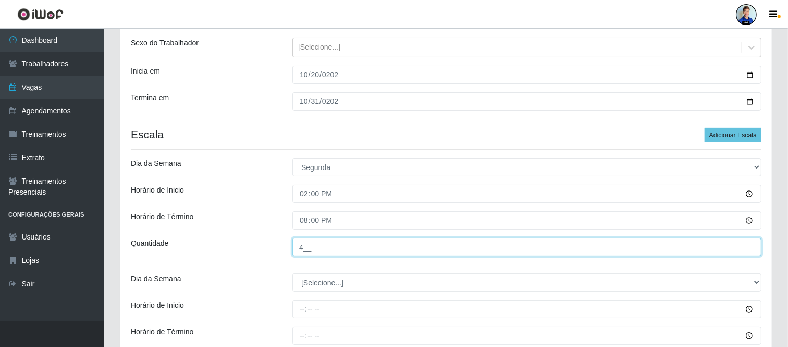
type input "4__"
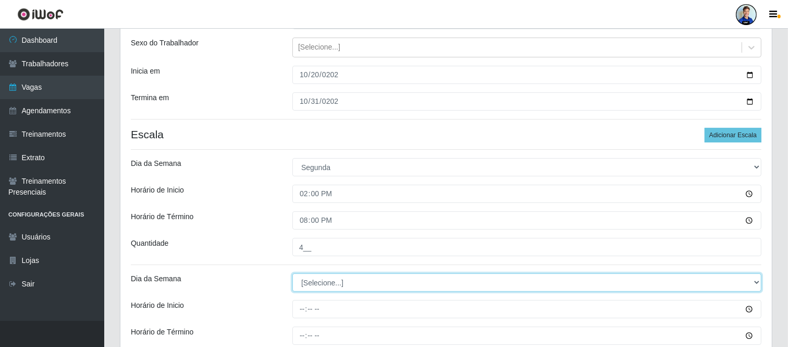
select select "2"
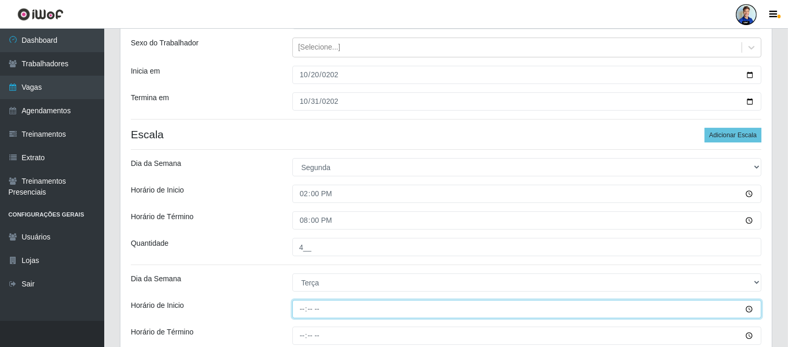
type input "14:00"
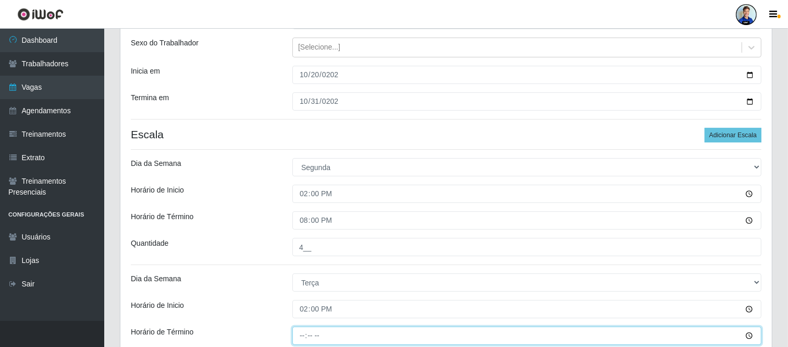
type input "20:00"
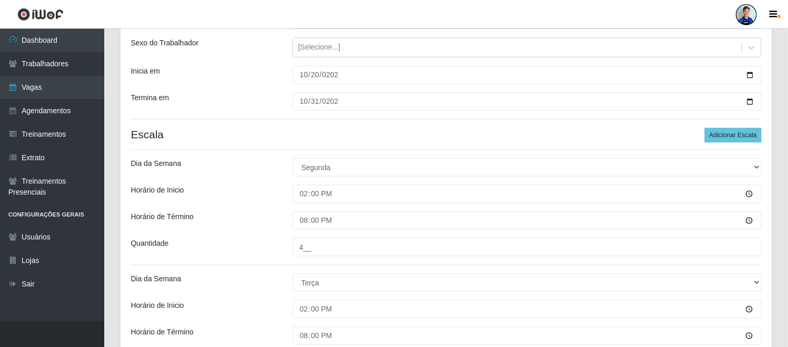
scroll to position [304, 0]
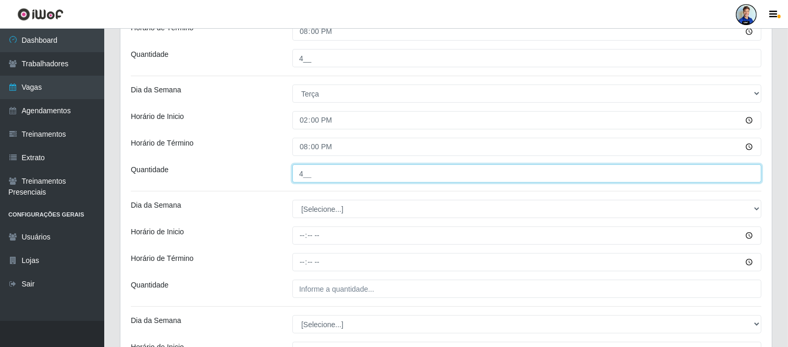
type input "4__"
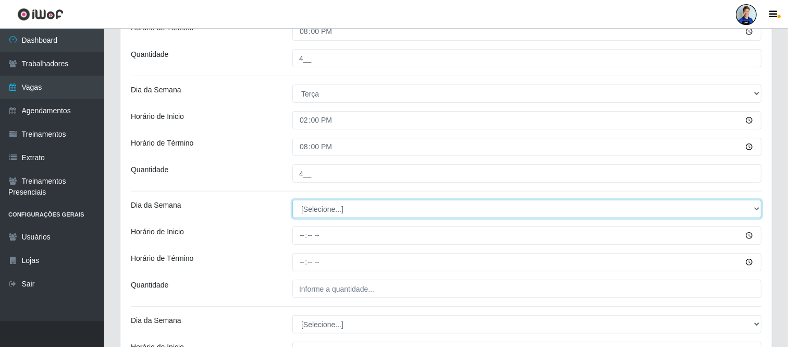
select select "3"
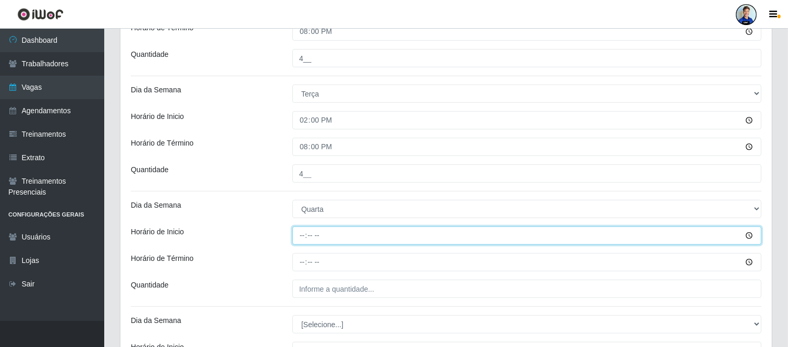
type input "14:00"
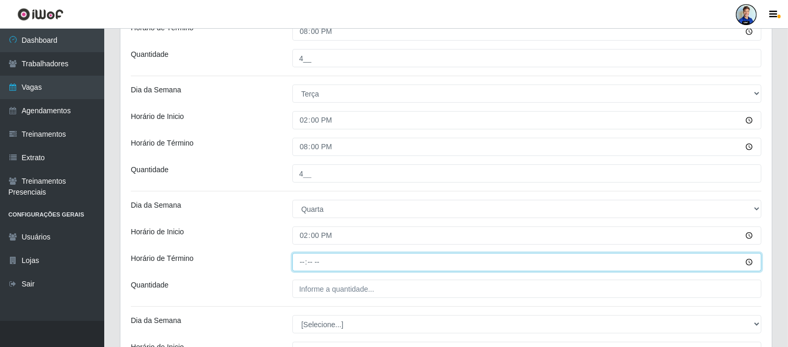
type input "20:00"
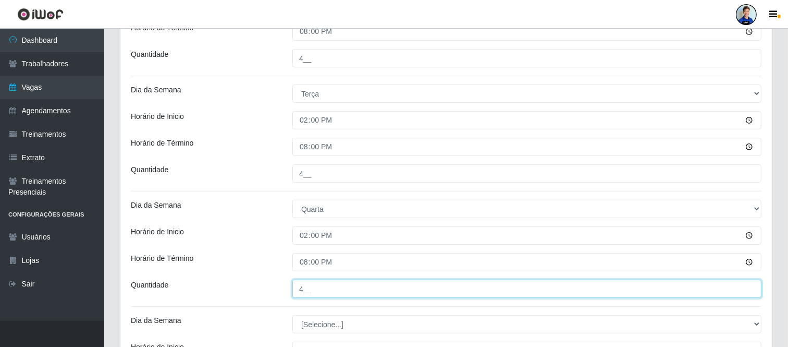
type input "4__"
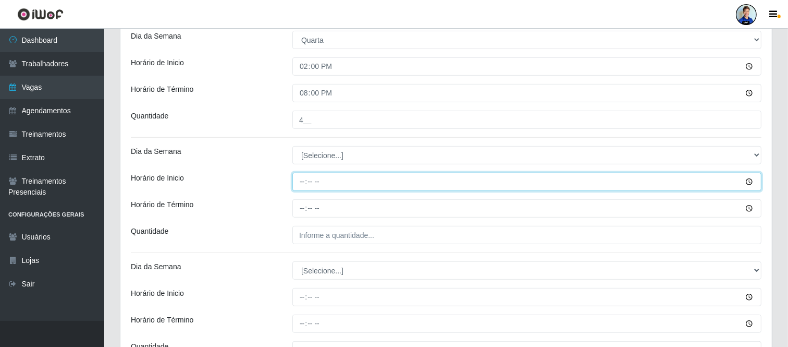
scroll to position [475, 0]
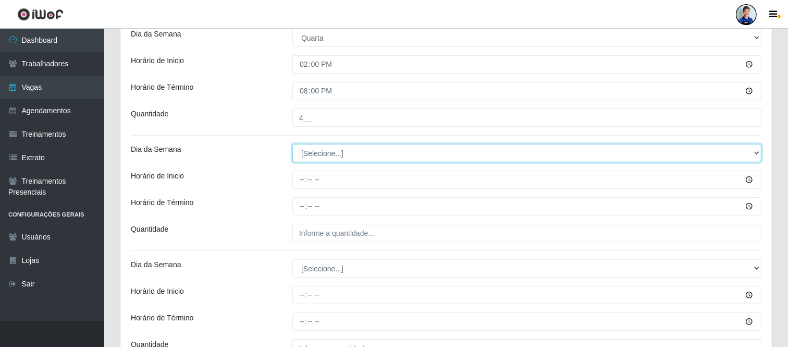
click at [329, 149] on select "[Selecione...] Segunda Terça Quarta Quinta Sexta Sábado Domingo" at bounding box center [526, 153] width 469 height 18
select select "4"
click at [292, 144] on select "[Selecione...] Segunda Terça Quarta Quinta Sexta Sábado Domingo" at bounding box center [526, 153] width 469 height 18
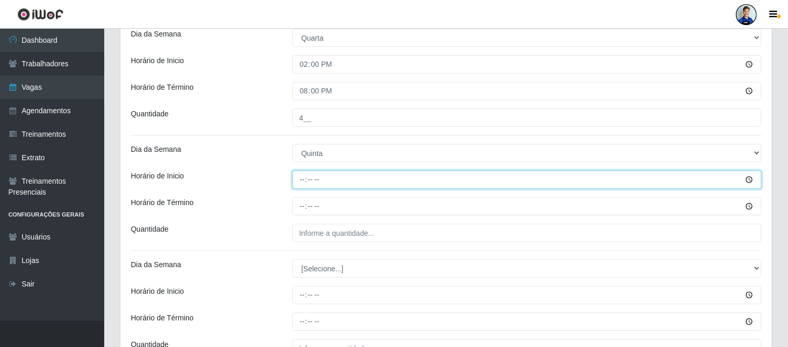
type input "14:00"
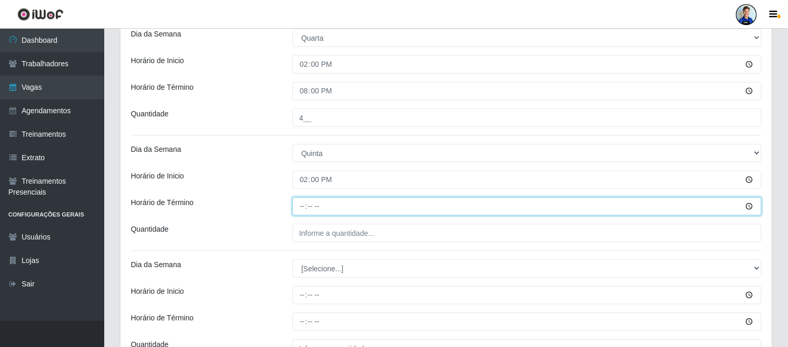
type input "20:00"
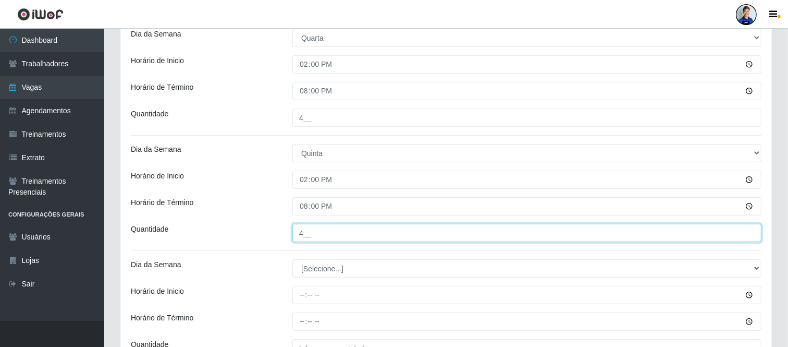
type input "4__"
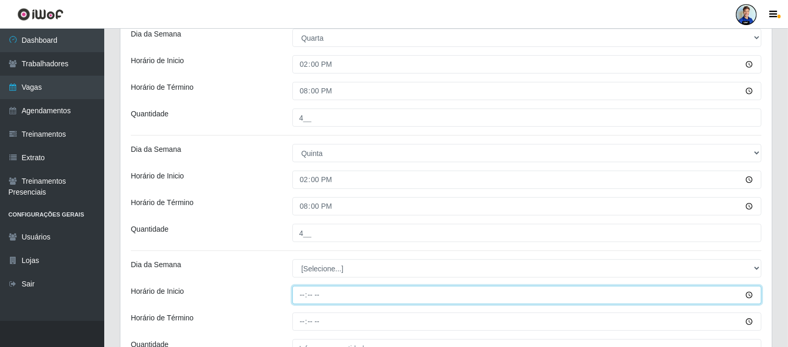
scroll to position [584, 0]
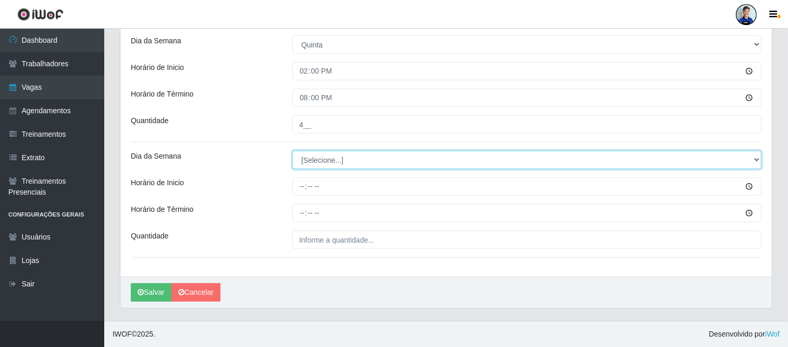
click at [325, 163] on select "[Selecione...] Segunda Terça Quarta Quinta Sexta Sábado Domingo" at bounding box center [526, 160] width 469 height 18
select select "5"
click at [292, 151] on select "[Selecione...] Segunda Terça Quarta Quinta Sexta Sábado Domingo" at bounding box center [526, 160] width 469 height 18
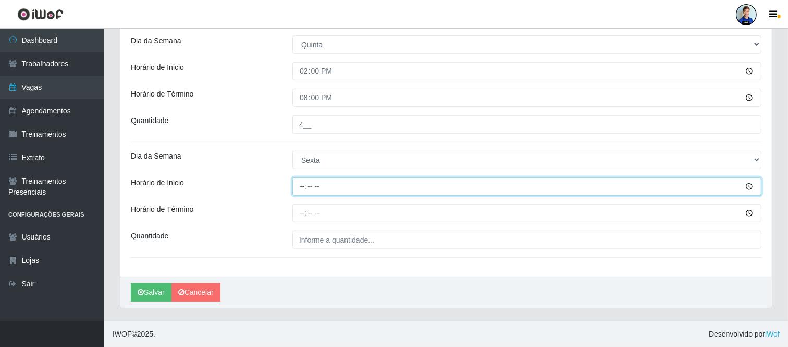
click at [309, 183] on input "Horário de Inicio" at bounding box center [526, 186] width 469 height 18
click at [303, 182] on input "Horário de Inicio" at bounding box center [526, 186] width 469 height 18
type input "14:00"
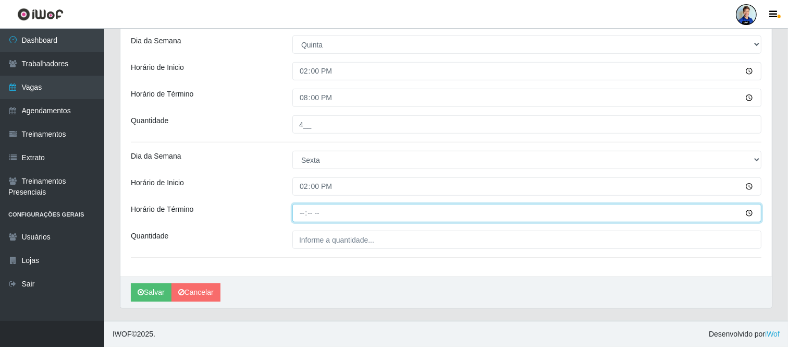
type input "20:00"
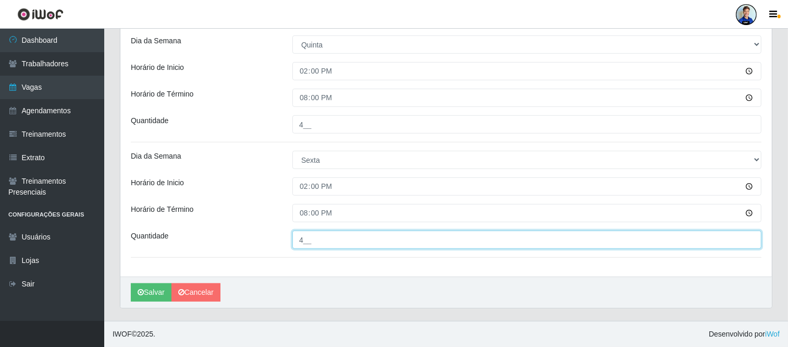
type input "4__"
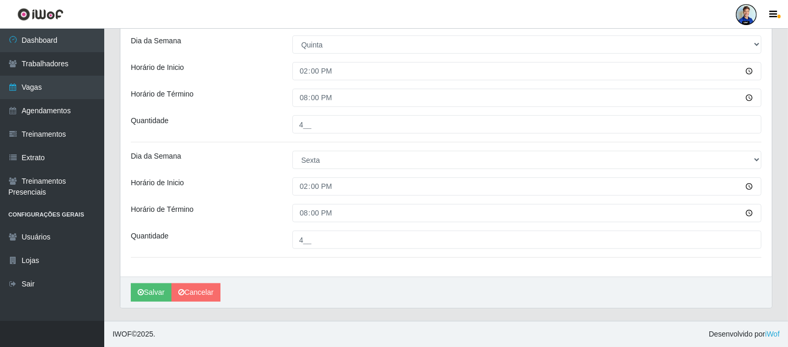
click at [143, 299] on button "Salvar" at bounding box center [151, 292] width 41 height 18
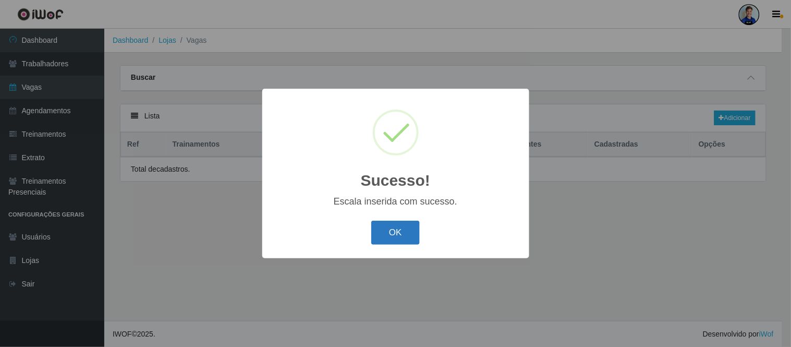
click at [407, 227] on button "OK" at bounding box center [395, 232] width 48 height 24
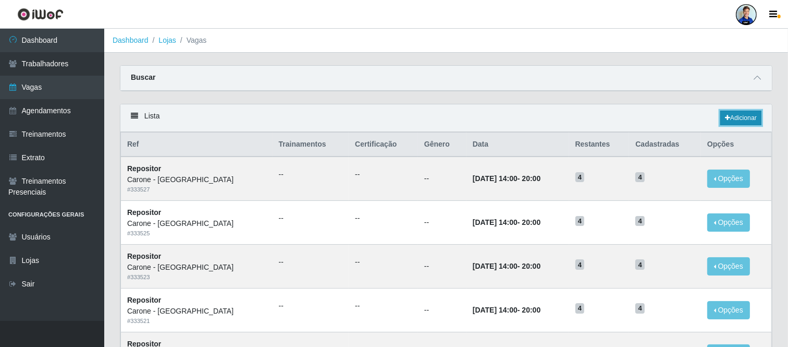
click at [732, 120] on link "Adicionar" at bounding box center [740, 118] width 41 height 15
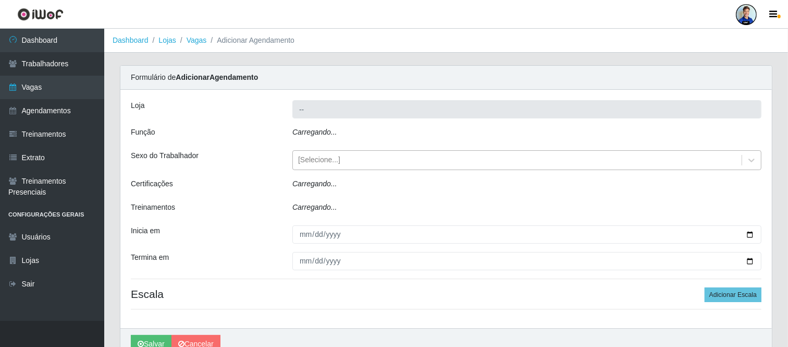
type input "Carone - [GEOGRAPHIC_DATA]"
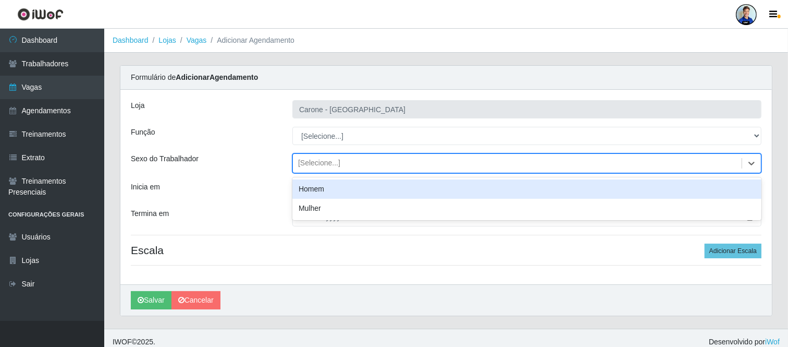
click at [352, 166] on div "[Selecione...]" at bounding box center [517, 163] width 449 height 17
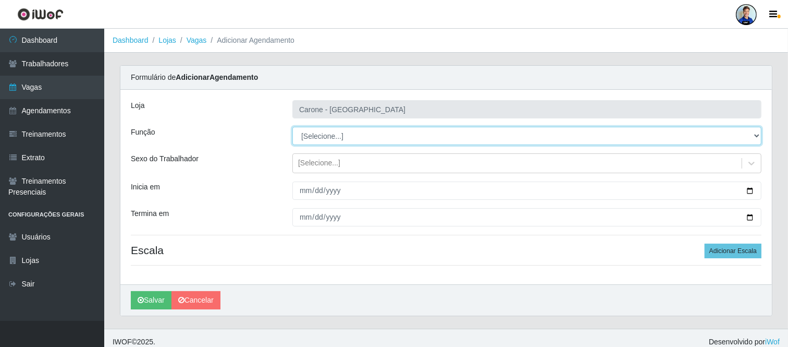
click at [334, 137] on select "[Selecione...] Embalador Embalador + Embalador ++ Repositor Repositor + Reposit…" at bounding box center [526, 136] width 469 height 18
select select "82"
click at [292, 127] on select "[Selecione...] Embalador Embalador + Embalador ++ Repositor Repositor + Reposit…" at bounding box center [526, 136] width 469 height 18
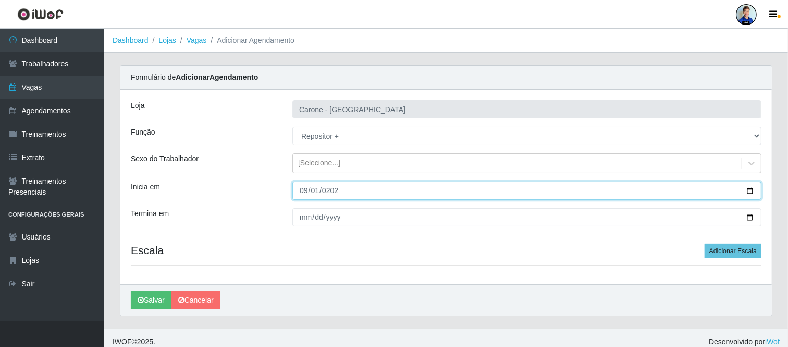
type input "[DATE]"
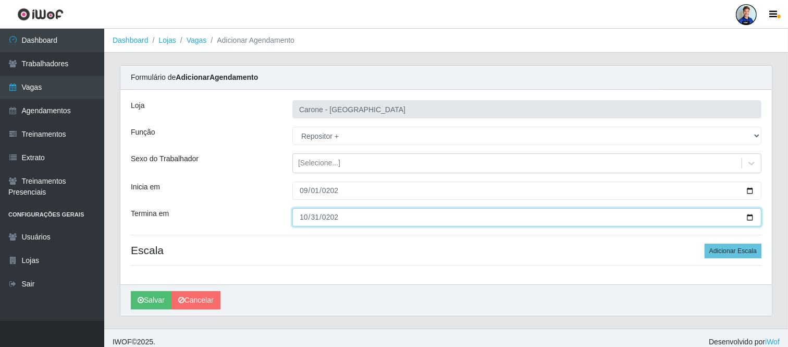
type input "[DATE]"
type input "[PHONE_NUMBER]"
type input "[DATE]"
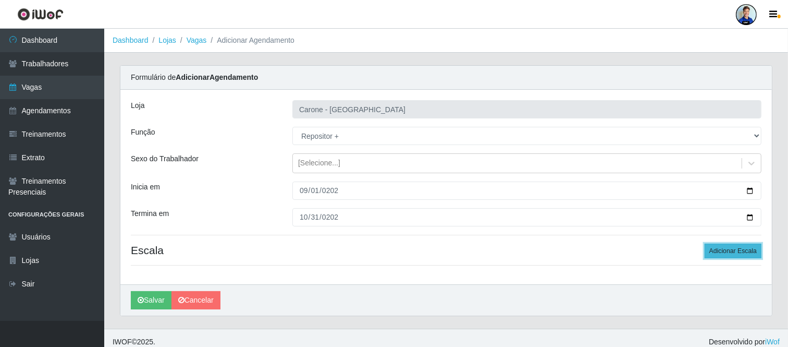
click at [730, 252] on button "Adicionar Escala" at bounding box center [733, 250] width 57 height 15
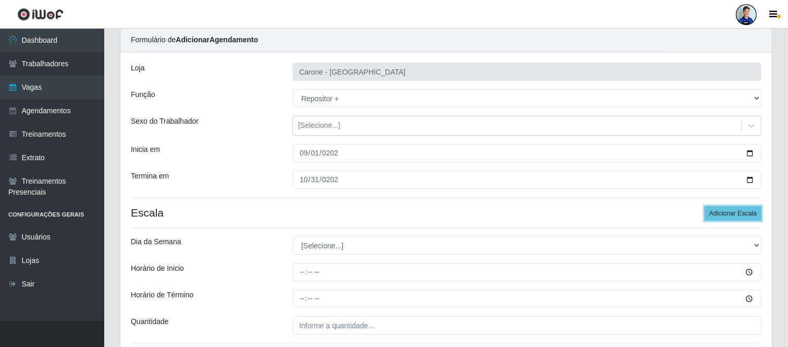
scroll to position [58, 0]
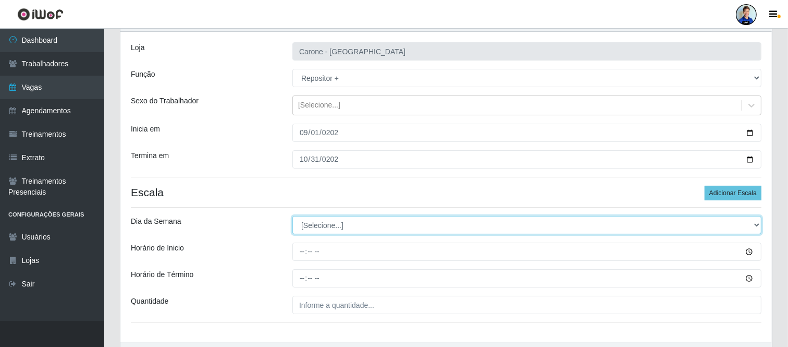
click at [325, 229] on select "[Selecione...] Segunda Terça Quarta Quinta Sexta Sábado Domingo" at bounding box center [526, 225] width 469 height 18
select select "0"
click at [292, 216] on select "[Selecione...] Segunda Terça Quarta Quinta Sexta Sábado Domingo" at bounding box center [526, 225] width 469 height 18
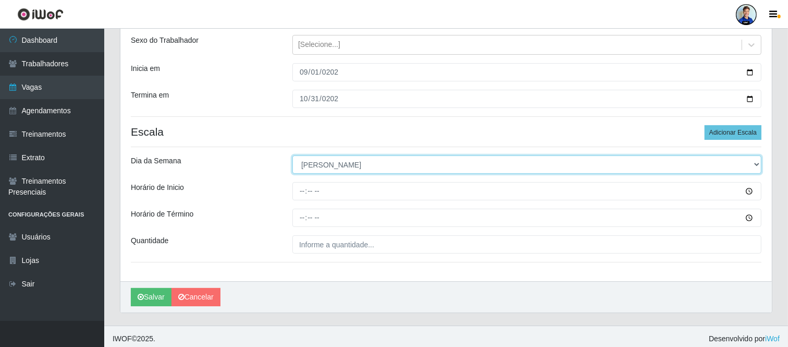
scroll to position [123, 0]
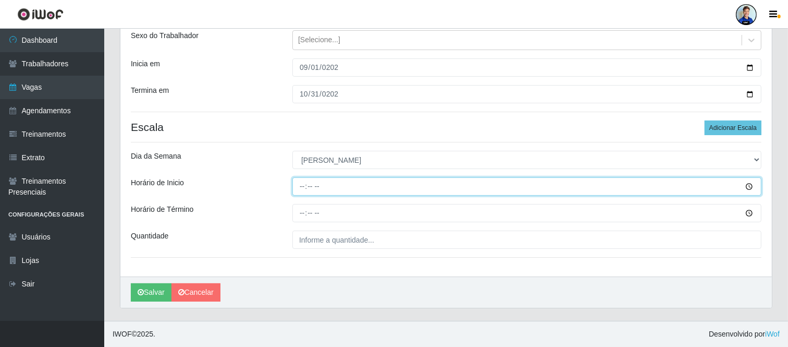
click at [307, 181] on input "Horário de Inicio" at bounding box center [526, 186] width 469 height 18
type input "12:00"
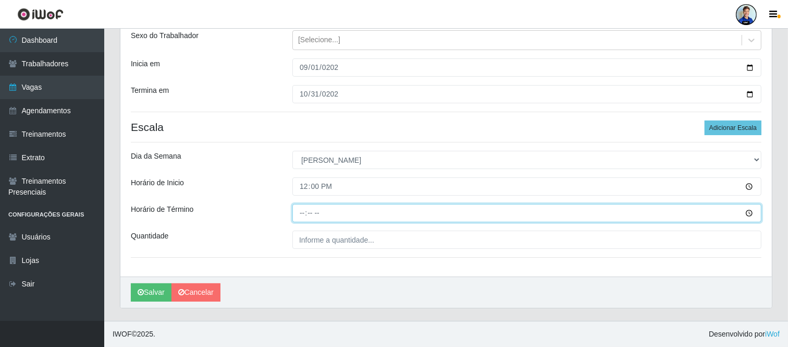
type input "18:00"
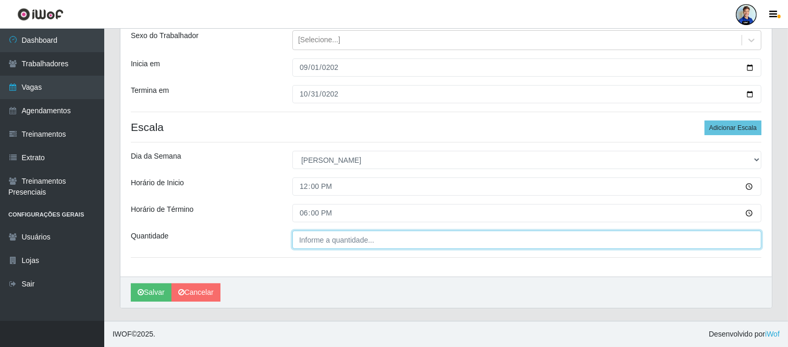
type input "___"
type input "4__"
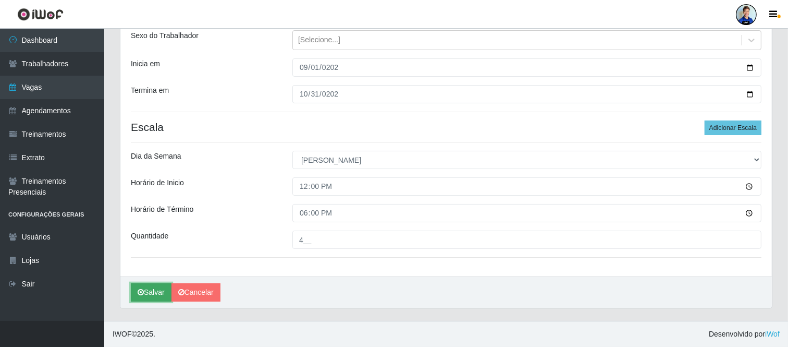
click at [155, 296] on button "Salvar" at bounding box center [151, 292] width 41 height 18
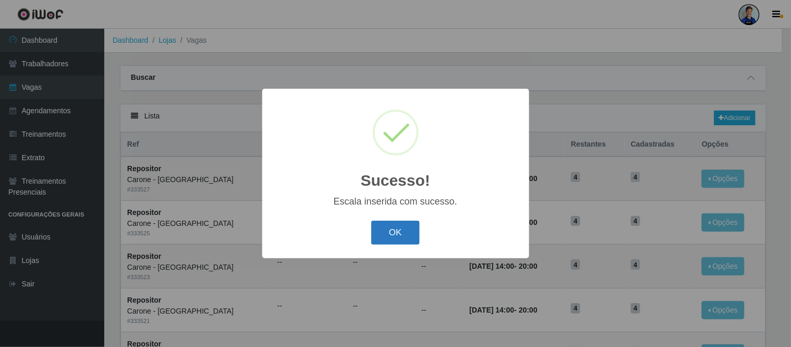
click at [381, 236] on button "OK" at bounding box center [395, 232] width 48 height 24
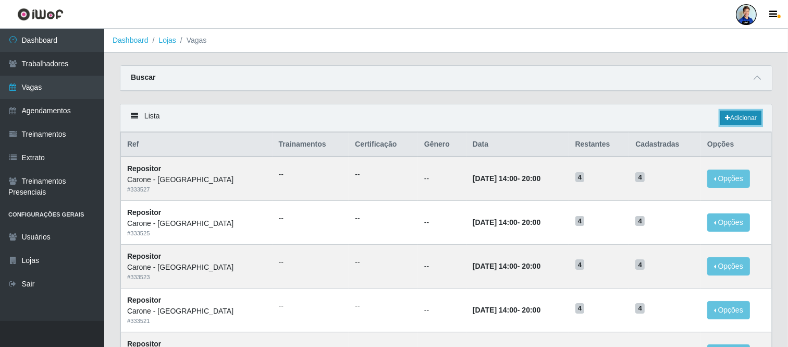
click at [730, 120] on link "Adicionar" at bounding box center [740, 118] width 41 height 15
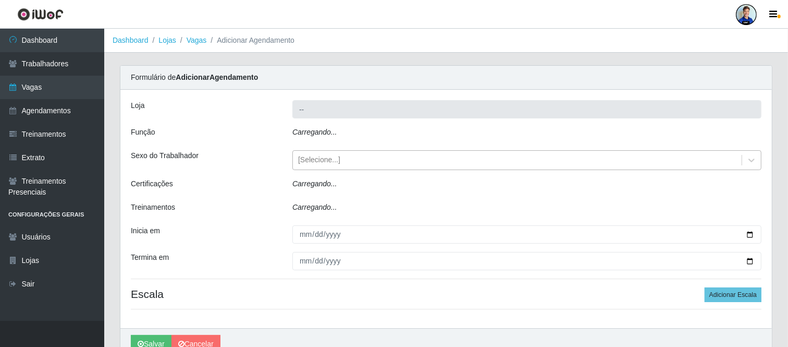
type input "Carone - [GEOGRAPHIC_DATA]"
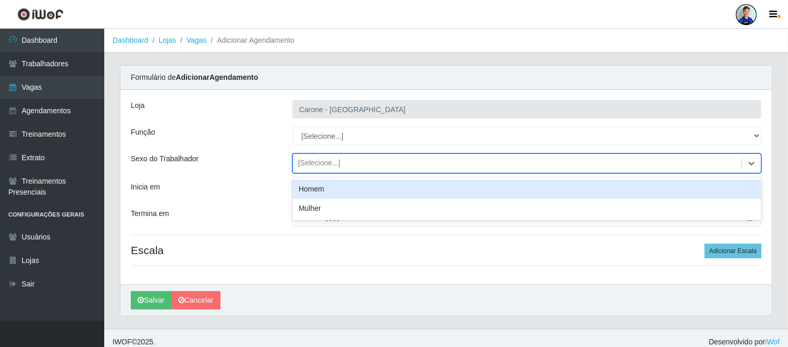
click at [325, 161] on div "[Selecione...]" at bounding box center [319, 163] width 42 height 11
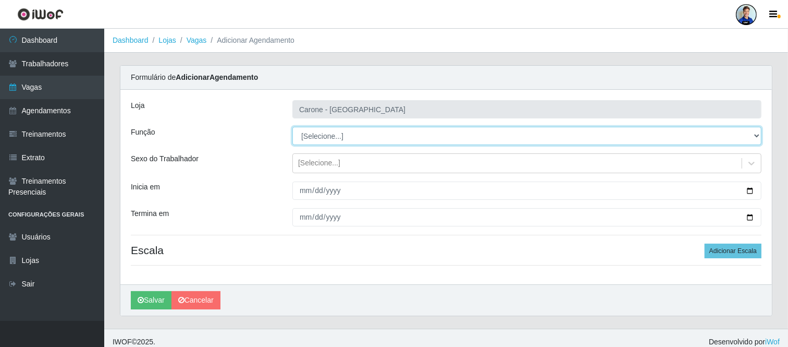
click at [335, 137] on select "[Selecione...] Embalador Embalador + Embalador ++ Repositor Repositor + Reposit…" at bounding box center [526, 136] width 469 height 18
select select "82"
click at [292, 127] on select "[Selecione...] Embalador Embalador + Embalador ++ Repositor Repositor + Reposit…" at bounding box center [526, 136] width 469 height 18
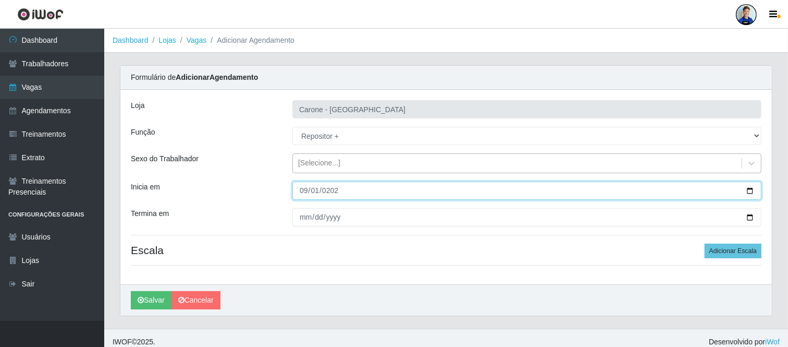
type input "[DATE]"
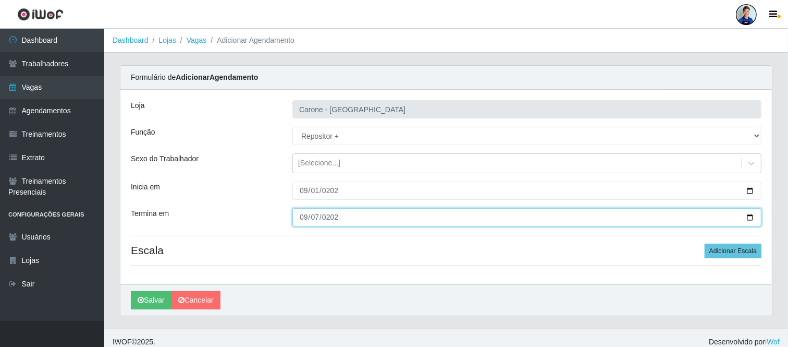
type input "[DATE]"
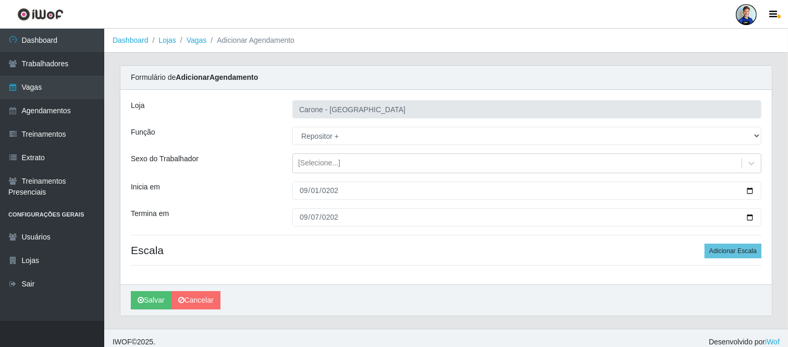
click at [749, 259] on div "[PERSON_NAME] - [GEOGRAPHIC_DATA] Função [Selecione...] Embalador Embalador + E…" at bounding box center [446, 187] width 652 height 194
click at [737, 248] on button "Adicionar Escala" at bounding box center [733, 250] width 57 height 15
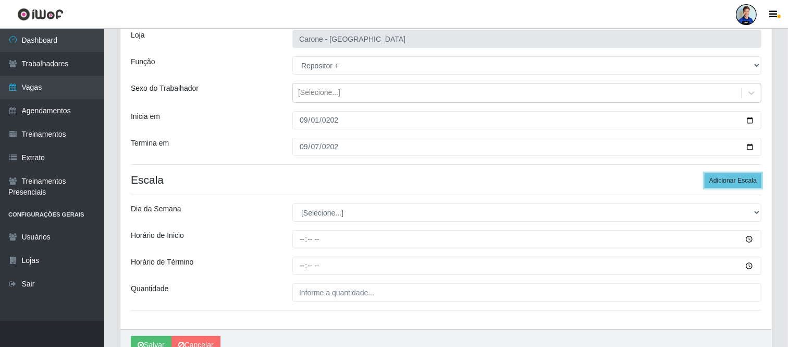
scroll to position [123, 0]
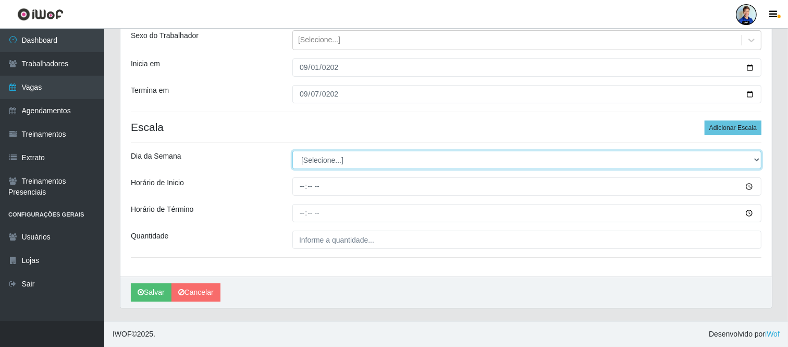
click at [375, 165] on select "[Selecione...] Segunda Terça Quarta Quinta Sexta Sábado Domingo" at bounding box center [526, 160] width 469 height 18
select select "6"
click at [292, 151] on select "[Selecione...] Segunda Terça Quarta Quinta Sexta Sábado Domingo" at bounding box center [526, 160] width 469 height 18
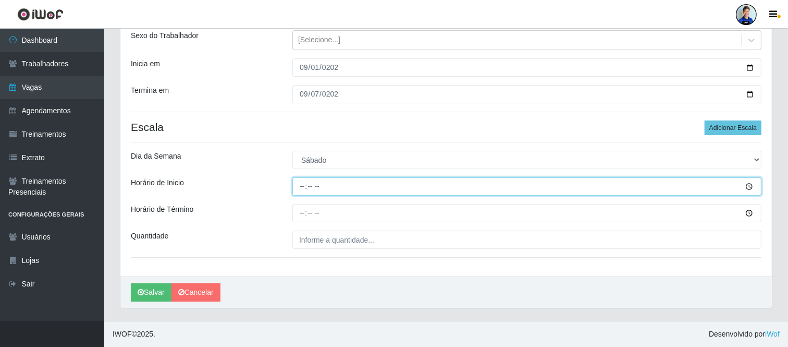
click at [298, 181] on input "Horário de Inicio" at bounding box center [526, 186] width 469 height 18
type input "14:00"
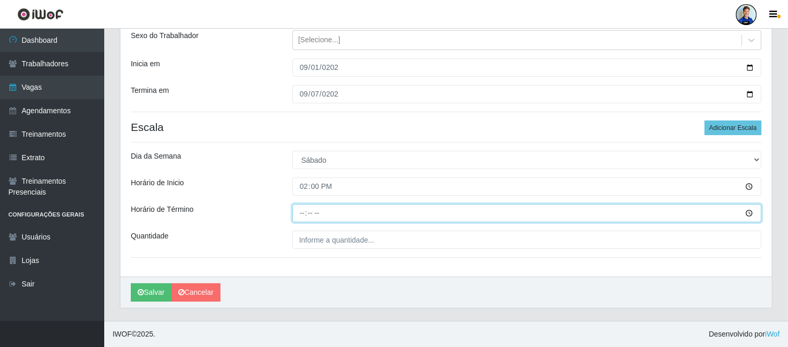
type input "20:00"
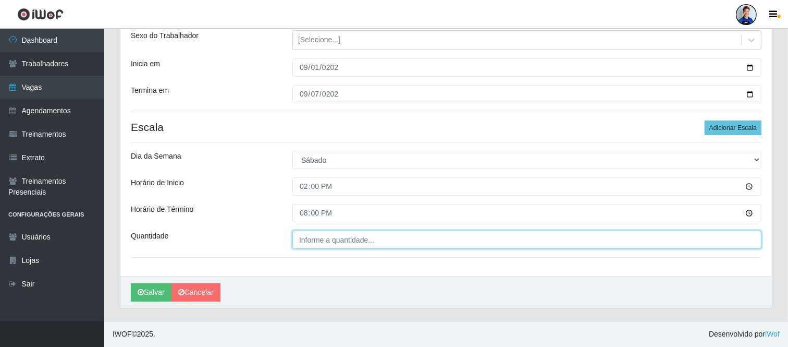
type input "___"
type input "5__"
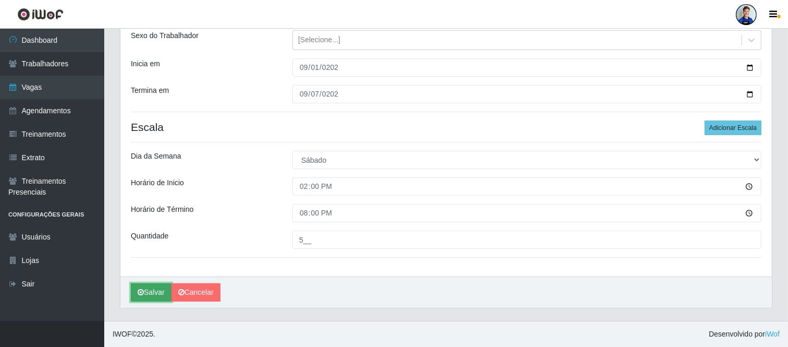
click at [154, 287] on button "Salvar" at bounding box center [151, 292] width 41 height 18
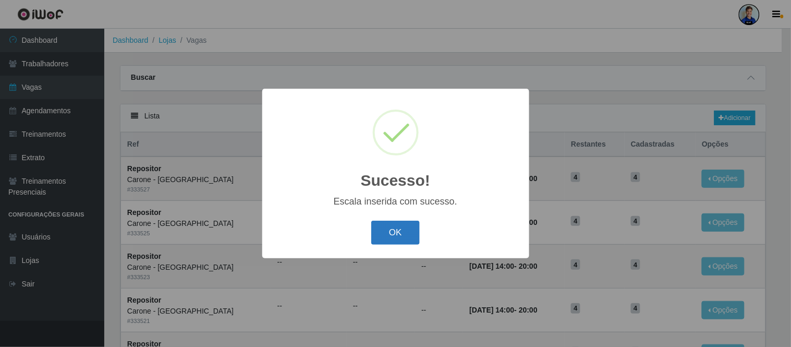
click at [390, 232] on button "OK" at bounding box center [395, 232] width 48 height 24
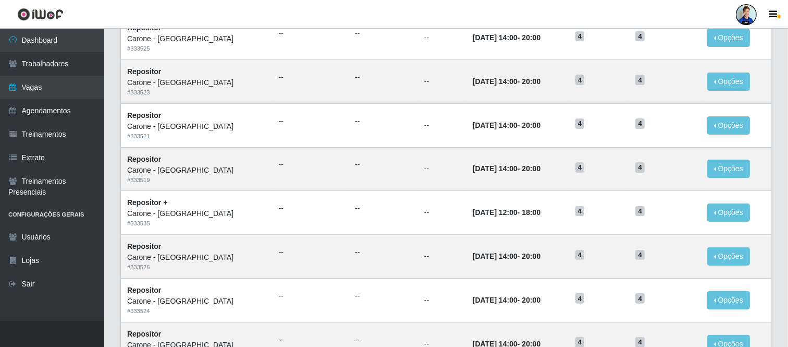
scroll to position [16, 0]
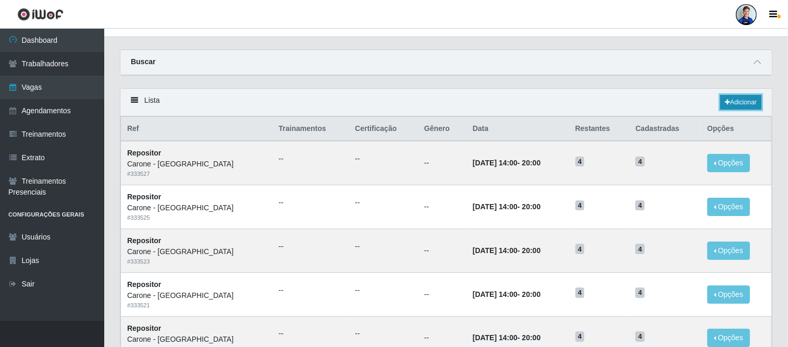
click at [725, 102] on icon at bounding box center [727, 102] width 5 height 6
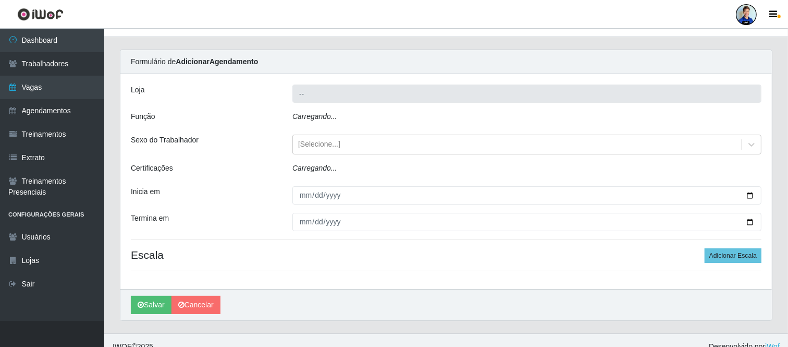
type input "Carone - [GEOGRAPHIC_DATA]"
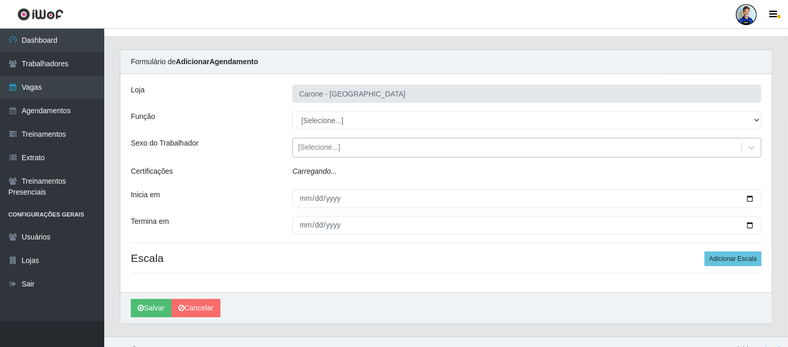
scroll to position [8, 0]
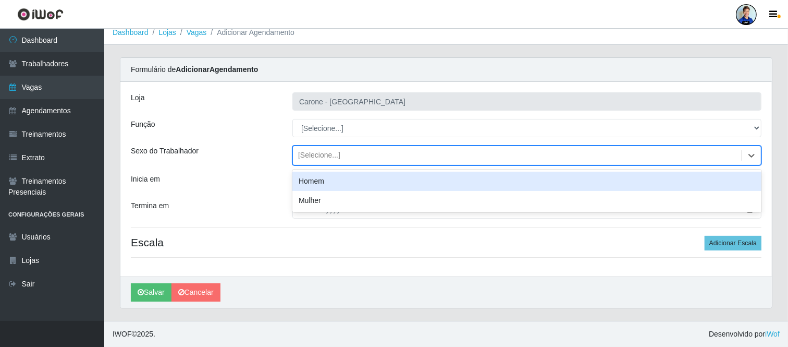
click at [327, 152] on div "[Selecione...]" at bounding box center [319, 155] width 42 height 11
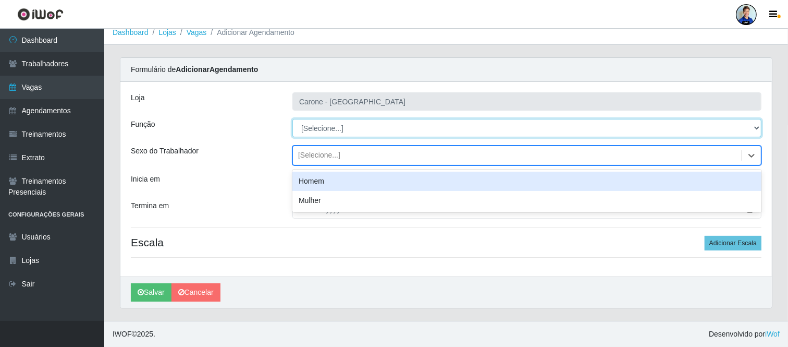
click at [334, 134] on select "[Selecione...] Embalador Embalador + Embalador ++ Repositor Repositor + Reposit…" at bounding box center [526, 128] width 469 height 18
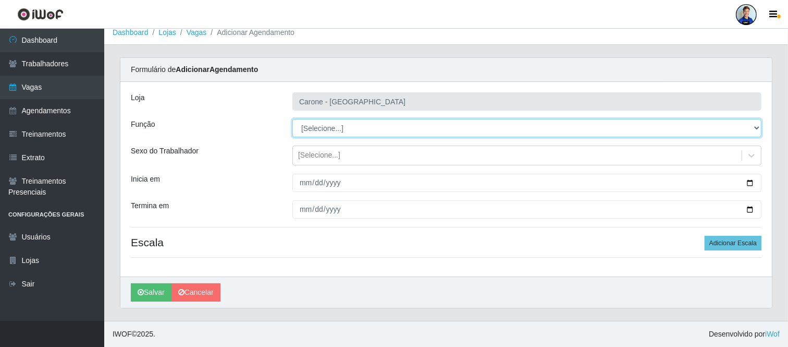
select select "82"
click at [292, 119] on select "[Selecione...] Embalador Embalador + Embalador ++ Repositor Repositor + Reposit…" at bounding box center [526, 128] width 469 height 18
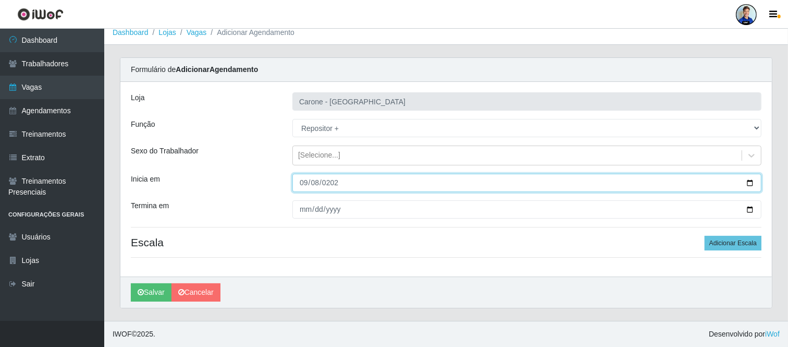
type input "[DATE]"
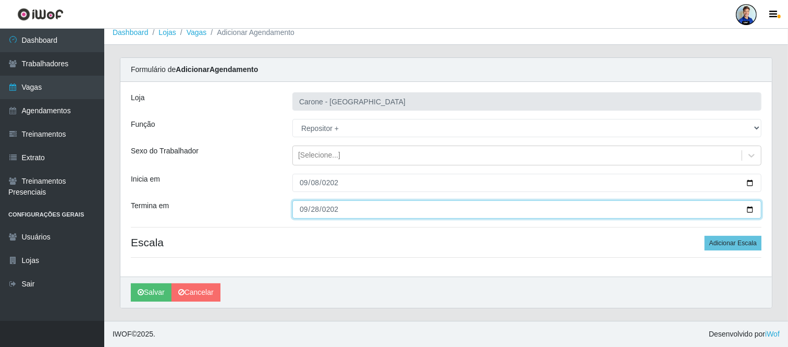
type input "[DATE]"
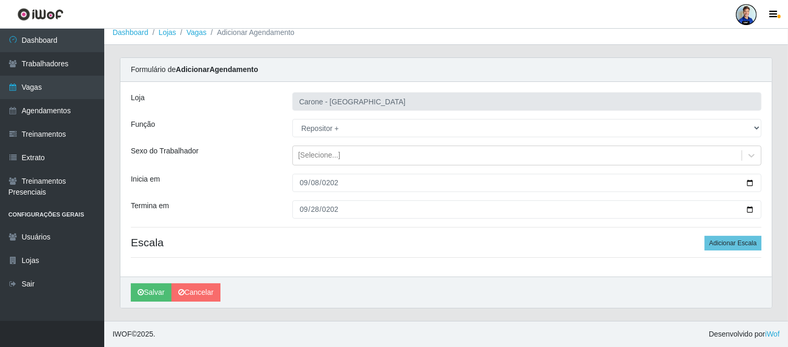
click at [741, 251] on div "[PERSON_NAME] - [GEOGRAPHIC_DATA] Função [Selecione...] Embalador Embalador + E…" at bounding box center [446, 179] width 652 height 194
click at [741, 243] on button "Adicionar Escala" at bounding box center [733, 243] width 57 height 15
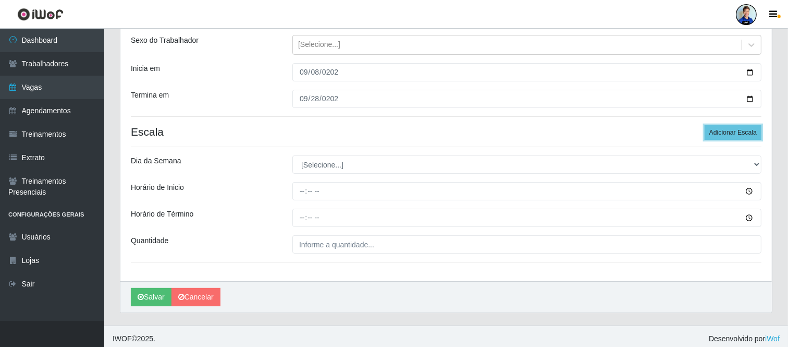
scroll to position [123, 0]
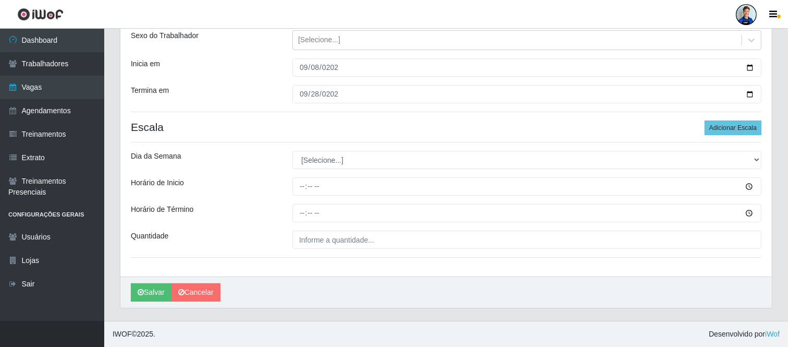
click at [339, 169] on div "[PERSON_NAME] - [GEOGRAPHIC_DATA] Função [Selecione...] Embalador Embalador + E…" at bounding box center [446, 122] width 652 height 310
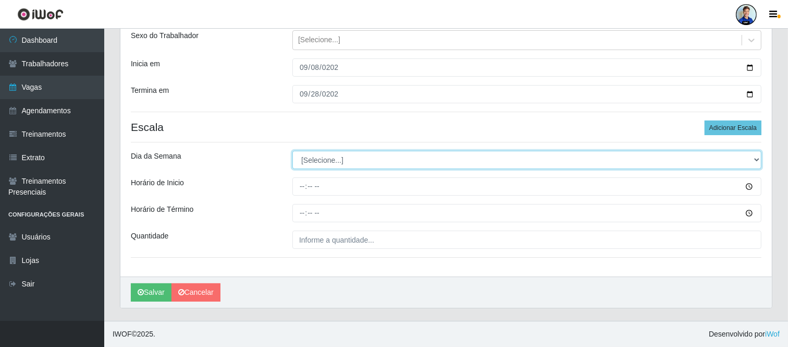
click at [348, 158] on select "[Selecione...] Segunda Terça Quarta Quinta Sexta Sábado Domingo" at bounding box center [526, 160] width 469 height 18
select select "6"
click at [292, 151] on select "[Selecione...] Segunda Terça Quarta Quinta Sexta Sábado Domingo" at bounding box center [526, 160] width 469 height 18
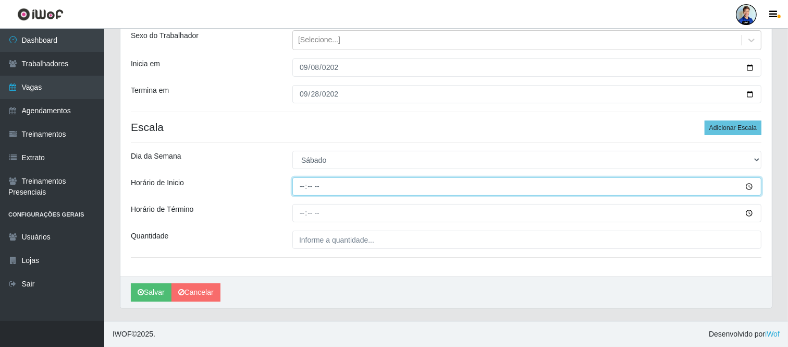
click at [345, 187] on input "Horário de Inicio" at bounding box center [526, 186] width 469 height 18
type input "14:00"
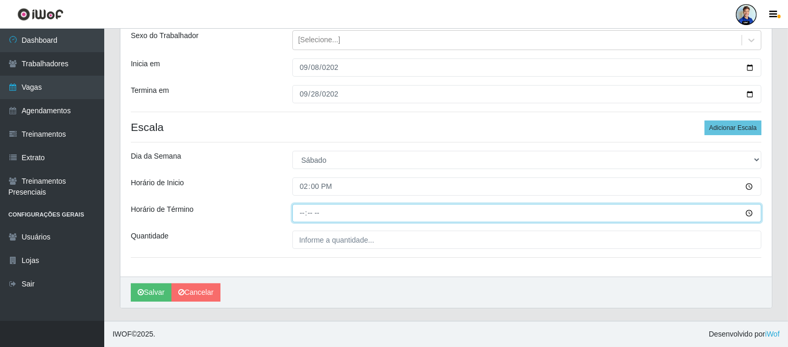
type input "20:00"
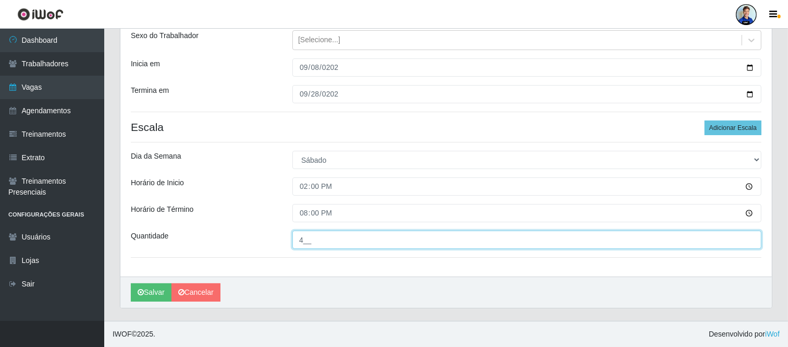
type input "4__"
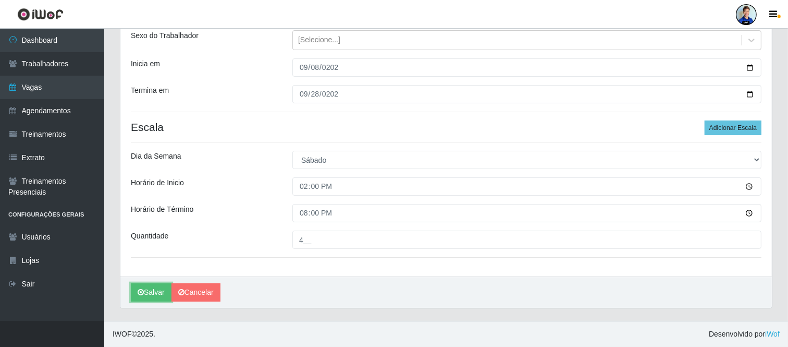
drag, startPoint x: 140, startPoint y: 297, endPoint x: 232, endPoint y: 143, distance: 179.6
click at [209, 155] on div "[PERSON_NAME] - [GEOGRAPHIC_DATA] Função [Selecione...] Embalador Embalador + E…" at bounding box center [446, 137] width 652 height 341
click at [142, 298] on button "Salvar" at bounding box center [151, 292] width 41 height 18
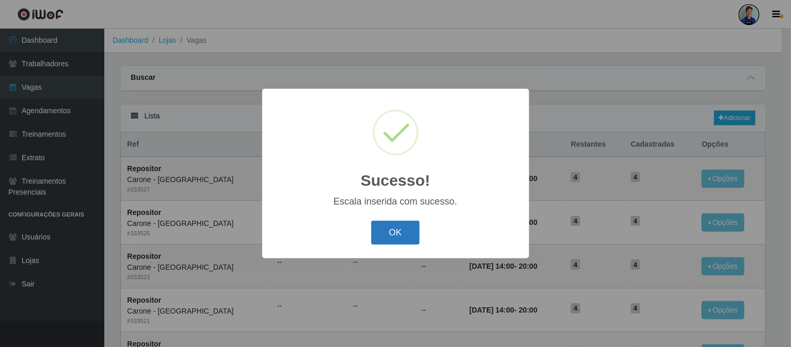
click at [382, 235] on button "OK" at bounding box center [395, 232] width 48 height 24
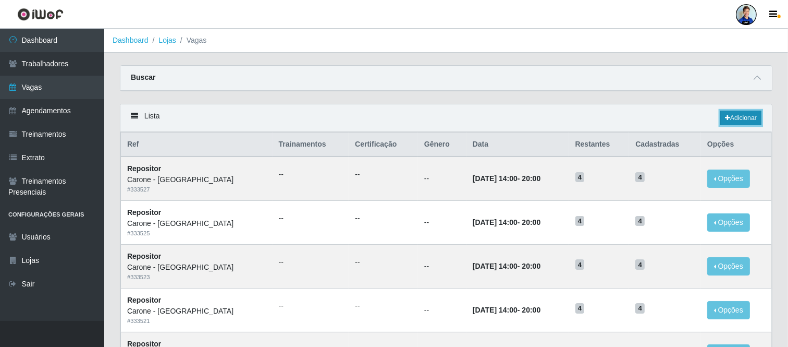
click at [737, 121] on link "Adicionar" at bounding box center [740, 118] width 41 height 15
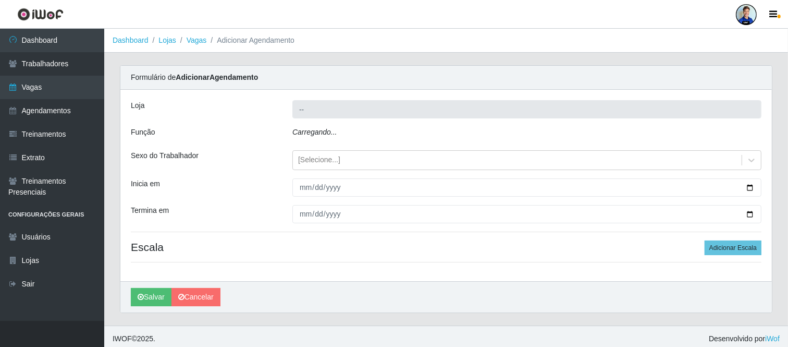
type input "Carone - [GEOGRAPHIC_DATA]"
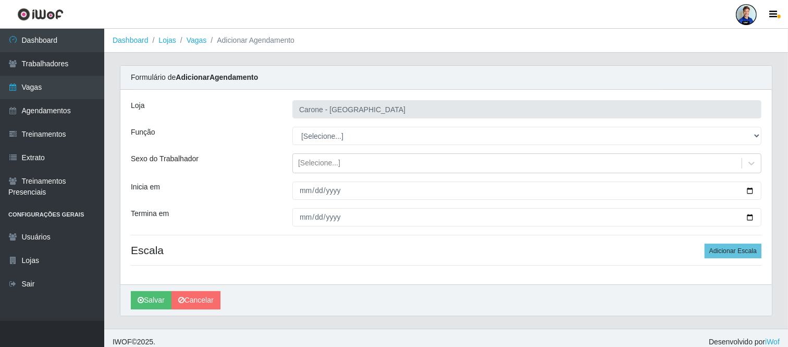
select select "82"
click at [292, 127] on select "[Selecione...] Embalador Embalador + Embalador ++ Repositor Repositor + Reposit…" at bounding box center [526, 136] width 469 height 18
click at [231, 154] on div "Sexo do Trabalhador" at bounding box center [204, 163] width 162 height 20
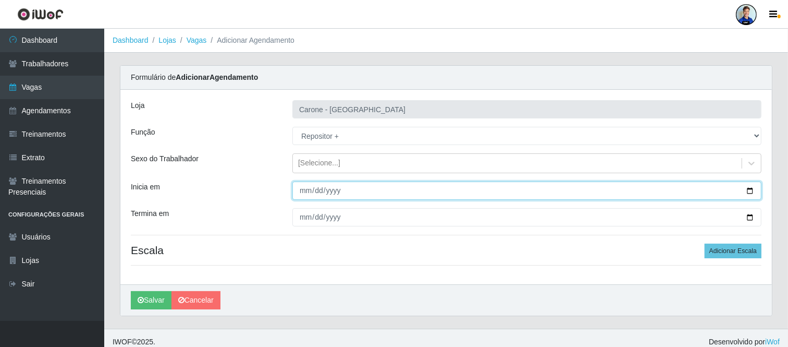
click at [351, 186] on input "Inicia em" at bounding box center [526, 190] width 469 height 18
type input "[DATE]"
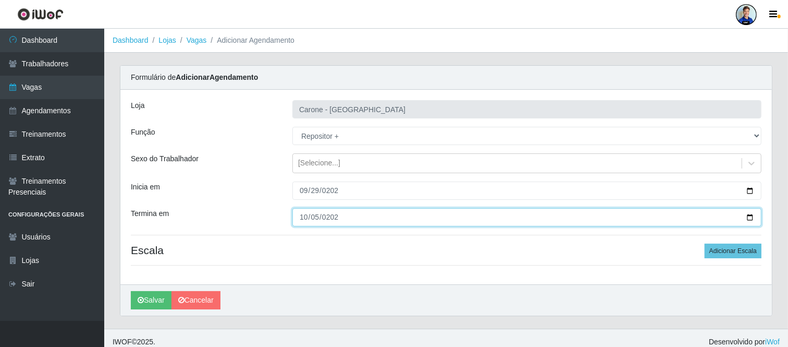
type input "[DATE]"
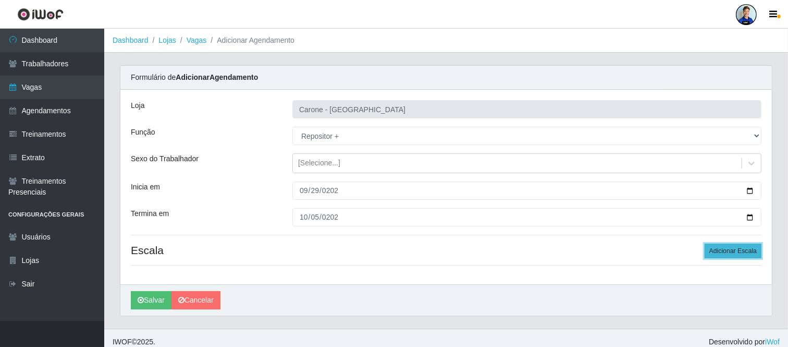
click at [722, 252] on button "Adicionar Escala" at bounding box center [733, 250] width 57 height 15
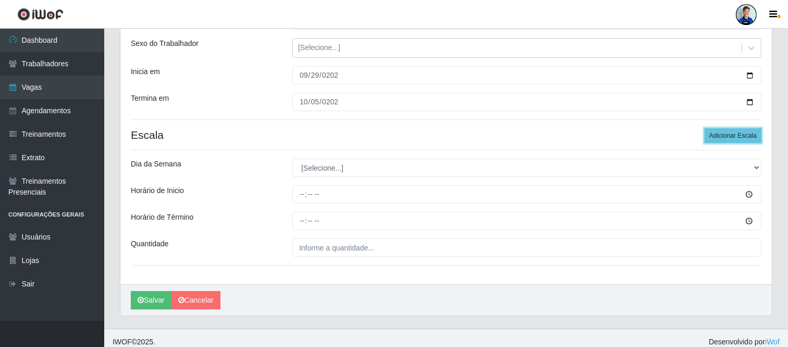
scroll to position [116, 0]
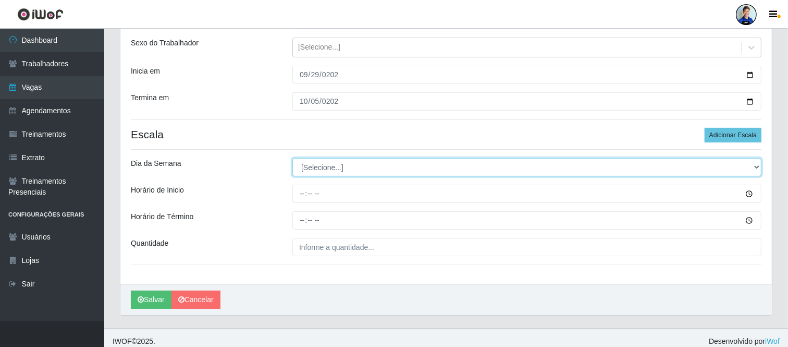
click at [366, 173] on select "[Selecione...] Segunda Terça Quarta Quinta Sexta Sábado Domingo" at bounding box center [526, 167] width 469 height 18
select select "6"
click at [292, 158] on select "[Selecione...] Segunda Terça Quarta Quinta Sexta Sábado Domingo" at bounding box center [526, 167] width 469 height 18
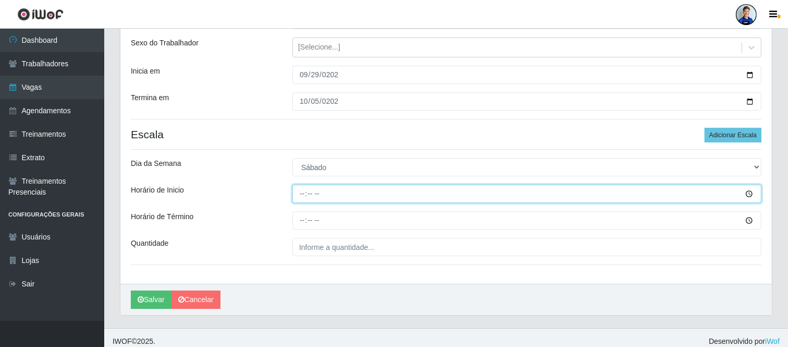
click at [298, 192] on input "Horário de Inicio" at bounding box center [526, 194] width 469 height 18
type input "14:00"
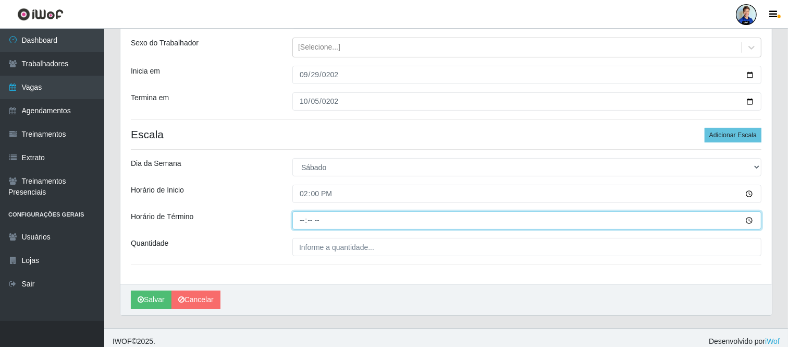
type input "20:00"
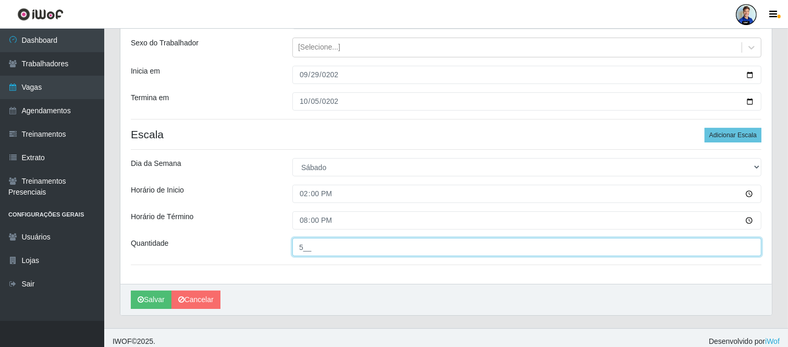
type input "5__"
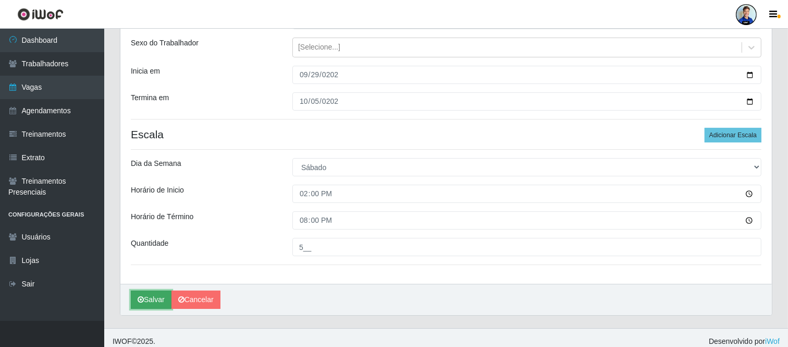
click at [142, 297] on icon "submit" at bounding box center [141, 299] width 6 height 7
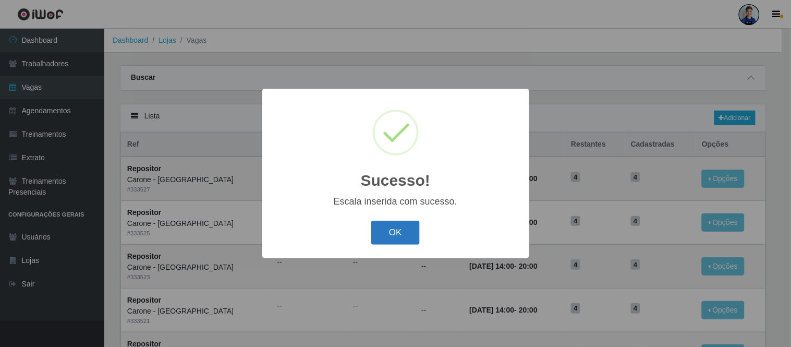
click at [415, 226] on button "OK" at bounding box center [395, 232] width 48 height 24
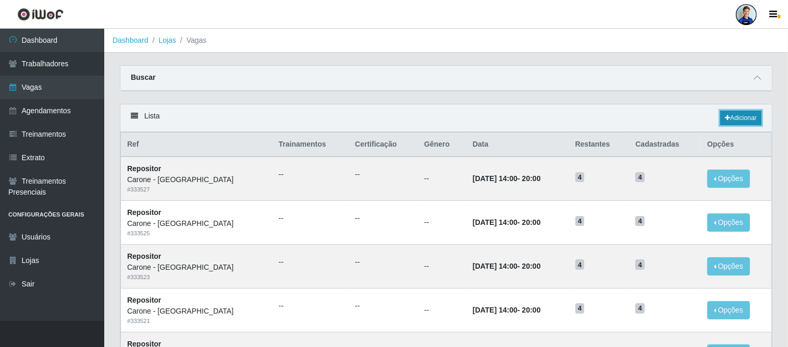
click at [735, 124] on link "Adicionar" at bounding box center [740, 118] width 41 height 15
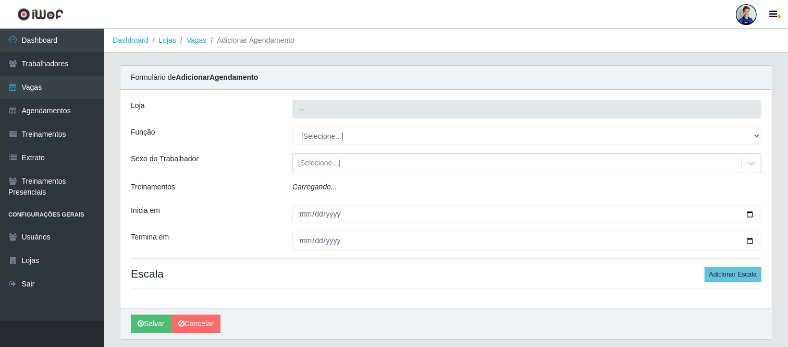
type input "Carone - [GEOGRAPHIC_DATA]"
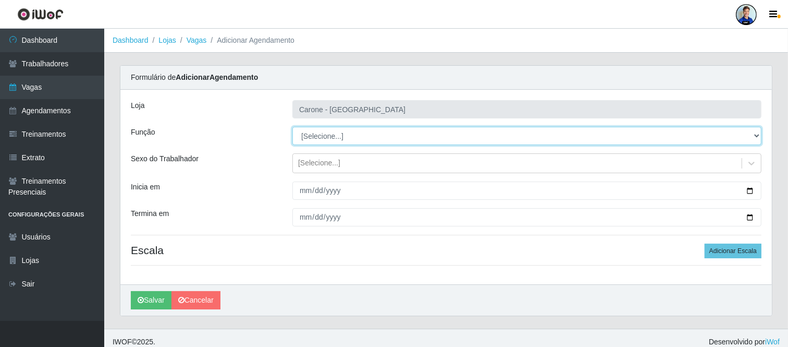
click at [316, 136] on select "[Selecione...] Embalador Embalador + Embalador ++ Repositor Repositor + Reposit…" at bounding box center [526, 136] width 469 height 18
select select "82"
click at [292, 127] on select "[Selecione...] Embalador Embalador + Embalador ++ Repositor Repositor + Reposit…" at bounding box center [526, 136] width 469 height 18
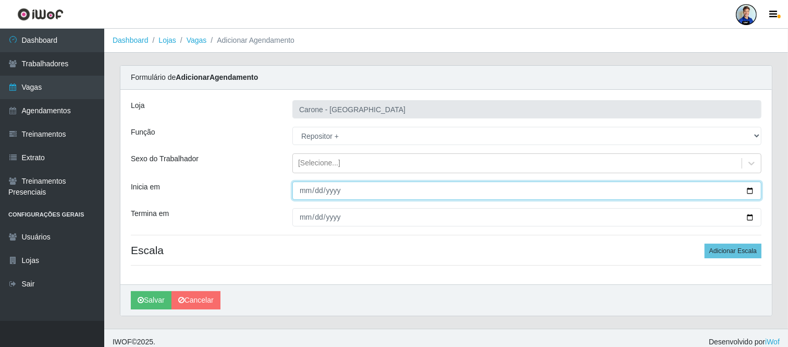
click at [303, 193] on input "Inicia em" at bounding box center [526, 190] width 469 height 18
type input "[DATE]"
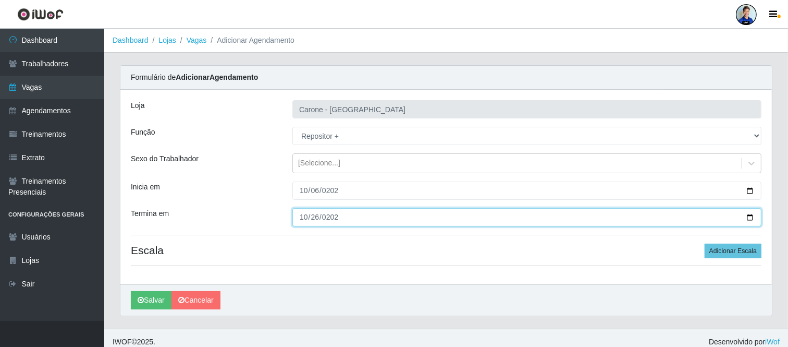
type input "[DATE]"
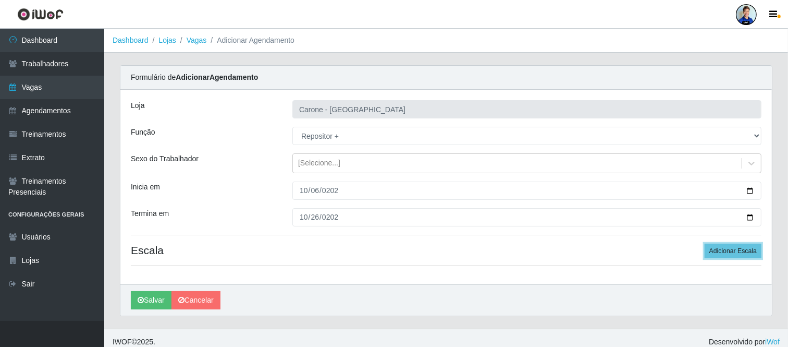
click at [705, 243] on button "Adicionar Escala" at bounding box center [733, 250] width 57 height 15
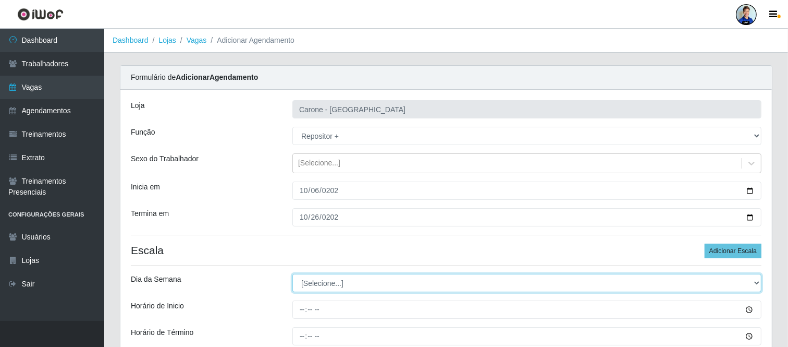
click at [428, 288] on select "[Selecione...] Segunda Terça Quarta Quinta Sexta Sábado Domingo" at bounding box center [526, 283] width 469 height 18
select select "6"
click at [292, 274] on select "[Selecione...] Segunda Terça Quarta Quinta Sexta Sábado Domingo" at bounding box center [526, 283] width 469 height 18
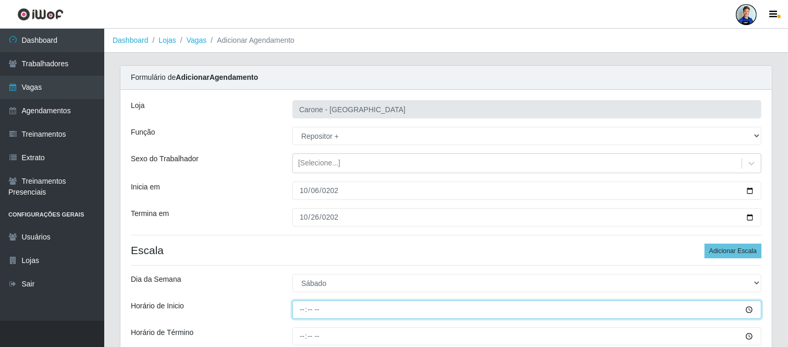
type input "14:00"
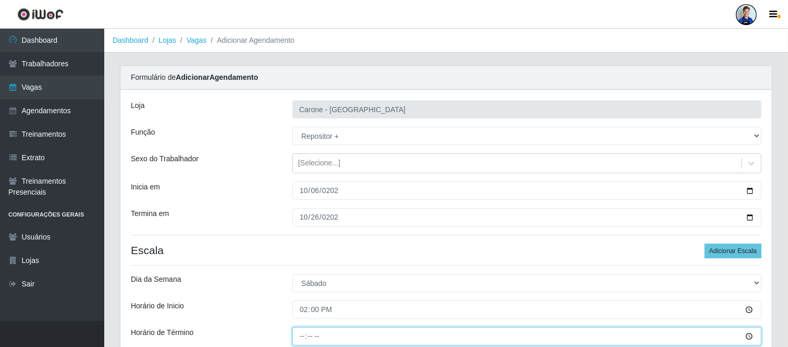
type input "20:00"
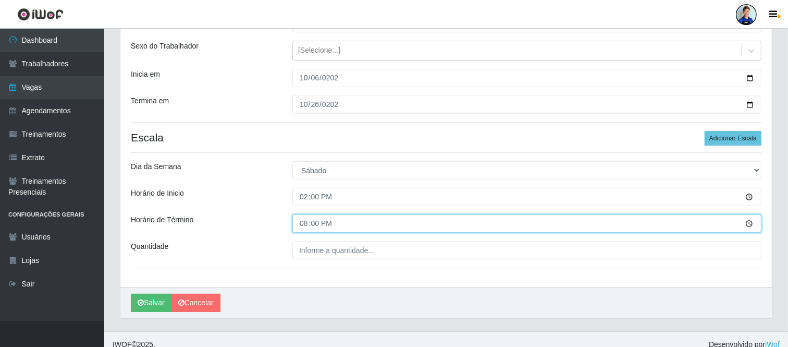
scroll to position [123, 0]
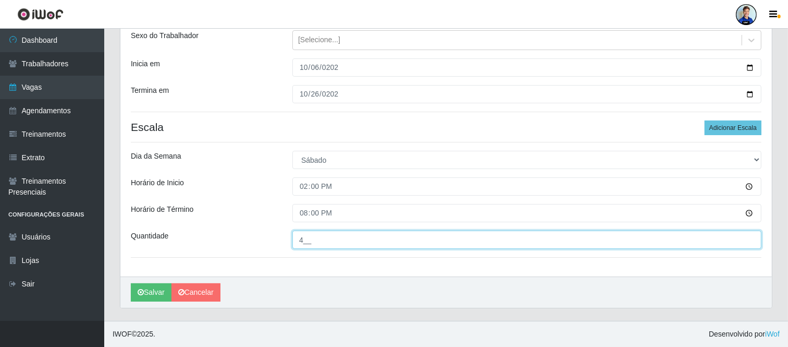
type input "4__"
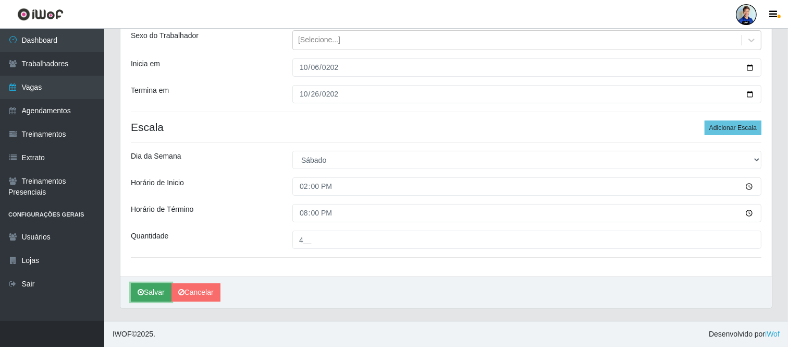
click at [160, 287] on button "Salvar" at bounding box center [151, 292] width 41 height 18
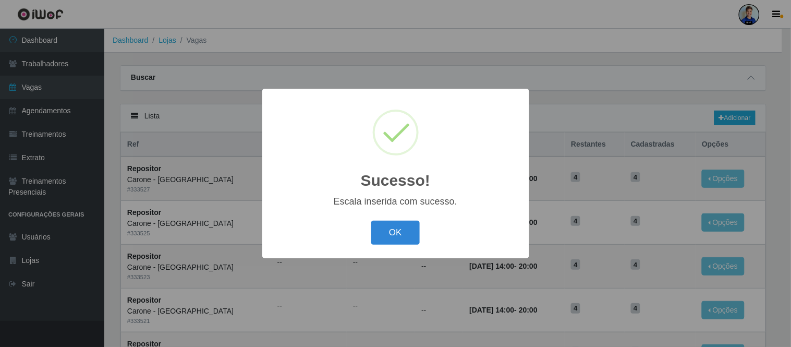
click at [389, 218] on div "OK Cancel" at bounding box center [396, 232] width 246 height 30
click at [408, 237] on button "OK" at bounding box center [395, 232] width 48 height 24
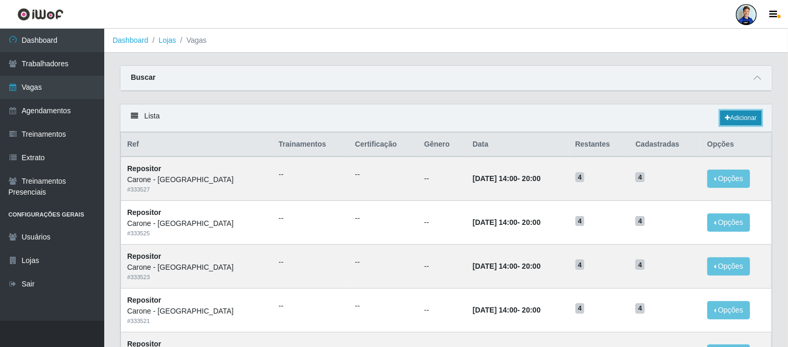
click at [758, 119] on link "Adicionar" at bounding box center [740, 118] width 41 height 15
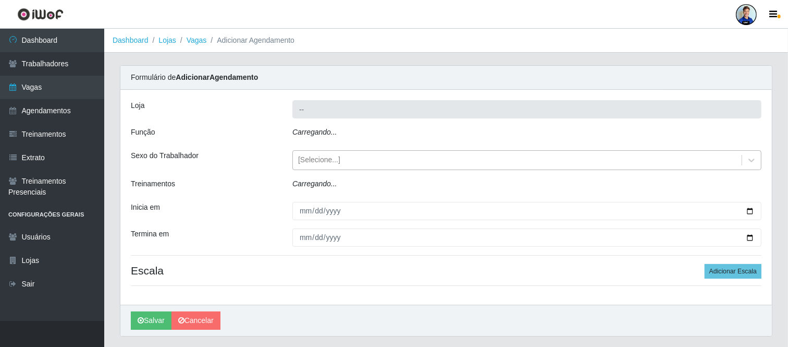
type input "Carone - [GEOGRAPHIC_DATA]"
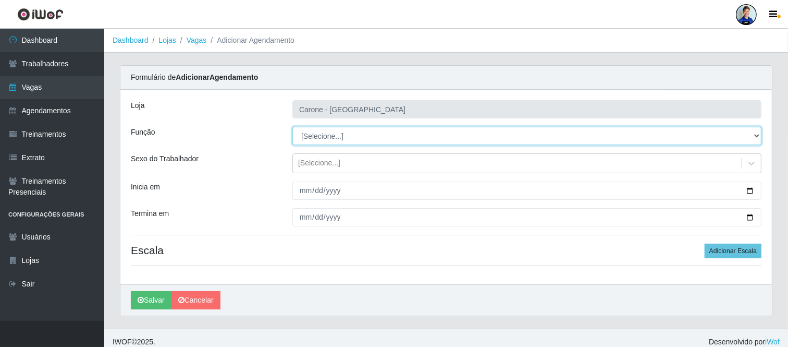
click at [348, 138] on select "[Selecione...] Embalador Embalador + Embalador ++ Repositor Repositor + Reposit…" at bounding box center [526, 136] width 469 height 18
select select "82"
click at [292, 127] on select "[Selecione...] Embalador Embalador + Embalador ++ Repositor Repositor + Reposit…" at bounding box center [526, 136] width 469 height 18
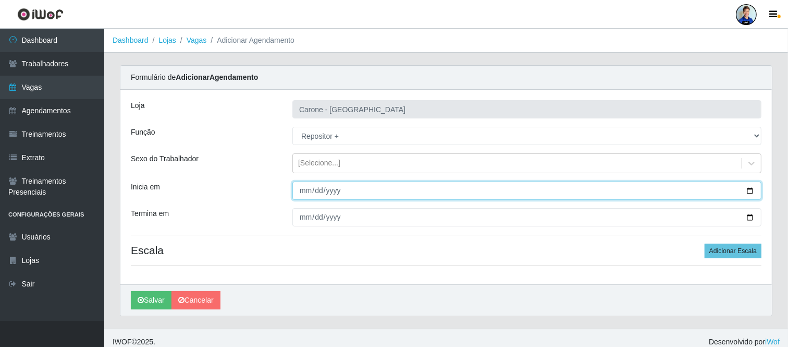
click at [329, 188] on input "Inicia em" at bounding box center [526, 190] width 469 height 18
click at [303, 190] on input "Inicia em" at bounding box center [526, 190] width 469 height 18
type input "0001-10-27"
type input "[DATE]"
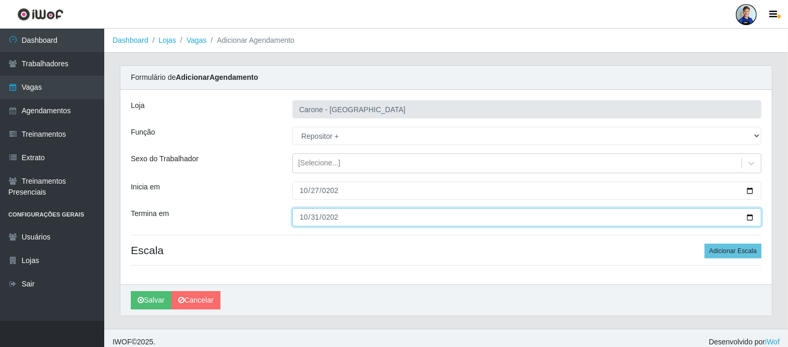
type input "[DATE]"
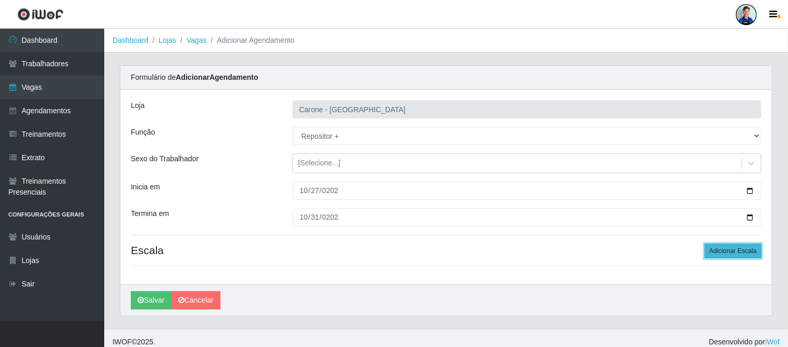
click at [742, 247] on button "Adicionar Escala" at bounding box center [733, 250] width 57 height 15
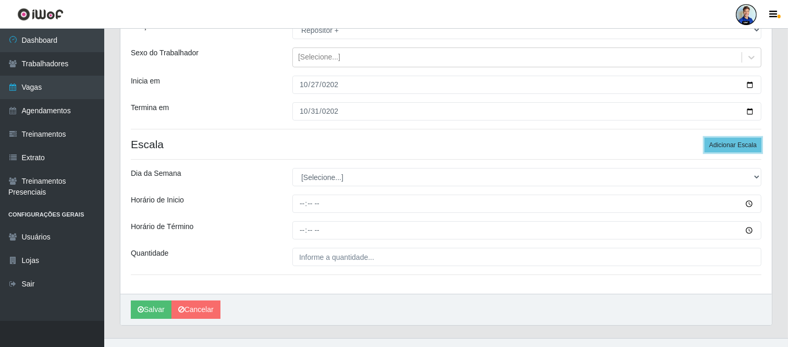
scroll to position [116, 0]
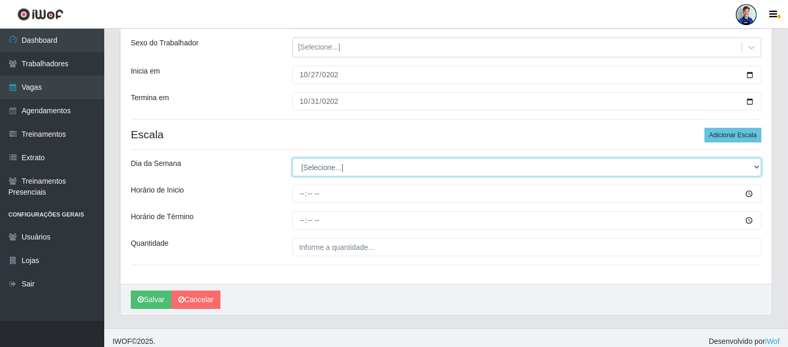
drag, startPoint x: 365, startPoint y: 173, endPoint x: 371, endPoint y: 176, distance: 7.0
click at [365, 173] on select "[Selecione...] Segunda Terça Quarta Quinta Sexta Sábado Domingo" at bounding box center [526, 167] width 469 height 18
select select "6"
click at [292, 158] on select "[Selecione...] Segunda Terça Quarta Quinta Sexta Sábado Domingo" at bounding box center [526, 167] width 469 height 18
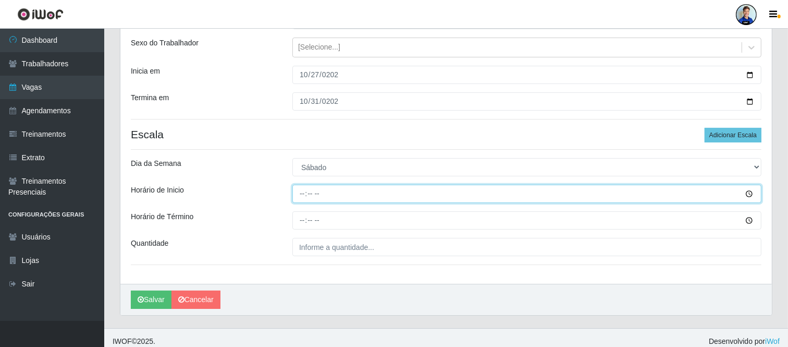
type input "14:00"
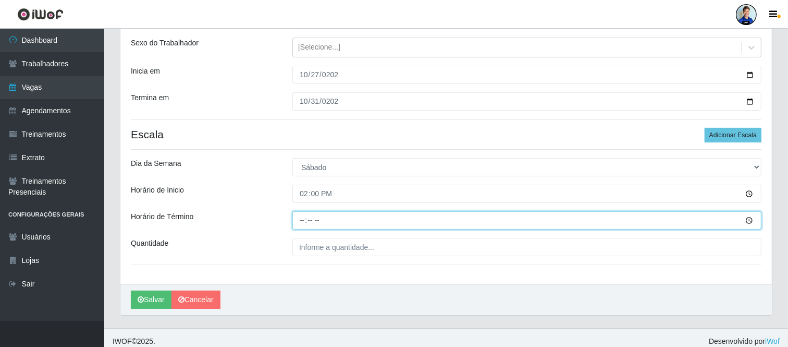
type input "20:00"
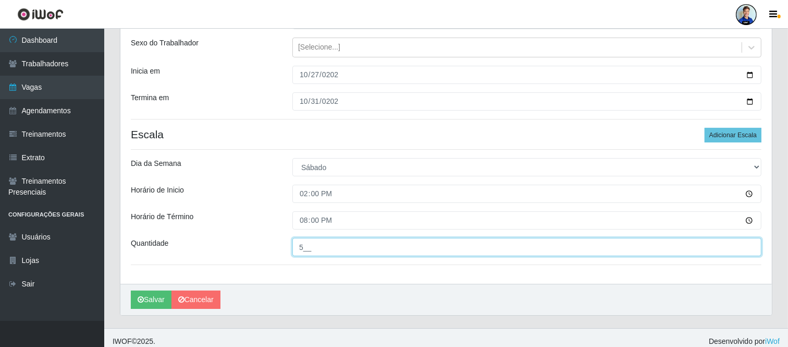
type input "5__"
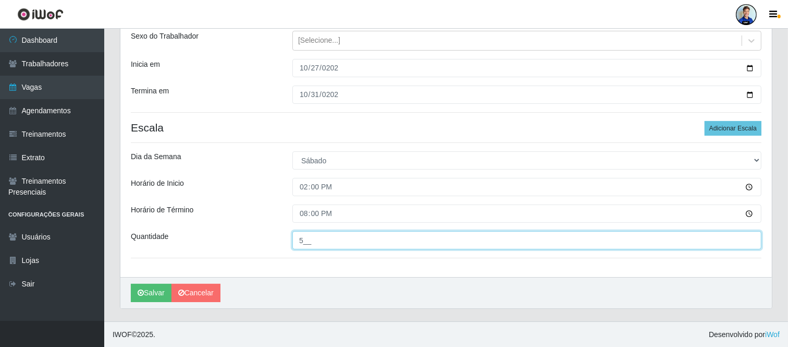
scroll to position [123, 0]
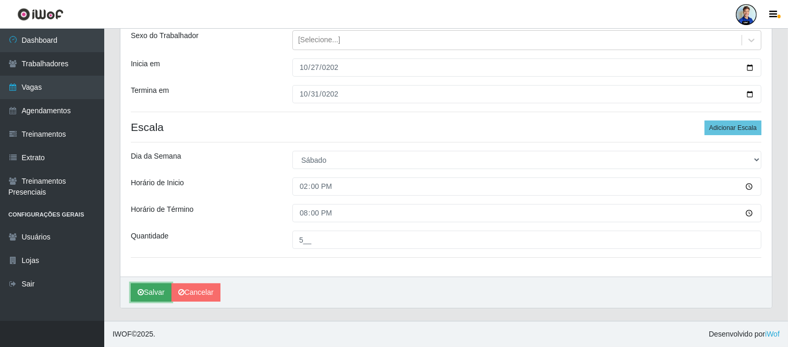
click at [144, 286] on button "Salvar" at bounding box center [151, 292] width 41 height 18
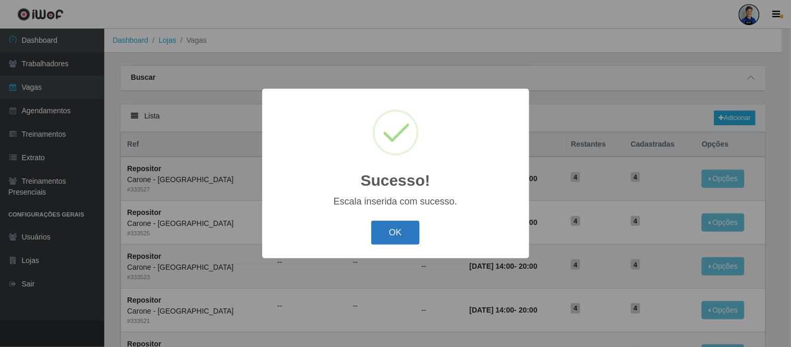
click at [392, 228] on button "OK" at bounding box center [395, 232] width 48 height 24
